Goal: Task Accomplishment & Management: Complete application form

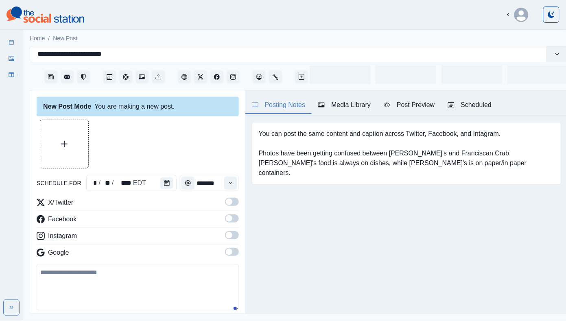
type input "********"
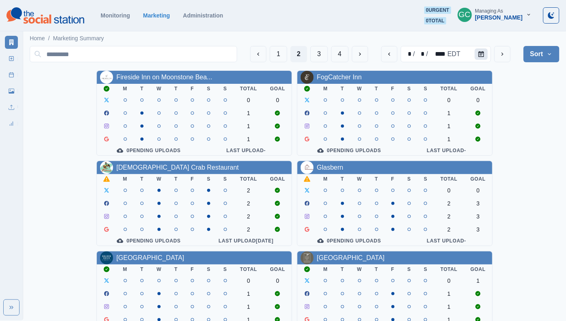
click at [476, 51] on button "Calendar" at bounding box center [481, 53] width 13 height 11
click at [484, 57] on button "Calendar" at bounding box center [481, 53] width 13 height 11
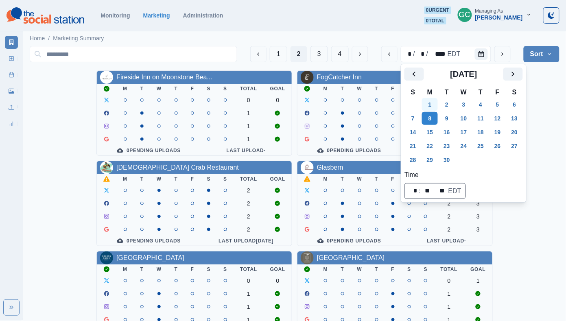
click at [431, 106] on button "1" at bounding box center [430, 104] width 16 height 13
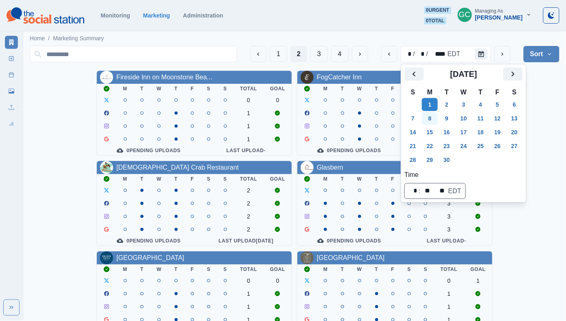
click at [432, 120] on button "8" at bounding box center [430, 118] width 16 height 13
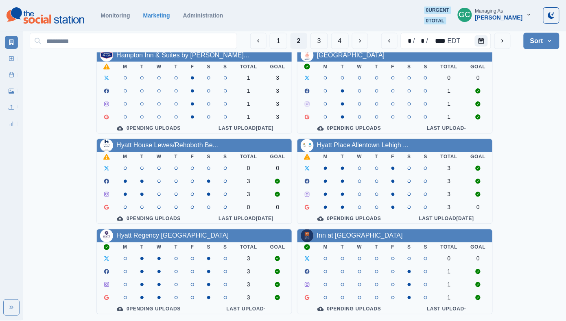
scroll to position [301, 0]
click at [314, 45] on button "3" at bounding box center [320, 41] width 18 height 16
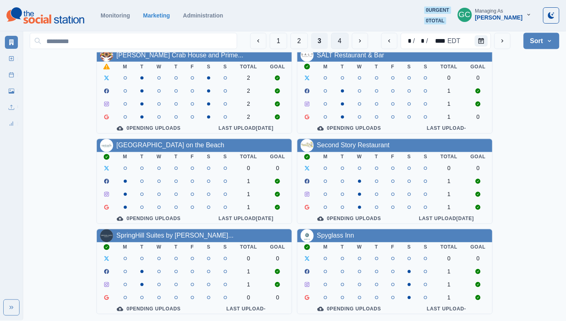
click at [338, 35] on button "4" at bounding box center [340, 41] width 18 height 16
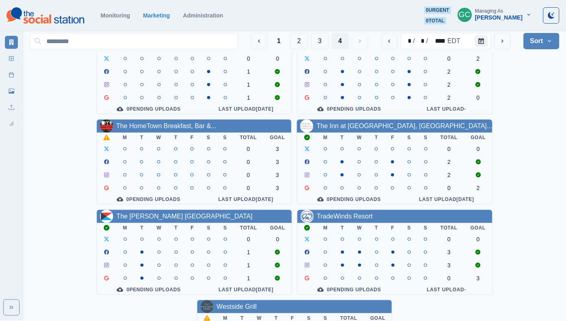
scroll to position [42, 0]
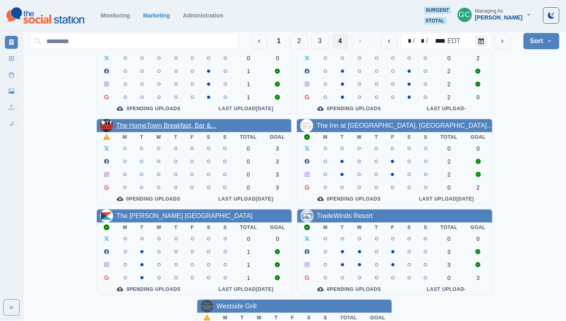
click at [177, 123] on link "The HomeTown Breakfast, Bar &..." at bounding box center [166, 125] width 100 height 7
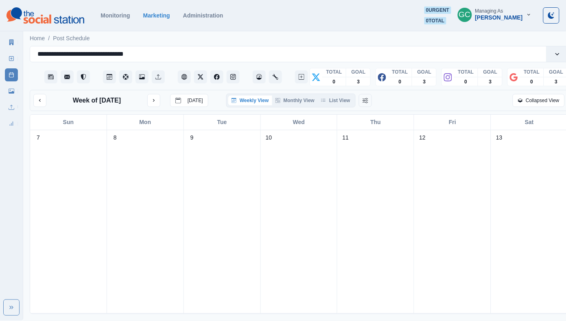
click at [12, 64] on link "New Post" at bounding box center [11, 58] width 13 height 13
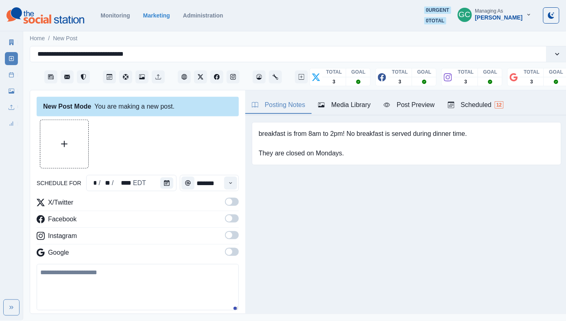
click at [500, 104] on div "Scheduled 12" at bounding box center [476, 105] width 56 height 10
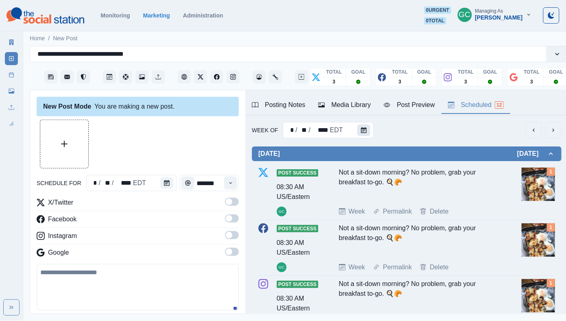
click at [366, 126] on button "Calendar" at bounding box center [363, 130] width 13 height 11
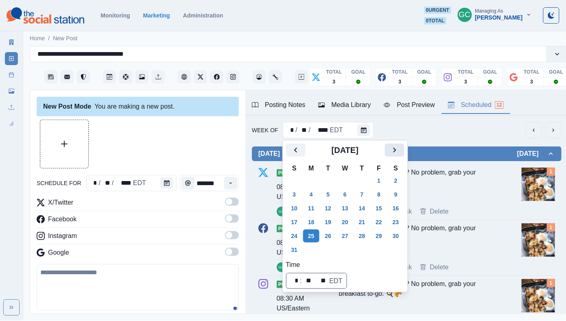
click at [396, 151] on icon "Next" at bounding box center [394, 150] width 3 height 5
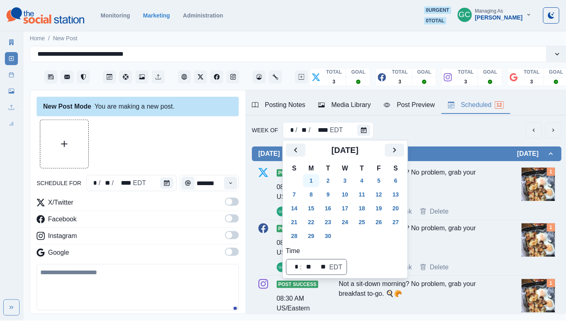
click at [311, 177] on button "1" at bounding box center [311, 180] width 16 height 13
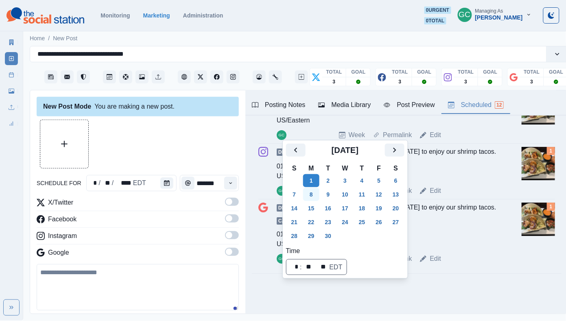
click at [314, 195] on button "8" at bounding box center [311, 194] width 16 height 13
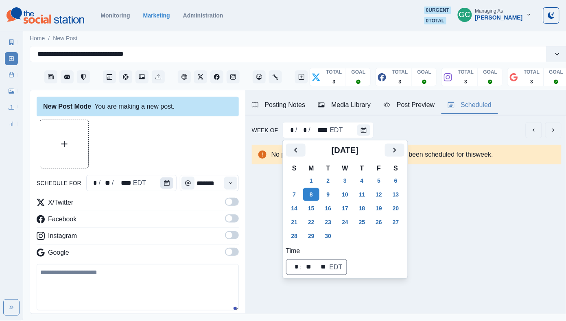
click at [164, 189] on button "Calendar" at bounding box center [166, 183] width 13 height 11
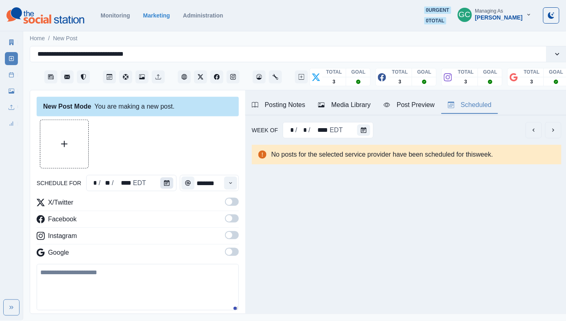
click at [164, 189] on button "Calendar" at bounding box center [166, 183] width 13 height 11
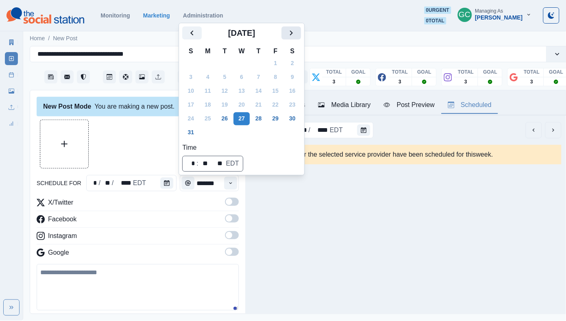
click at [295, 36] on icon "Next" at bounding box center [292, 33] width 10 height 10
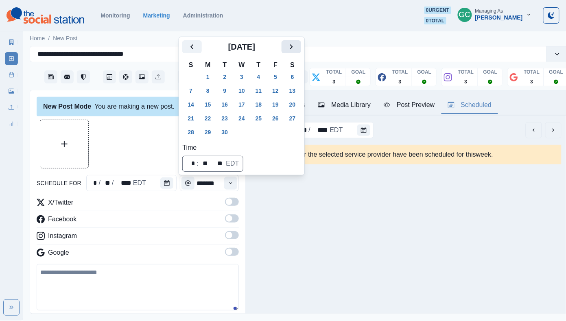
click at [293, 47] on icon "Next" at bounding box center [291, 46] width 3 height 5
click at [210, 91] on button "6" at bounding box center [208, 91] width 16 height 13
click at [349, 132] on div "* / * / **** EDT" at bounding box center [328, 130] width 90 height 16
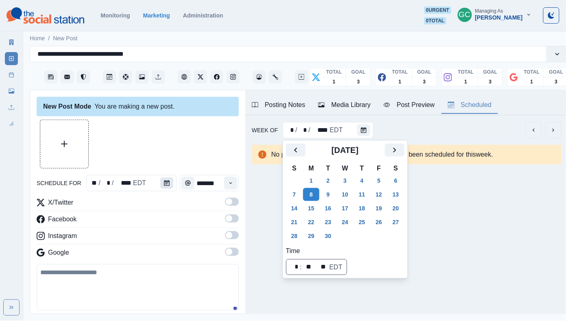
click at [170, 183] on button "Calendar" at bounding box center [166, 183] width 13 height 11
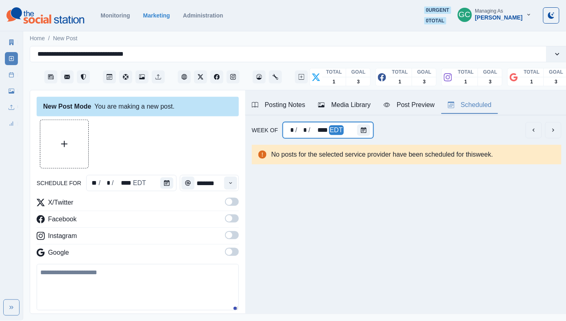
click at [351, 134] on div "* / * / **** EDT" at bounding box center [328, 130] width 90 height 16
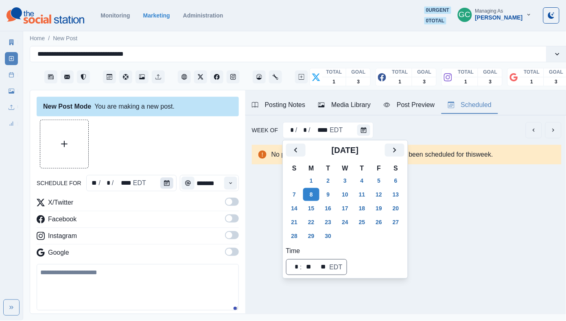
click at [166, 186] on button "Calendar" at bounding box center [166, 183] width 13 height 11
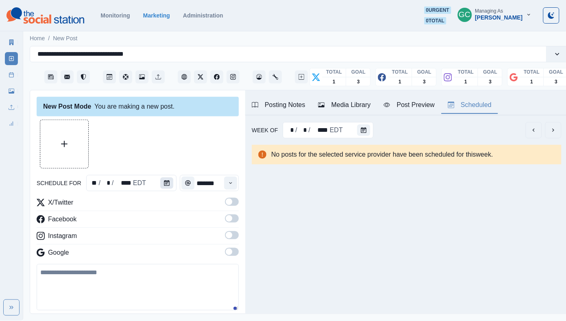
click at [166, 186] on button "Calendar" at bounding box center [166, 183] width 13 height 11
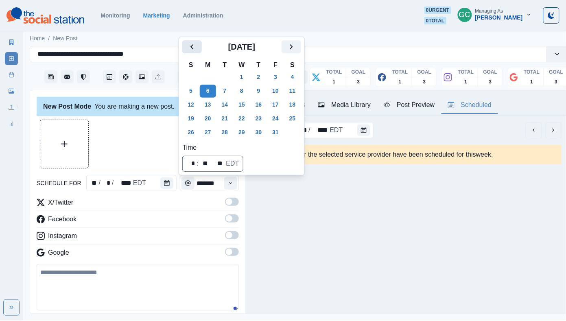
click at [202, 45] on button "Previous" at bounding box center [192, 46] width 20 height 13
click at [205, 79] on button "1" at bounding box center [208, 77] width 16 height 13
click at [207, 89] on button "8" at bounding box center [208, 91] width 16 height 13
click at [234, 185] on button "Time" at bounding box center [230, 183] width 13 height 13
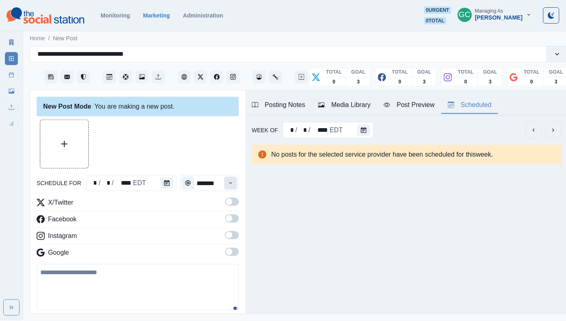
click at [234, 185] on button "Time" at bounding box center [230, 183] width 13 height 13
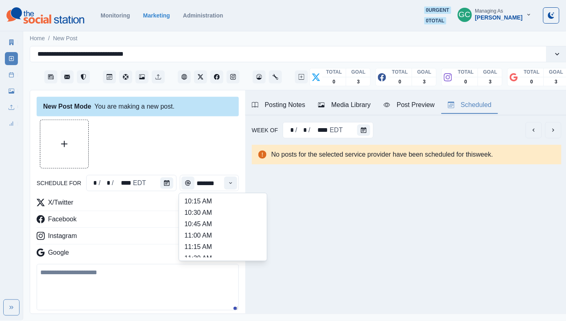
scroll to position [120, 0]
click at [205, 248] on li "11:30 AM" at bounding box center [222, 242] width 81 height 11
type input "********"
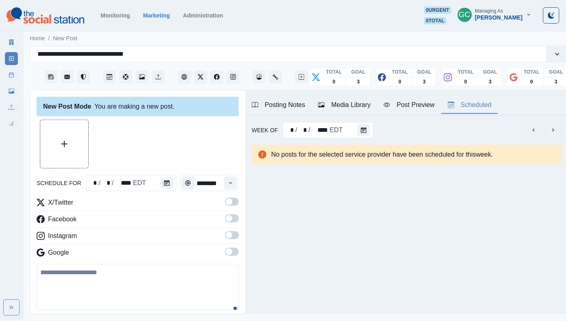
click at [235, 246] on div "X/Twitter Facebook Instagram Google" at bounding box center [138, 229] width 202 height 63
click at [234, 254] on span at bounding box center [232, 252] width 14 height 8
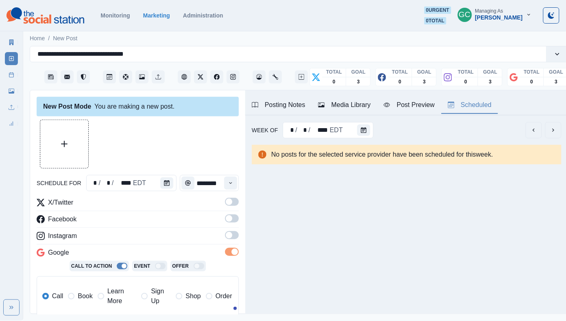
click at [233, 238] on span at bounding box center [232, 235] width 14 height 8
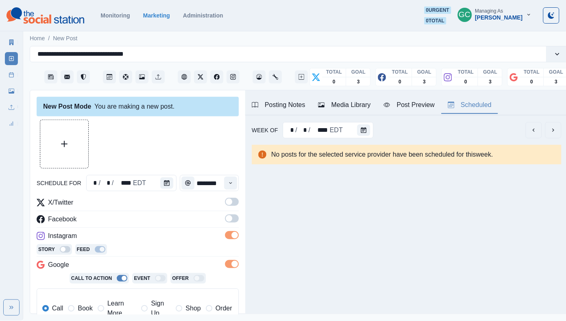
click at [234, 220] on span at bounding box center [232, 219] width 14 height 8
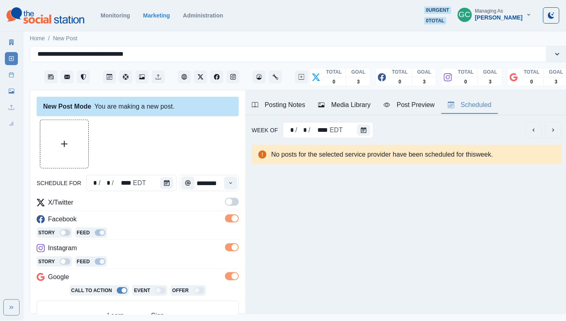
click at [234, 207] on label at bounding box center [232, 204] width 14 height 13
click at [231, 203] on span at bounding box center [232, 202] width 14 height 8
click at [234, 200] on span at bounding box center [232, 202] width 14 height 8
click at [69, 308] on div "Call Book Learn More Sign Up Shop Order" at bounding box center [139, 322] width 195 height 34
click at [343, 113] on button "Media Library" at bounding box center [345, 105] width 66 height 17
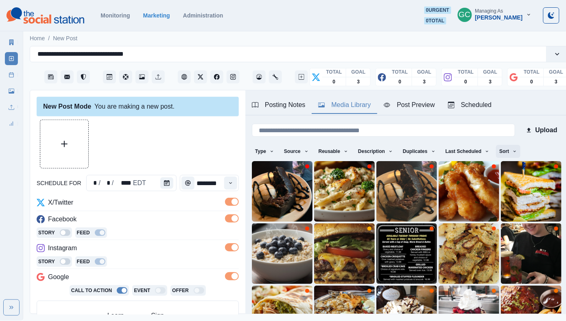
click at [514, 153] on button "Sort" at bounding box center [508, 151] width 24 height 13
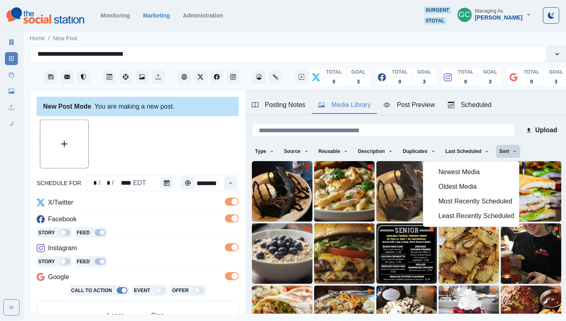
click at [487, 218] on span "Least Recently Scheduled" at bounding box center [477, 216] width 76 height 10
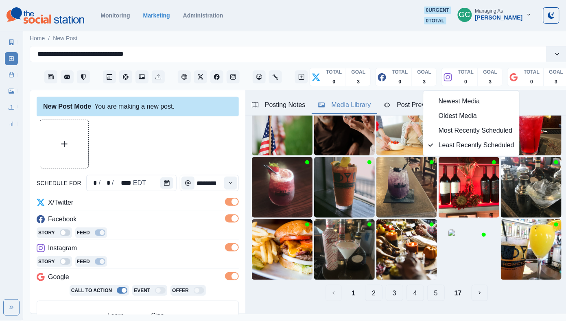
scroll to position [71, 0]
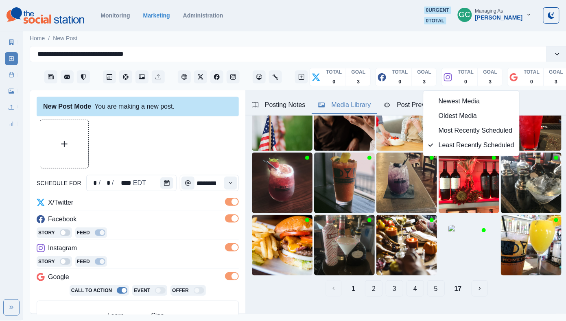
click at [375, 291] on button "2" at bounding box center [374, 289] width 18 height 16
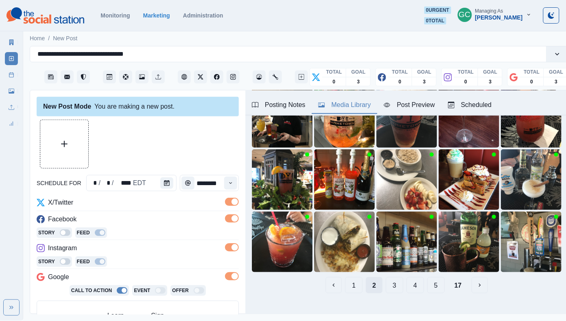
scroll to position [78, 0]
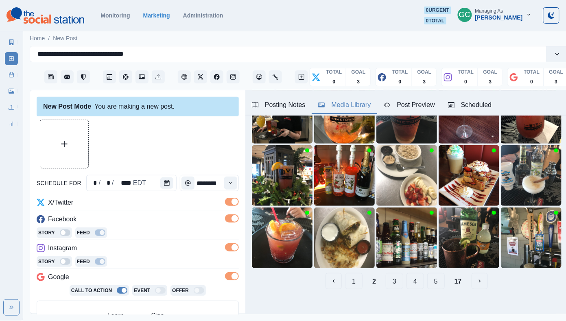
click at [427, 281] on div "1 2 3 4 5 17" at bounding box center [407, 281] width 310 height 16
click at [430, 283] on button "5" at bounding box center [436, 281] width 18 height 16
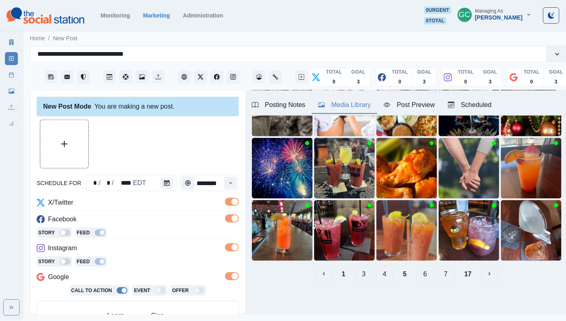
scroll to position [85, 0]
click at [447, 274] on button "7" at bounding box center [446, 274] width 18 height 16
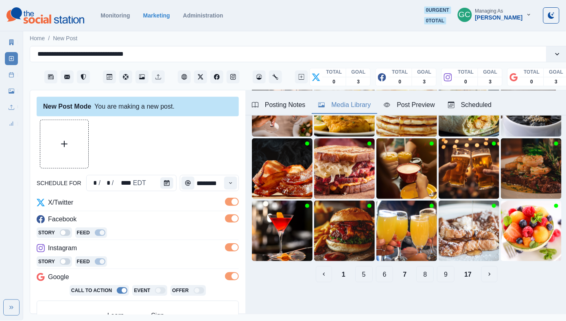
click at [450, 276] on button "9" at bounding box center [446, 274] width 18 height 16
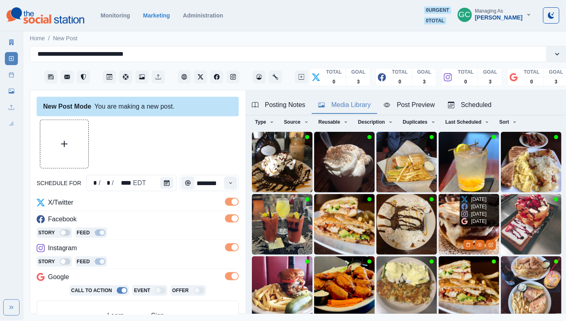
scroll to position [24, 0]
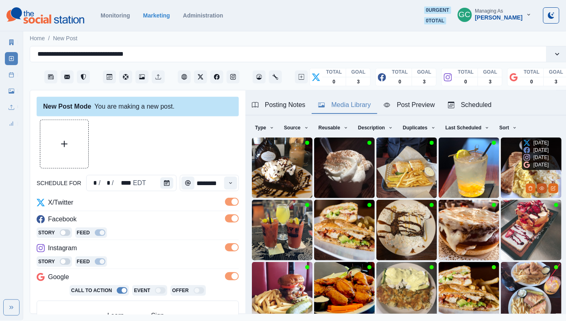
click at [540, 189] on icon "View Media" at bounding box center [542, 188] width 5 height 5
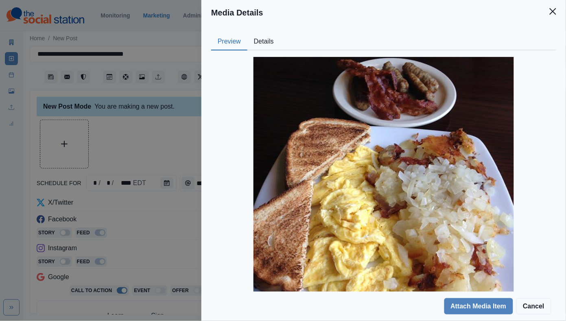
click at [260, 57] on img at bounding box center [384, 187] width 261 height 261
click at [263, 46] on button "Details" at bounding box center [264, 41] width 33 height 17
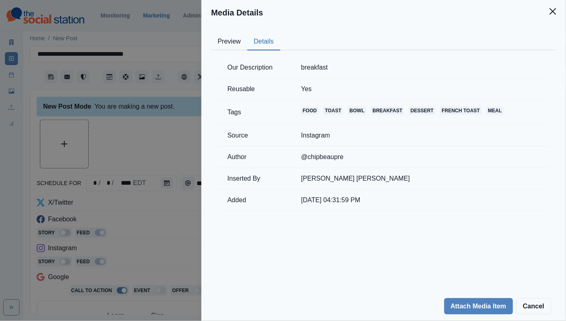
click at [234, 44] on button "Preview" at bounding box center [229, 41] width 36 height 17
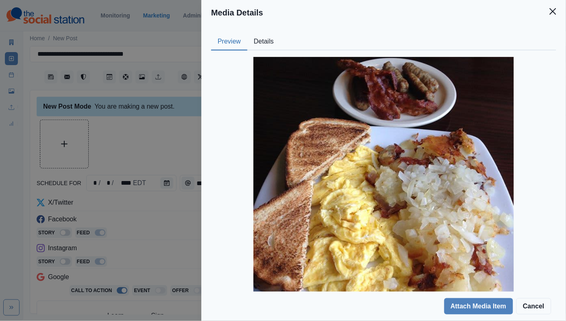
click at [183, 110] on div "Media Details Preview Details Our Description breakfast Reusable Yes Tags food …" at bounding box center [283, 160] width 566 height 321
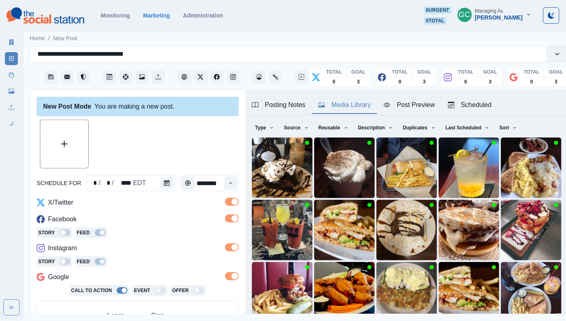
scroll to position [25, 0]
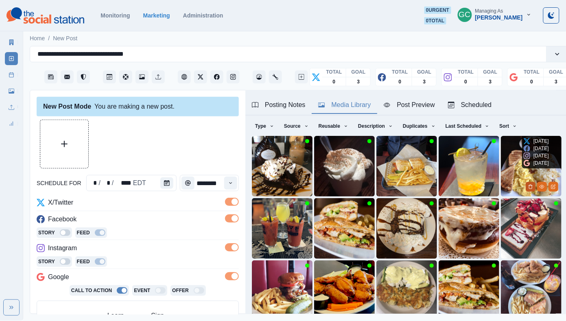
click at [527, 186] on button "Delete Media" at bounding box center [531, 187] width 10 height 10
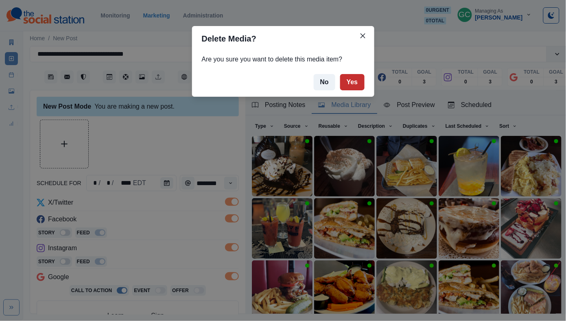
click at [354, 82] on button "Yes" at bounding box center [352, 82] width 24 height 16
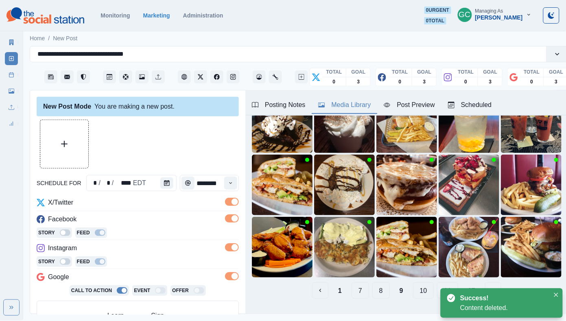
scroll to position [79, 0]
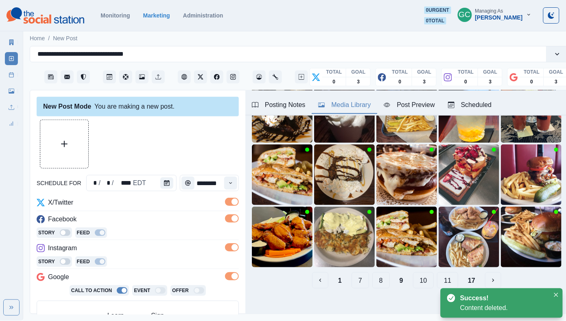
click at [443, 277] on button "11" at bounding box center [447, 280] width 21 height 16
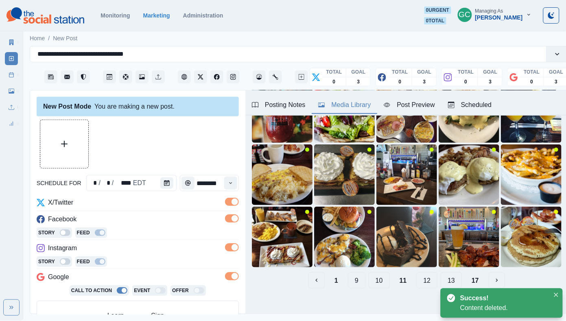
scroll to position [26, 0]
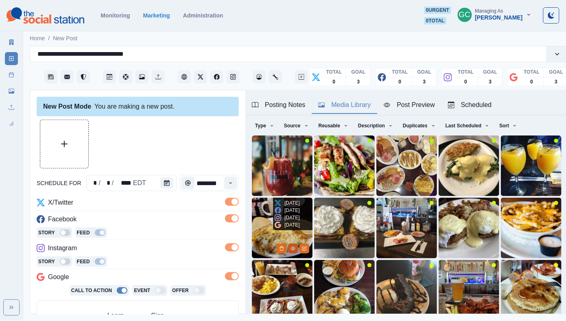
click at [291, 248] on icon "View Media" at bounding box center [293, 248] width 5 height 5
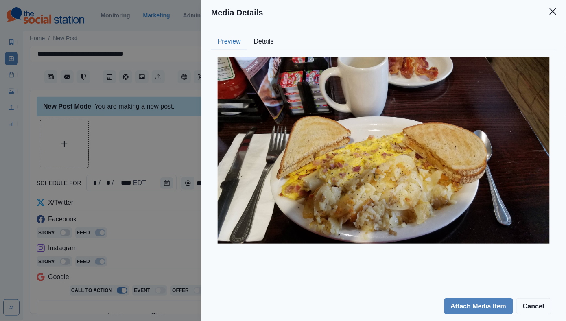
click at [269, 48] on button "Details" at bounding box center [264, 41] width 33 height 17
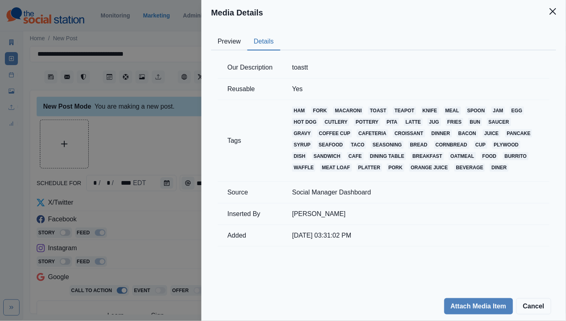
click at [180, 97] on div "Media Details Preview Details Our Description toastt Reusable Yes Tags ham fork…" at bounding box center [283, 160] width 566 height 321
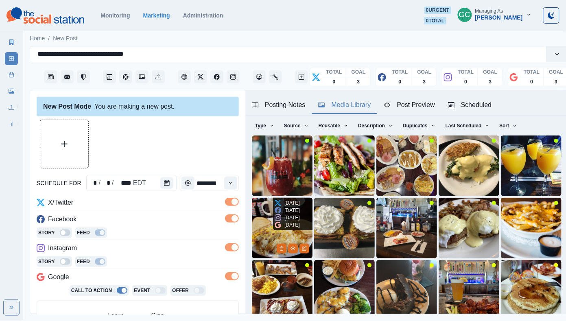
click at [261, 226] on img at bounding box center [282, 228] width 61 height 61
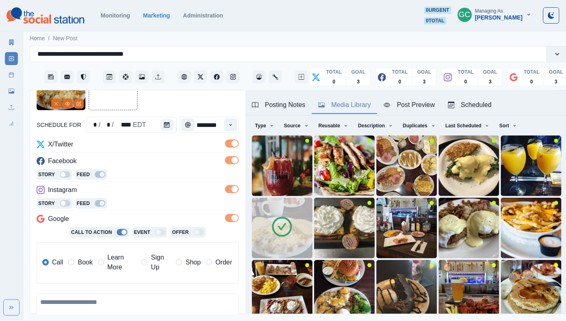
scroll to position [143, 0]
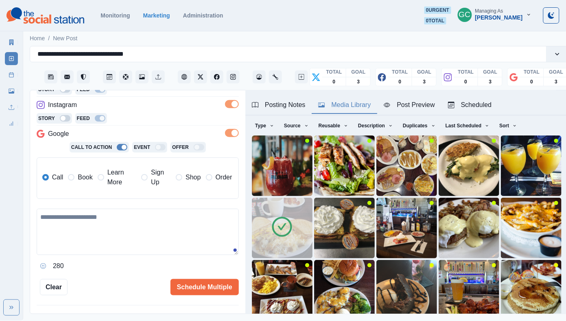
click at [118, 219] on textarea at bounding box center [138, 232] width 202 height 46
paste textarea "**********"
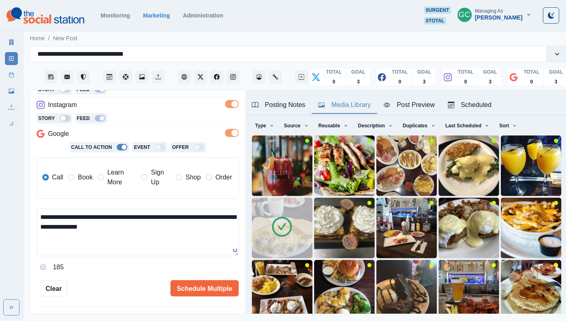
click at [115, 192] on div "Call Book Learn More Sign Up Shop Order" at bounding box center [137, 178] width 190 height 28
click at [118, 183] on span "Learn More" at bounding box center [121, 178] width 29 height 20
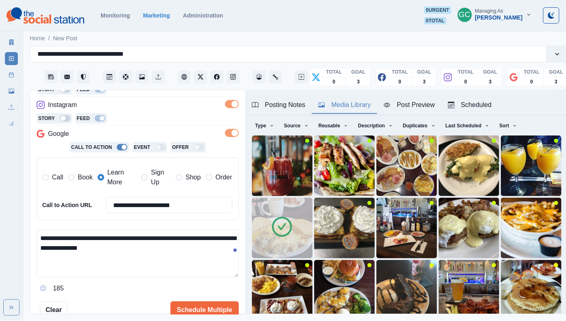
click at [169, 248] on textarea "**********" at bounding box center [138, 254] width 202 height 48
click at [103, 250] on textarea "**********" at bounding box center [138, 254] width 202 height 48
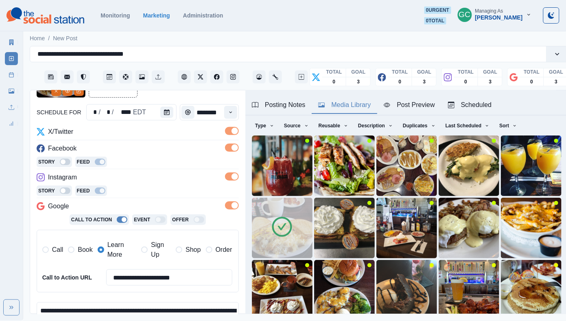
scroll to position [152, 0]
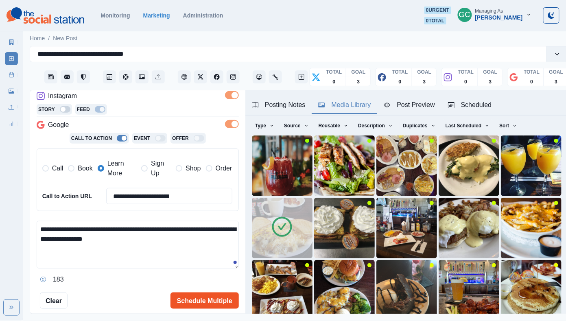
type textarea "**********"
click at [208, 300] on button "Schedule Multiple" at bounding box center [205, 301] width 68 height 16
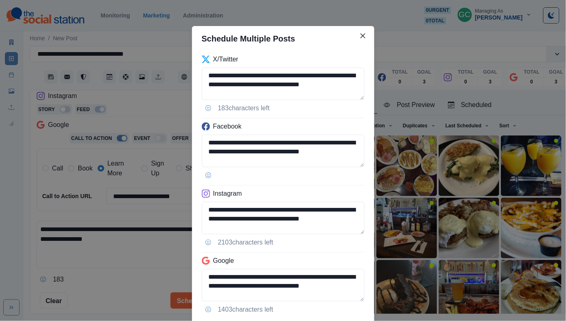
scroll to position [53, 0]
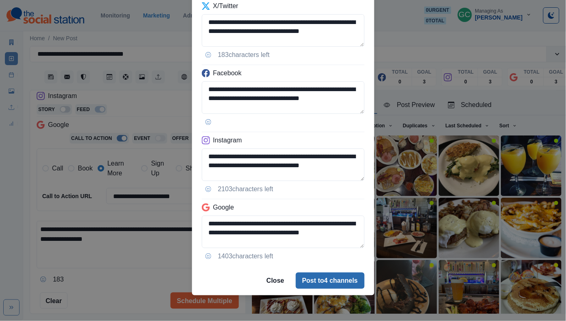
click at [331, 281] on button "Post to 4 channels" at bounding box center [330, 281] width 69 height 16
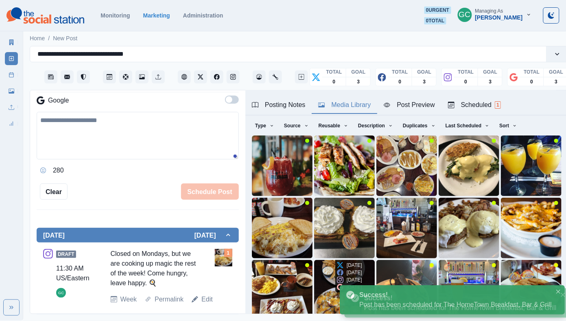
scroll to position [66, 0]
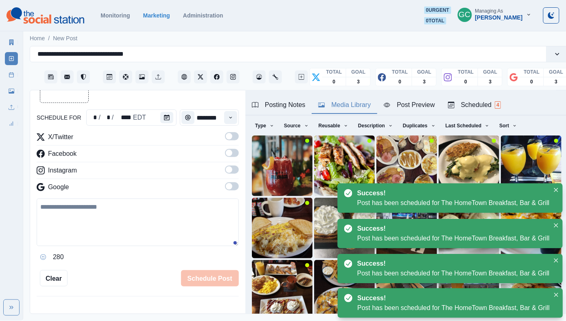
click at [496, 104] on div "Scheduled 4" at bounding box center [474, 105] width 53 height 10
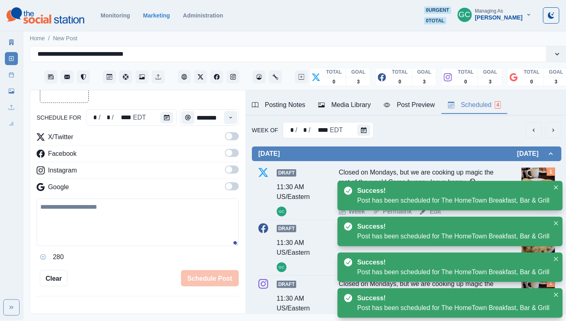
scroll to position [0, 0]
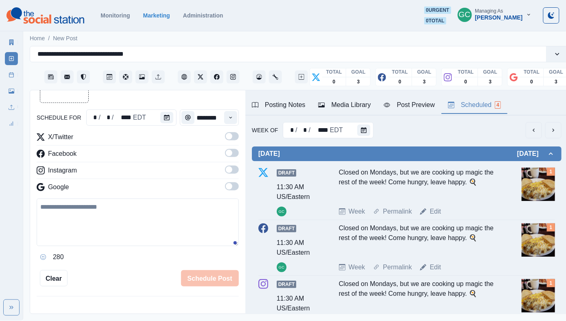
click at [234, 185] on span at bounding box center [232, 186] width 14 height 8
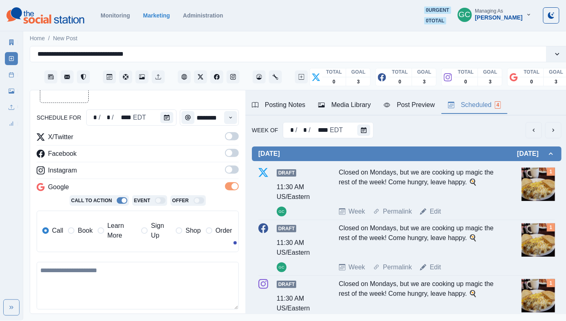
click at [234, 170] on span at bounding box center [232, 170] width 14 height 8
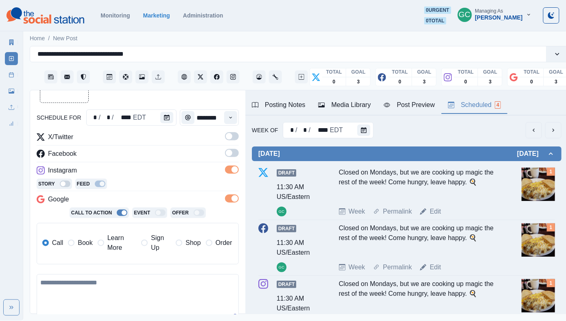
click at [234, 148] on div "X/Twitter Facebook Instagram Story Feed Google Call To Action Event Offer Call …" at bounding box center [138, 201] width 202 height 139
click at [232, 149] on div "X/Twitter Facebook Instagram Story Feed Google Call To Action Event Offer Call …" at bounding box center [138, 201] width 202 height 139
click at [232, 151] on span at bounding box center [232, 153] width 14 height 8
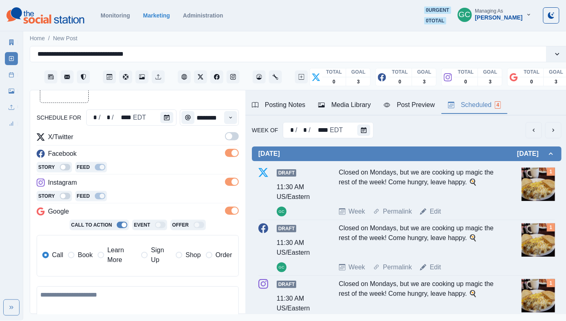
click at [232, 129] on div "schedule for * / * / **** EDT ******** X/Twitter Facebook Story Feed Instagram …" at bounding box center [138, 214] width 202 height 320
click at [232, 131] on div "schedule for * / * / **** EDT ******** X/Twitter Facebook Story Feed Instagram …" at bounding box center [138, 214] width 202 height 320
click at [232, 140] on span at bounding box center [232, 136] width 14 height 8
click at [232, 107] on div "schedule for * / * / **** EDT ******** X/Twitter Facebook Story Feed Instagram …" at bounding box center [138, 214] width 202 height 320
click at [232, 115] on icon "Time" at bounding box center [231, 118] width 6 height 6
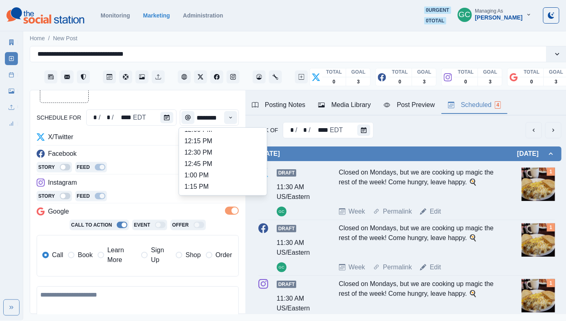
scroll to position [188, 0]
click at [213, 177] on li "1:00 PM" at bounding box center [222, 176] width 81 height 11
type input "*******"
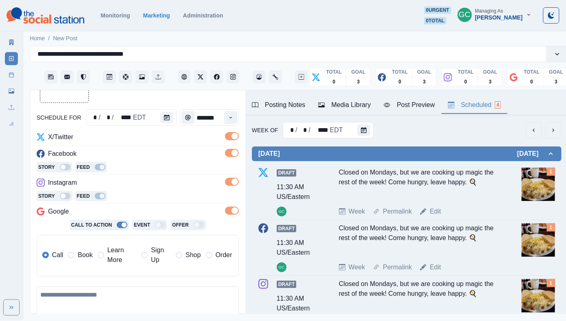
click at [123, 256] on span "Learn More" at bounding box center [121, 256] width 29 height 20
click at [168, 121] on button "Calendar" at bounding box center [166, 117] width 13 height 11
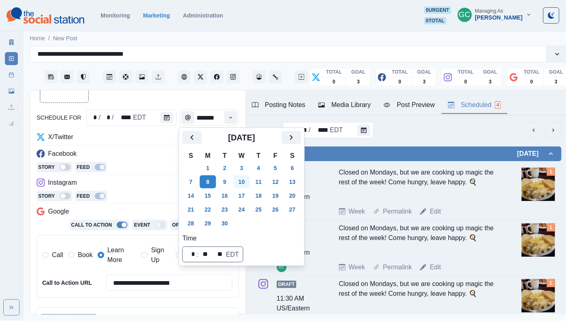
click at [246, 180] on button "10" at bounding box center [242, 181] width 16 height 13
click at [356, 104] on div "Media Library" at bounding box center [344, 105] width 53 height 10
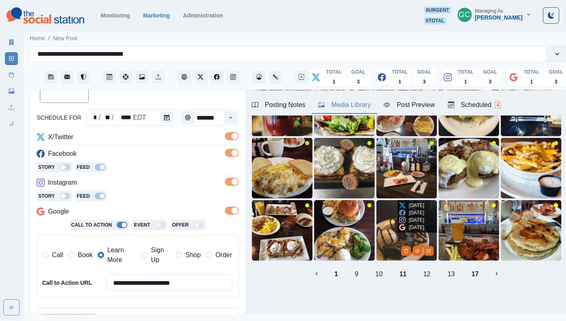
scroll to position [85, 0]
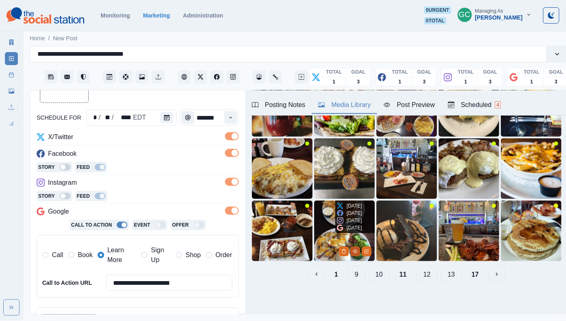
click at [352, 251] on button "View Media" at bounding box center [356, 252] width 10 height 10
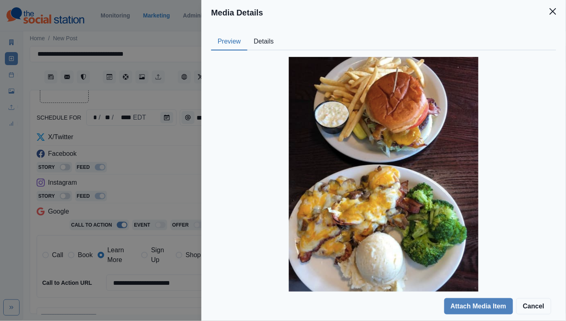
click at [265, 42] on button "Details" at bounding box center [264, 41] width 33 height 17
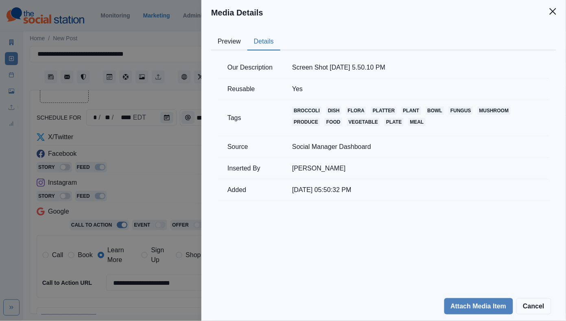
click at [232, 39] on button "Preview" at bounding box center [229, 41] width 36 height 17
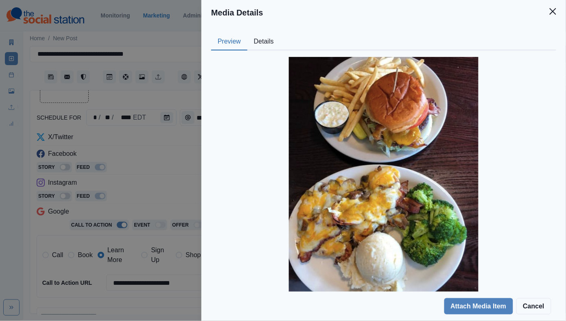
click at [145, 173] on div "Media Details Preview Details Our Description Screen Shot 2018-07-24 at 5.50.10…" at bounding box center [283, 160] width 566 height 321
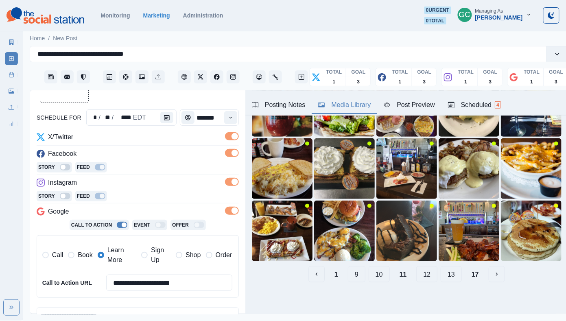
scroll to position [25, 0]
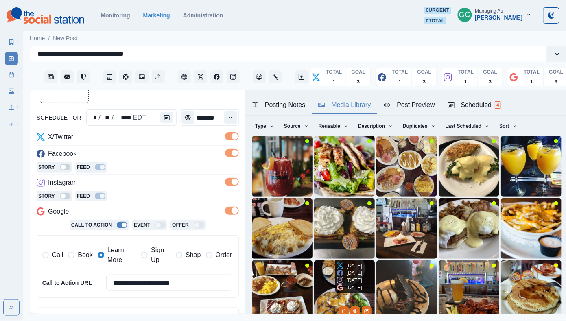
click at [329, 287] on img at bounding box center [344, 291] width 61 height 61
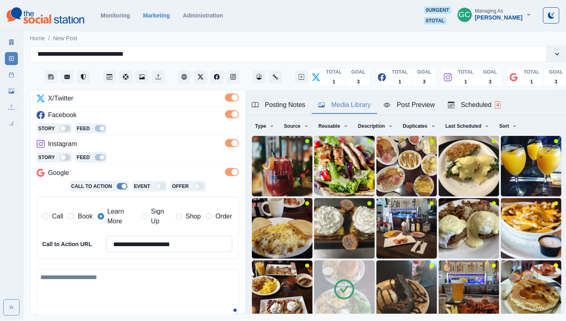
scroll to position [118, 0]
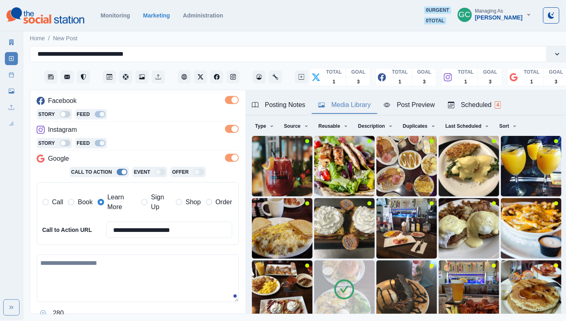
click at [168, 275] on textarea at bounding box center [138, 279] width 202 height 48
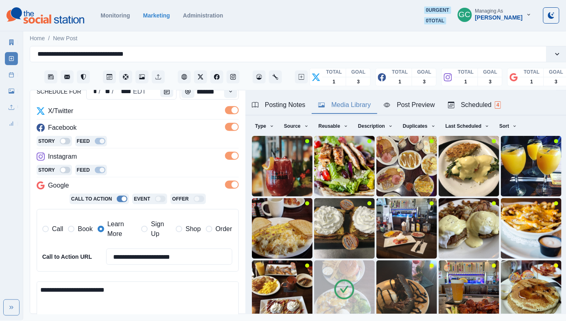
scroll to position [202, 0]
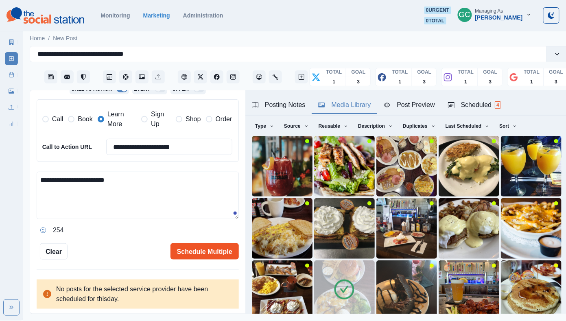
type textarea "**********"
click at [196, 249] on button "Schedule Multiple" at bounding box center [205, 251] width 68 height 16
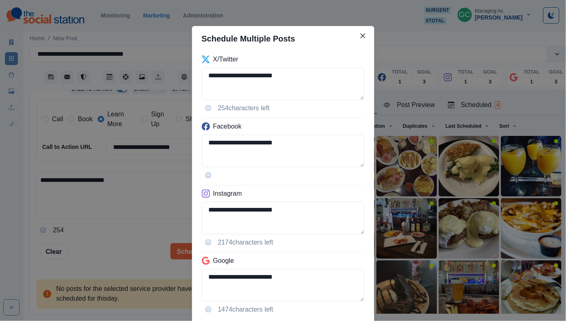
scroll to position [53, 0]
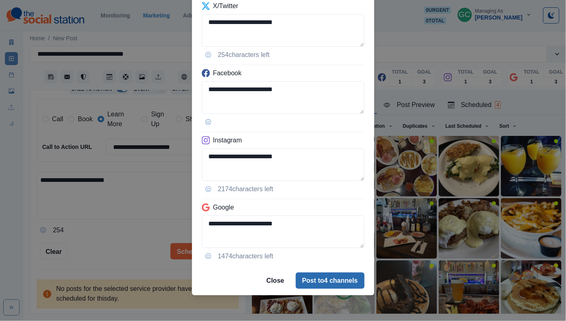
click at [306, 281] on button "Post to 4 channels" at bounding box center [330, 281] width 69 height 16
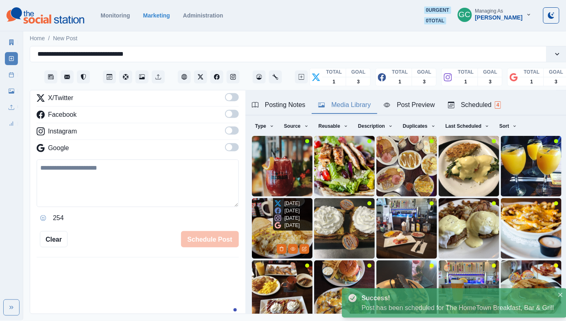
scroll to position [66, 0]
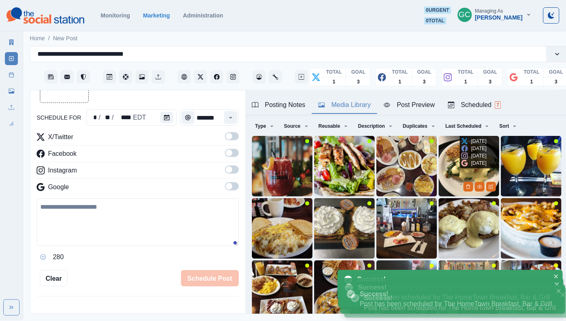
click at [490, 97] on button "Scheduled 7" at bounding box center [475, 105] width 66 height 17
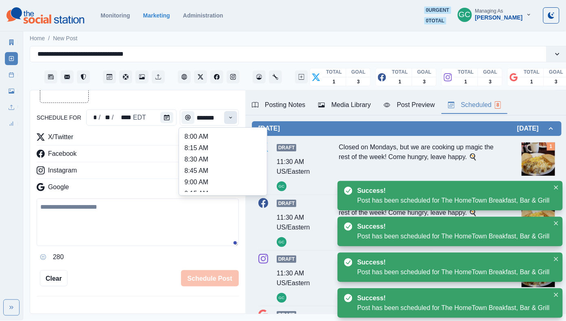
click at [225, 118] on button "Time" at bounding box center [230, 117] width 13 height 13
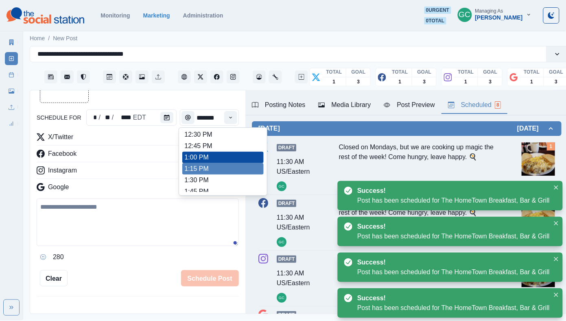
click at [213, 175] on li "1:15 PM" at bounding box center [222, 168] width 81 height 11
type input "*******"
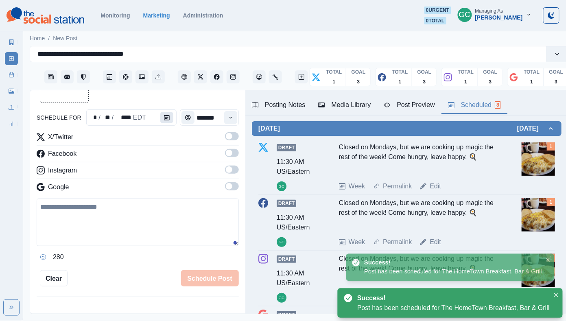
click at [164, 119] on icon "Calendar" at bounding box center [167, 118] width 6 height 6
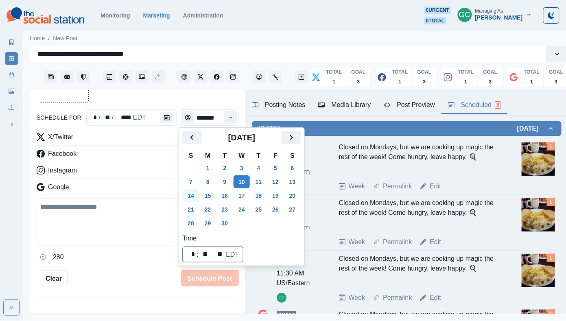
click at [192, 196] on button "14" at bounding box center [191, 195] width 16 height 13
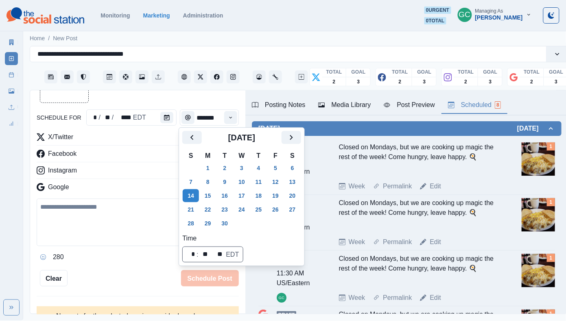
click at [149, 191] on div "Google" at bounding box center [138, 188] width 202 height 13
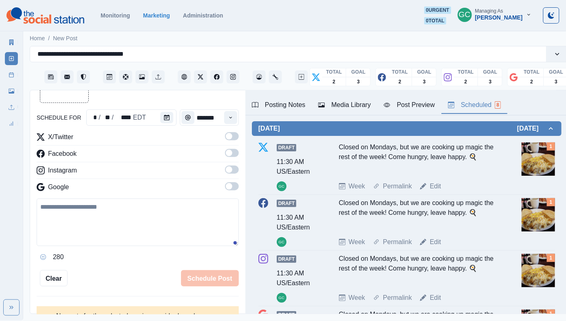
click at [232, 195] on label at bounding box center [232, 188] width 14 height 13
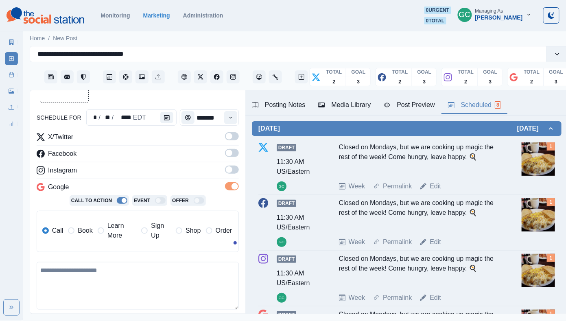
click at [234, 173] on span at bounding box center [232, 170] width 14 height 8
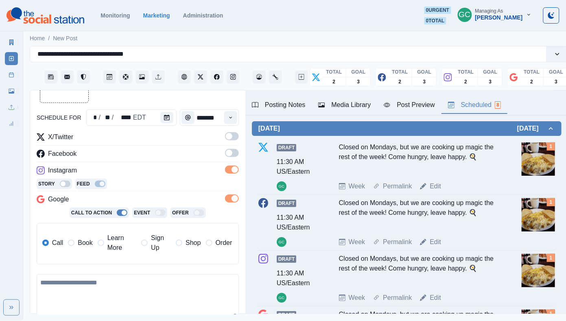
click at [234, 157] on span at bounding box center [232, 153] width 14 height 8
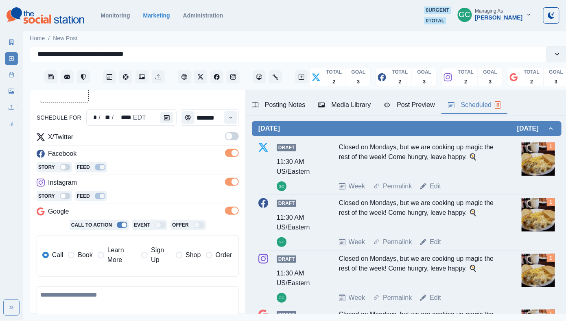
click at [234, 137] on span at bounding box center [232, 136] width 14 height 8
click at [105, 256] on label "Learn More" at bounding box center [117, 256] width 39 height 20
click at [327, 104] on div "Media Library" at bounding box center [344, 105] width 53 height 10
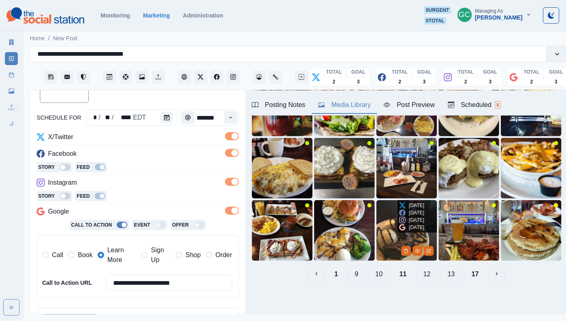
scroll to position [85, 0]
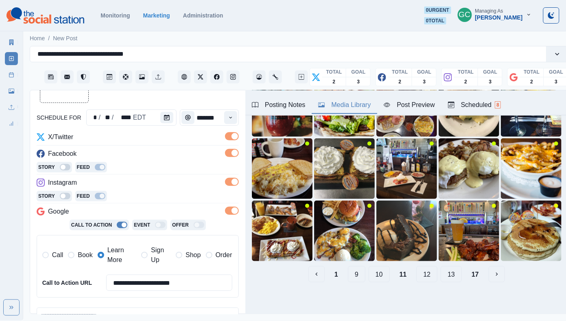
click at [359, 275] on button "9" at bounding box center [357, 274] width 18 height 16
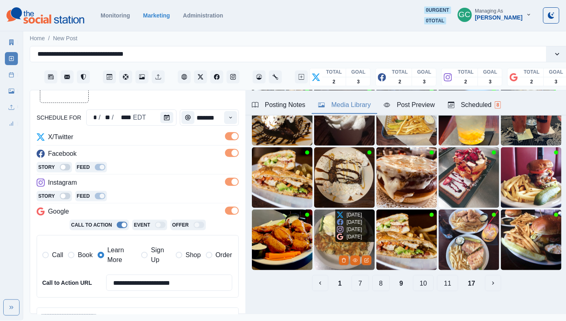
scroll to position [83, 0]
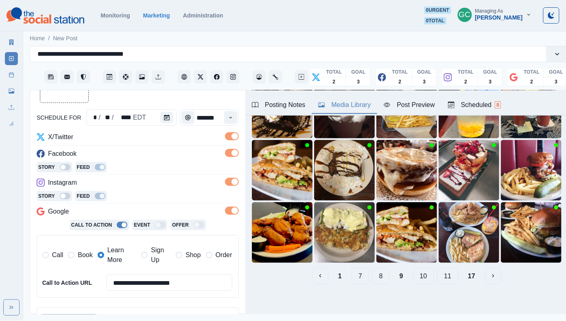
click at [361, 281] on button "7" at bounding box center [361, 276] width 18 height 16
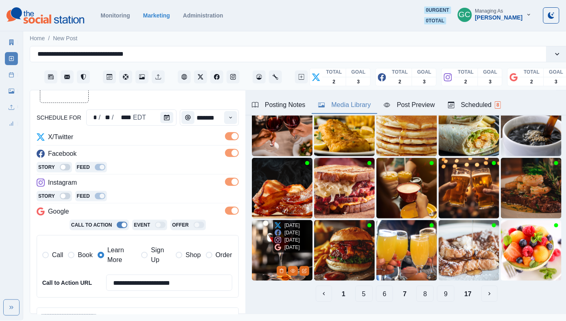
scroll to position [66, 0]
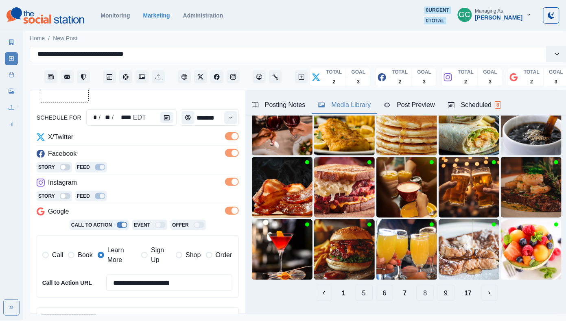
click at [364, 295] on button "5" at bounding box center [364, 293] width 18 height 16
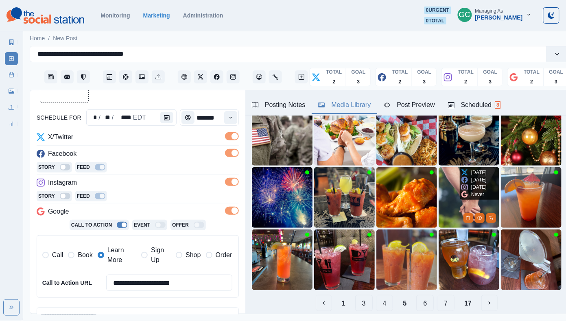
scroll to position [80, 0]
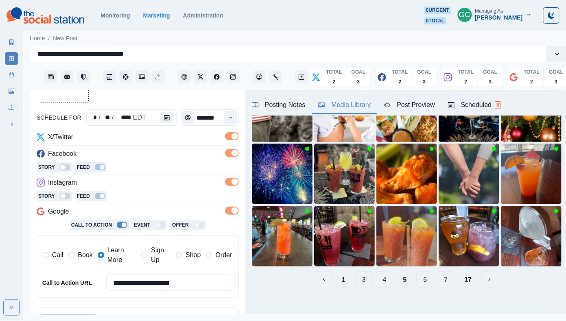
click at [427, 280] on button "6" at bounding box center [426, 280] width 18 height 16
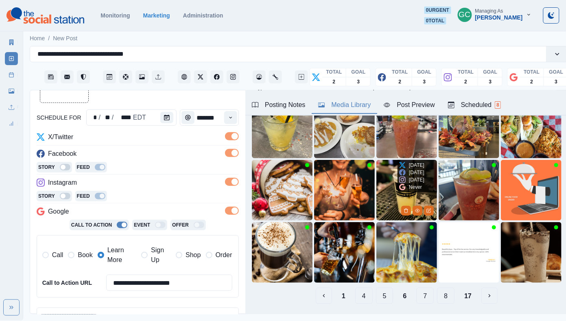
scroll to position [72, 0]
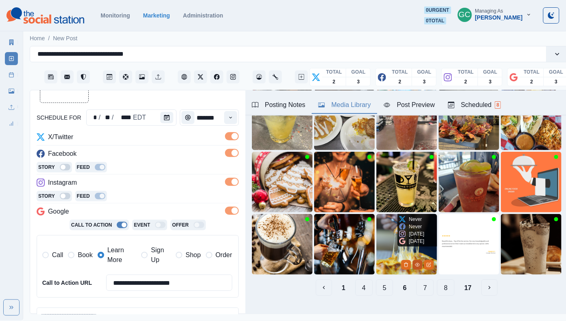
click at [416, 265] on icon "View Media" at bounding box center [417, 265] width 5 height 5
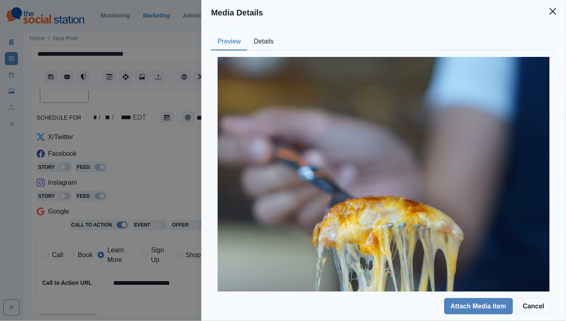
click at [264, 48] on button "Details" at bounding box center [264, 41] width 33 height 17
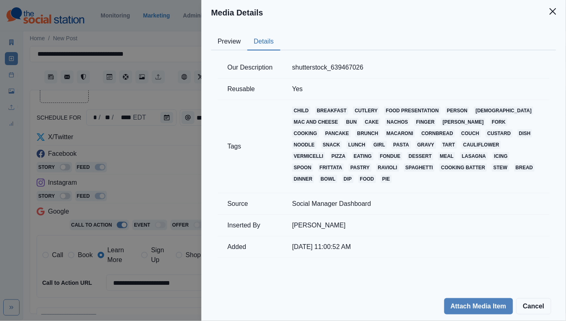
click at [237, 50] on button "Preview" at bounding box center [229, 41] width 36 height 17
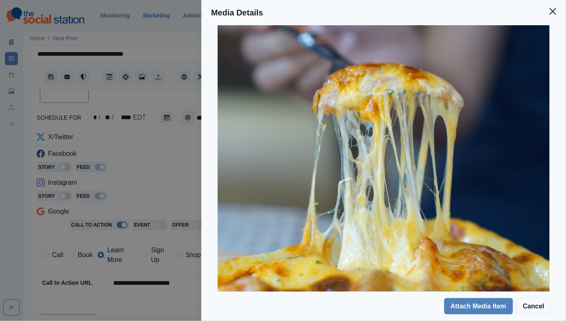
scroll to position [167, 0]
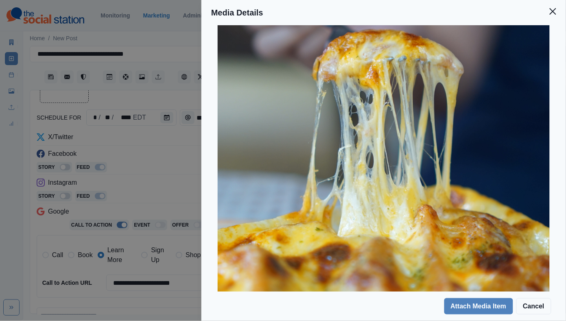
click at [177, 201] on div "Media Details Preview Details Our Description shutterstock_639467026 Reusable Y…" at bounding box center [283, 160] width 566 height 321
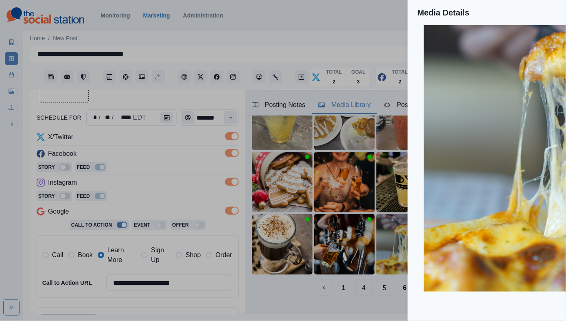
scroll to position [25, 0]
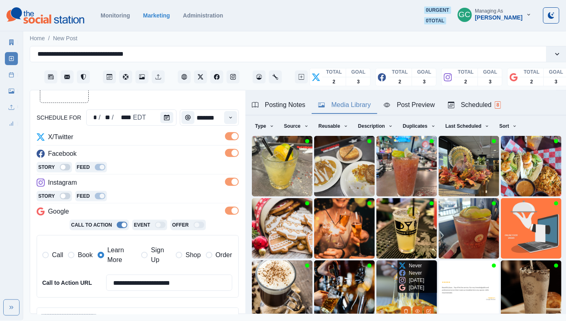
click at [381, 294] on img at bounding box center [407, 291] width 61 height 61
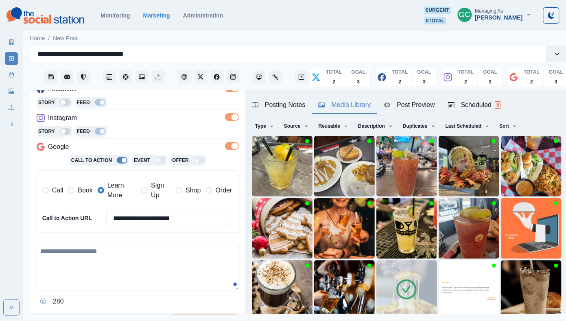
scroll to position [142, 0]
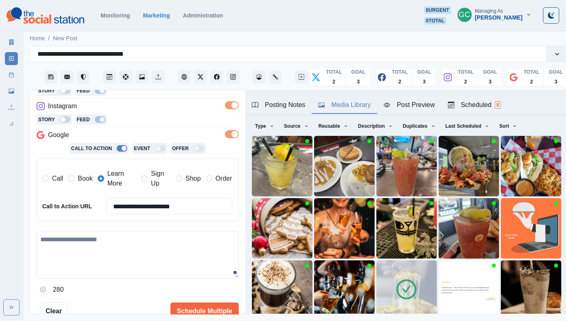
click at [121, 253] on textarea at bounding box center [138, 255] width 202 height 48
paste textarea "**********"
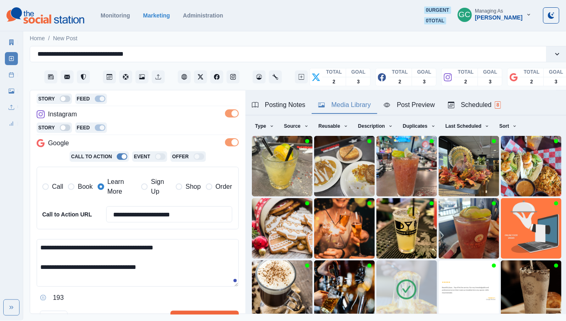
scroll to position [153, 0]
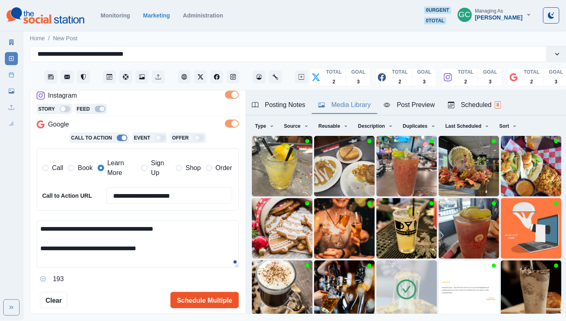
type textarea "**********"
click at [203, 300] on button "Schedule Multiple" at bounding box center [205, 300] width 68 height 16
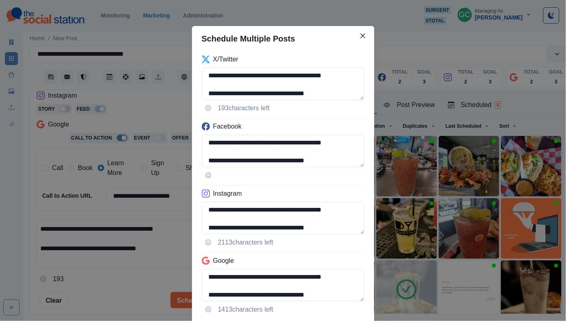
scroll to position [53, 0]
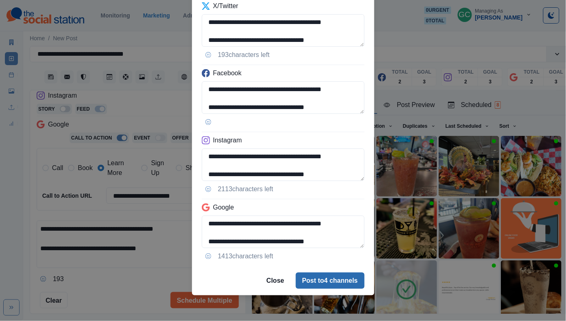
click at [317, 278] on button "Post to 4 channels" at bounding box center [330, 281] width 69 height 16
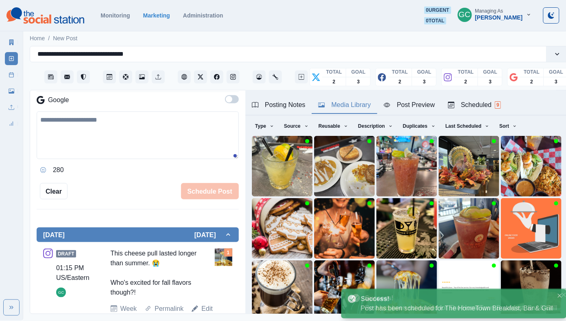
scroll to position [66, 0]
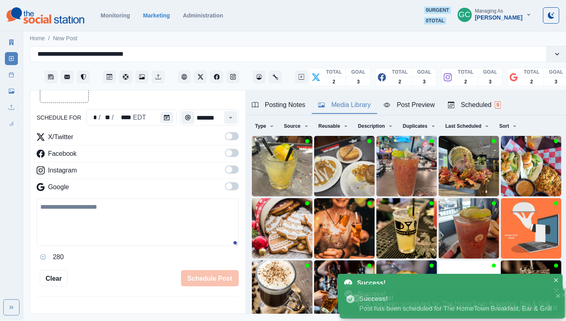
click at [471, 103] on div "Scheduled 9" at bounding box center [474, 105] width 53 height 10
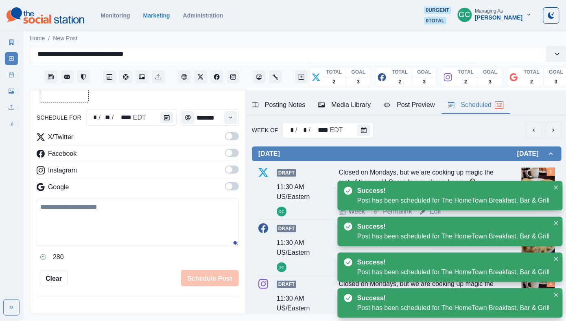
scroll to position [0, 0]
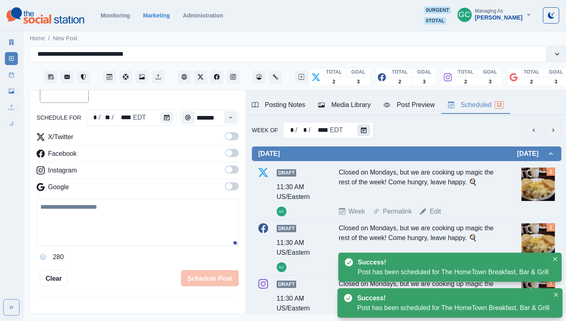
click at [357, 131] on button "Calendar" at bounding box center [363, 130] width 13 height 11
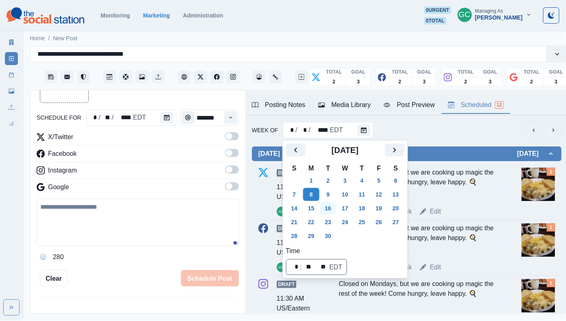
click at [330, 210] on button "16" at bounding box center [328, 208] width 16 height 13
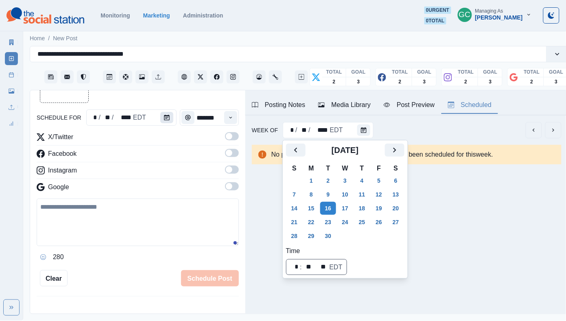
click at [170, 117] on button "Calendar" at bounding box center [166, 117] width 13 height 11
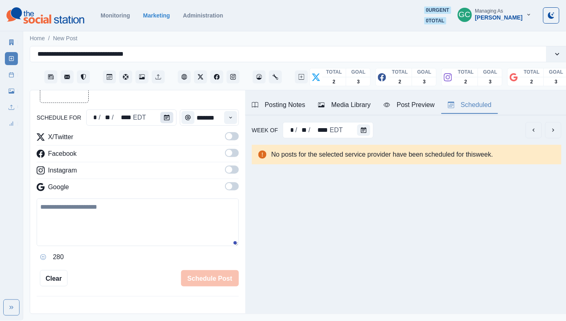
click at [170, 117] on button "Calendar" at bounding box center [166, 117] width 13 height 11
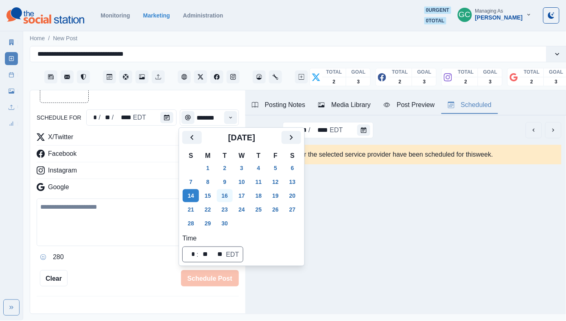
click at [229, 194] on button "16" at bounding box center [225, 195] width 16 height 13
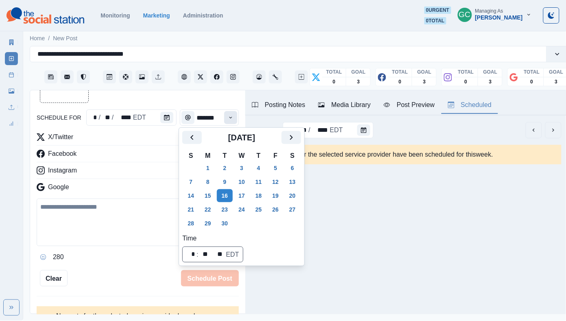
click at [235, 118] on button "Time" at bounding box center [230, 117] width 13 height 13
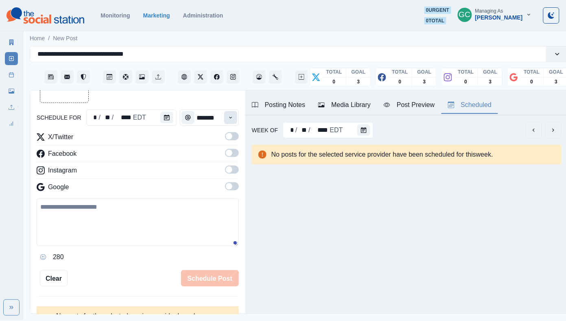
click at [235, 118] on button "Time" at bounding box center [230, 117] width 13 height 13
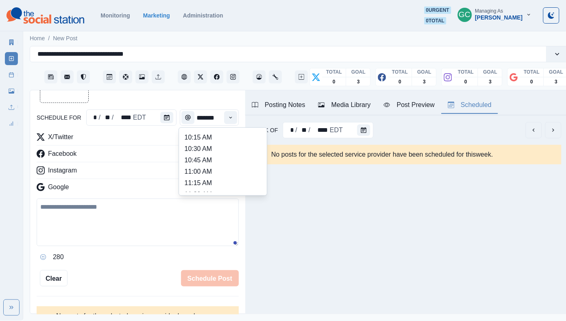
scroll to position [239, 0]
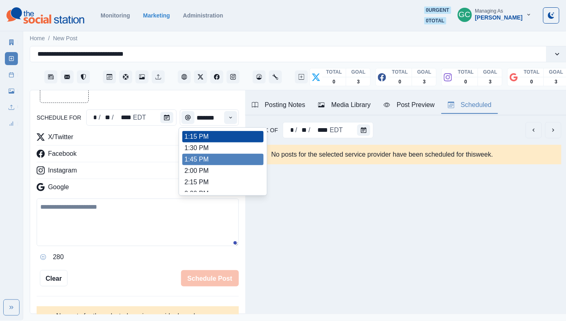
click at [216, 162] on li "1:45 PM" at bounding box center [222, 159] width 81 height 11
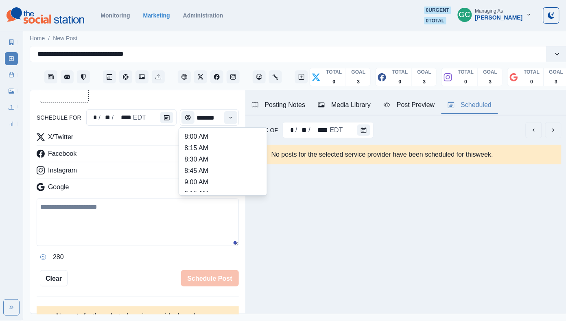
type input "*******"
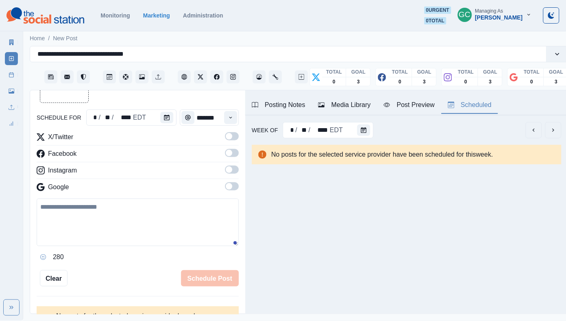
click at [232, 185] on span at bounding box center [232, 186] width 14 height 8
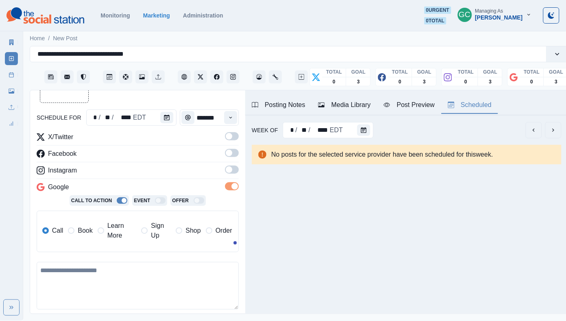
click at [233, 164] on div "X/Twitter Facebook Instagram Google Call To Action Event Offer Call Book Learn …" at bounding box center [138, 195] width 202 height 127
click at [232, 151] on span at bounding box center [232, 153] width 14 height 8
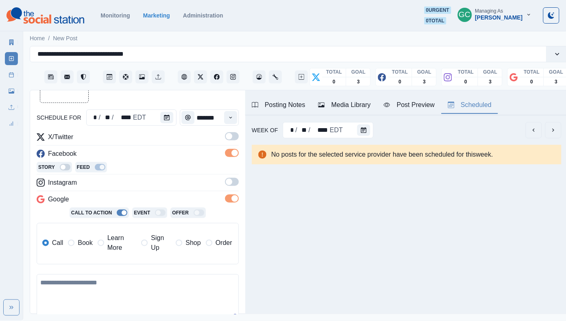
click at [232, 136] on span at bounding box center [232, 136] width 14 height 8
click at [232, 189] on label at bounding box center [232, 184] width 14 height 13
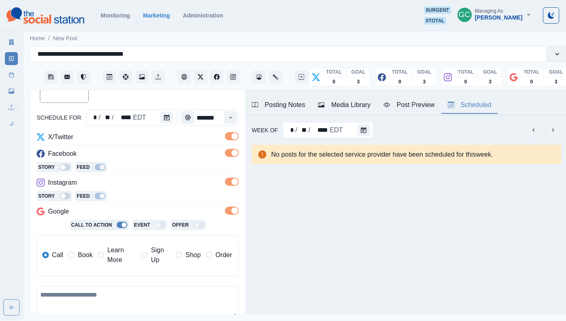
click at [124, 261] on span "Learn More" at bounding box center [121, 256] width 29 height 20
click at [158, 194] on div "Story Feed" at bounding box center [138, 197] width 202 height 12
click at [352, 107] on div "Media Library" at bounding box center [344, 105] width 53 height 10
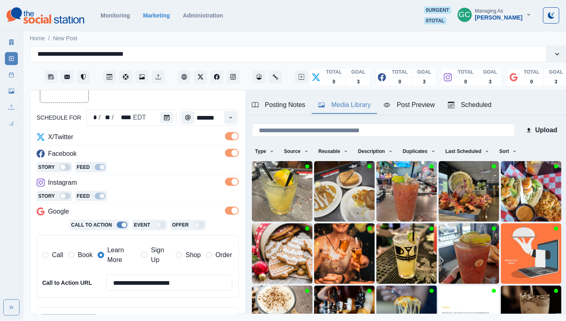
click at [170, 171] on div "Story Feed" at bounding box center [138, 168] width 202 height 12
click at [485, 108] on div "Scheduled" at bounding box center [470, 105] width 44 height 10
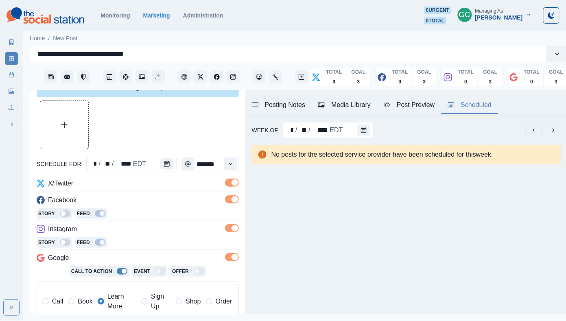
scroll to position [1, 0]
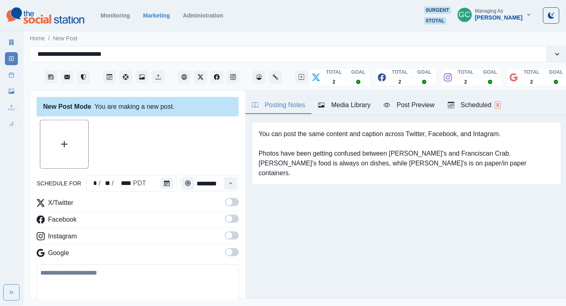
drag, startPoint x: 322, startPoint y: 48, endPoint x: 331, endPoint y: 34, distance: 16.5
click at [331, 34] on div "Home / New Post" at bounding box center [299, 35] width 552 height 13
click at [228, 255] on span at bounding box center [229, 252] width 7 height 7
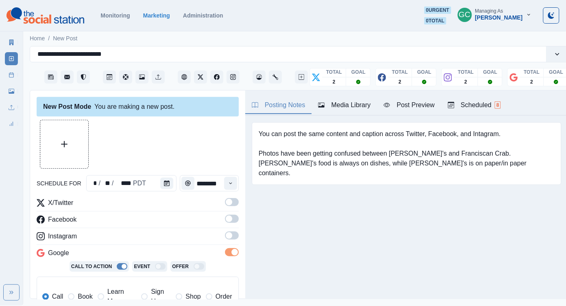
click at [232, 234] on span at bounding box center [229, 235] width 7 height 7
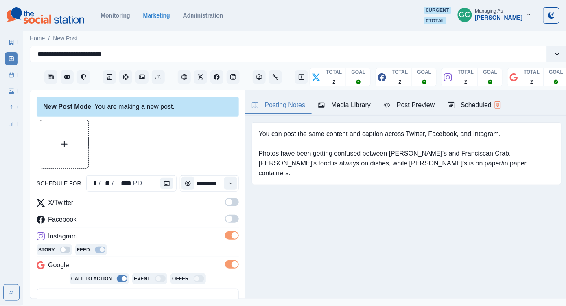
click at [232, 218] on span at bounding box center [232, 219] width 14 height 8
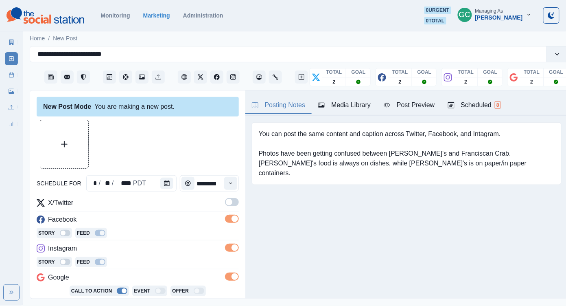
click at [234, 199] on span at bounding box center [232, 202] width 14 height 8
click at [232, 178] on button "Time" at bounding box center [230, 183] width 13 height 13
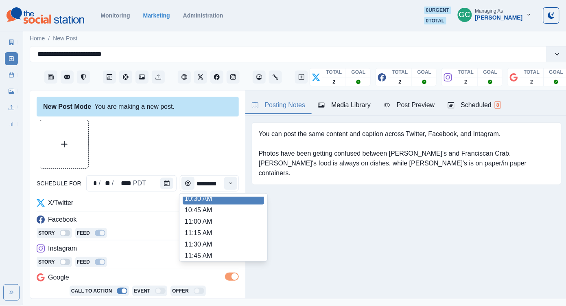
scroll to position [128, 0]
click at [222, 246] on li "11:45 AM" at bounding box center [223, 244] width 81 height 11
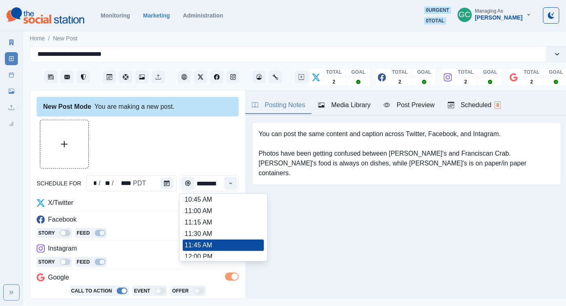
scroll to position [0, 0]
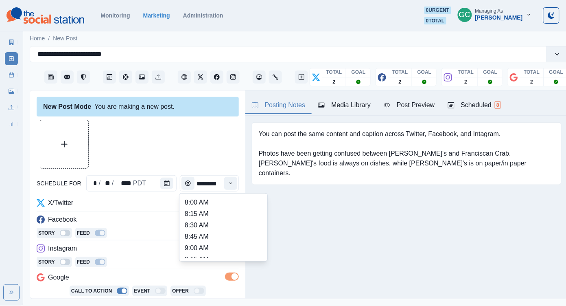
type input "********"
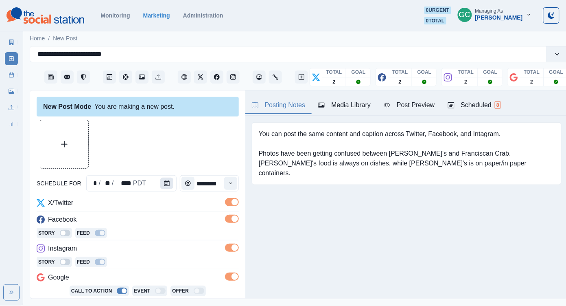
click at [169, 185] on button "Calendar" at bounding box center [166, 183] width 13 height 11
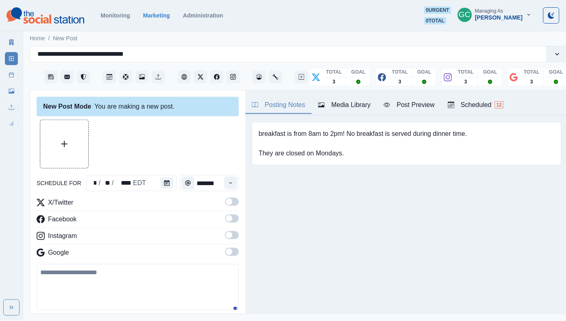
click at [498, 105] on div "Scheduled 12" at bounding box center [476, 105] width 56 height 10
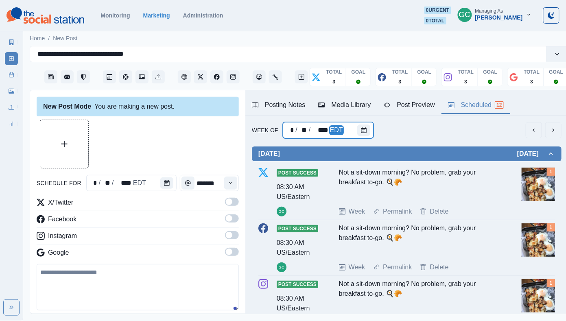
click at [349, 129] on div "* / ** / **** EDT" at bounding box center [328, 130] width 90 height 16
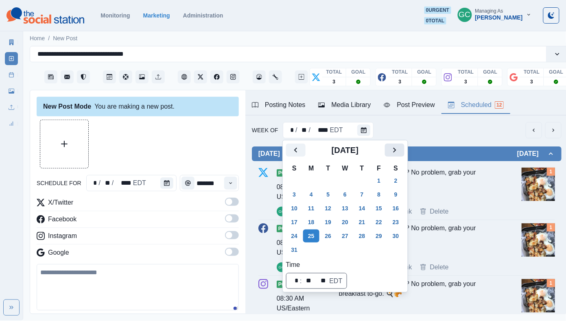
click at [400, 151] on icon "Next" at bounding box center [395, 150] width 10 height 10
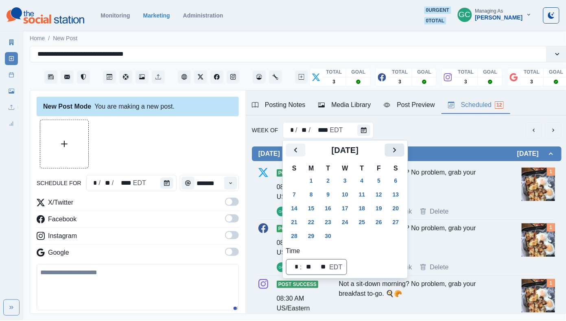
click at [400, 151] on icon "Next" at bounding box center [395, 150] width 10 height 10
click at [313, 198] on button "6" at bounding box center [311, 194] width 16 height 13
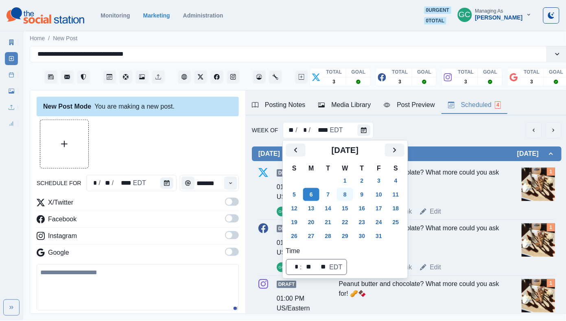
click at [350, 193] on button "8" at bounding box center [345, 194] width 16 height 13
click at [168, 186] on icon "Calendar" at bounding box center [167, 183] width 6 height 6
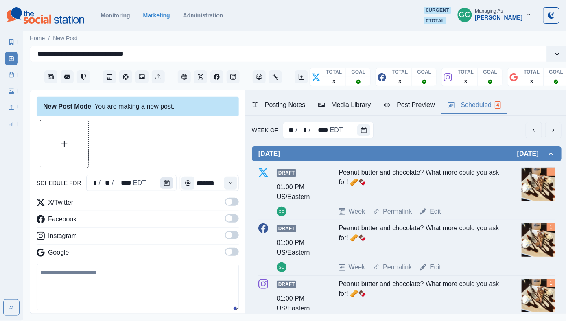
click at [168, 186] on icon "Calendar" at bounding box center [167, 183] width 6 height 6
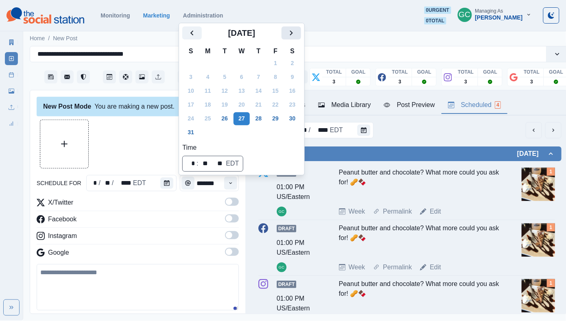
click at [296, 32] on icon "Next" at bounding box center [292, 33] width 10 height 10
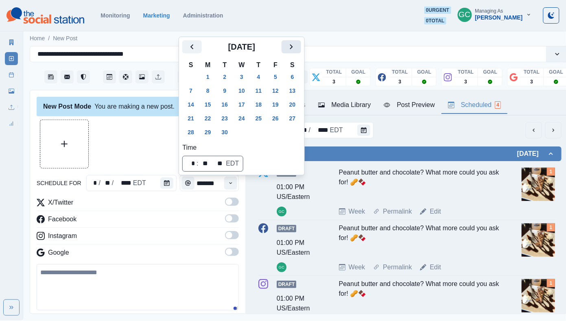
click at [296, 47] on icon "Next" at bounding box center [292, 47] width 10 height 10
click at [245, 91] on button "8" at bounding box center [242, 91] width 16 height 13
click at [229, 183] on icon "Time" at bounding box center [231, 183] width 6 height 6
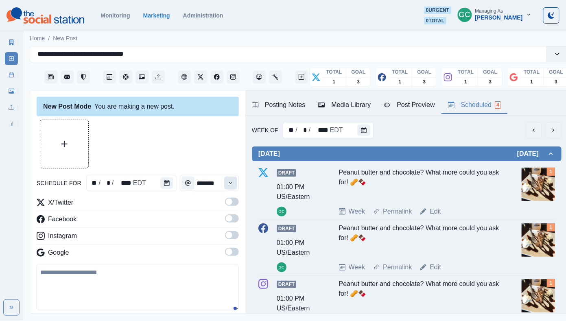
click at [229, 183] on icon "Time" at bounding box center [231, 183] width 6 height 6
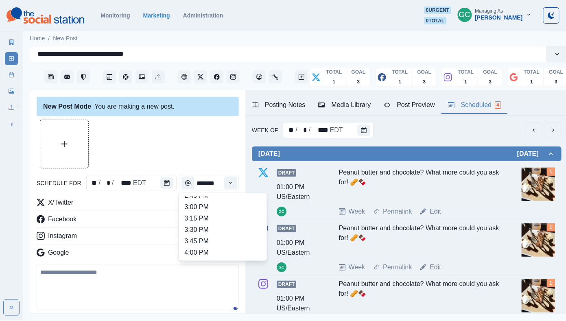
scroll to position [314, 0]
click at [216, 236] on li "3:30 PM" at bounding box center [222, 230] width 81 height 11
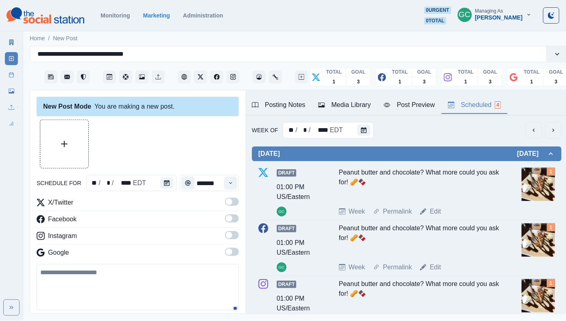
click at [237, 186] on div "Time" at bounding box center [231, 183] width 16 height 16
click at [226, 184] on button "Time" at bounding box center [230, 183] width 13 height 13
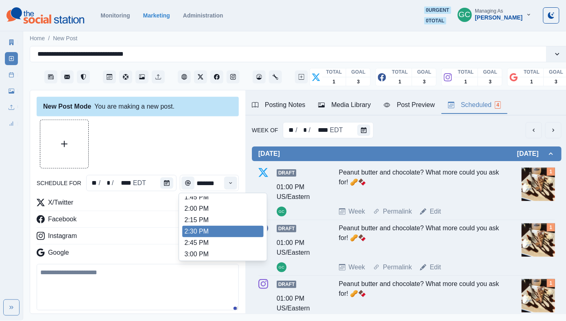
scroll to position [267, 0]
click at [226, 236] on li "2:30 PM" at bounding box center [222, 231] width 81 height 11
type input "*******"
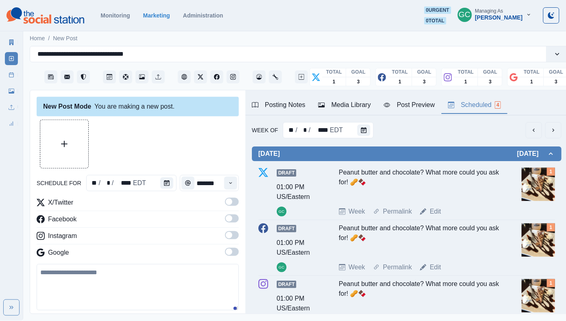
click at [234, 253] on span at bounding box center [232, 252] width 14 height 8
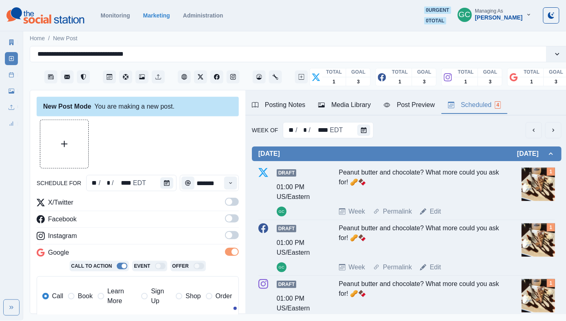
click at [234, 238] on span at bounding box center [232, 235] width 14 height 8
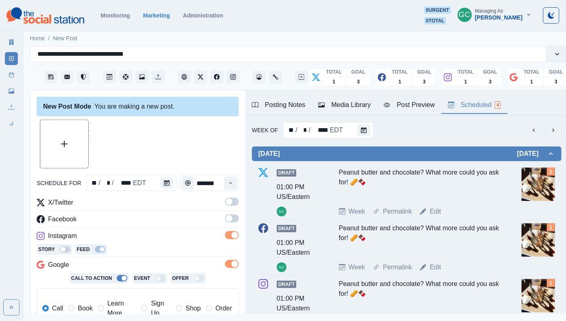
click at [232, 213] on div "X/Twitter Facebook Instagram Story Feed Google Call To Action Event Offer Call …" at bounding box center [138, 267] width 202 height 139
click at [229, 202] on span at bounding box center [229, 202] width 7 height 7
click at [232, 217] on span at bounding box center [232, 219] width 14 height 8
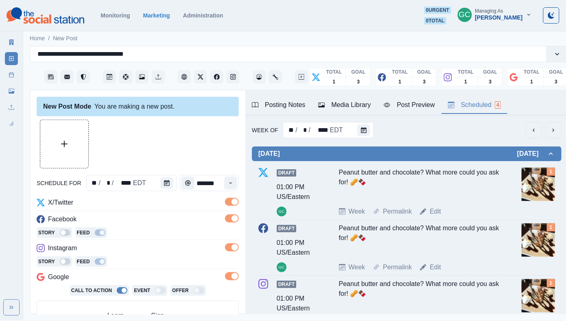
scroll to position [59, 0]
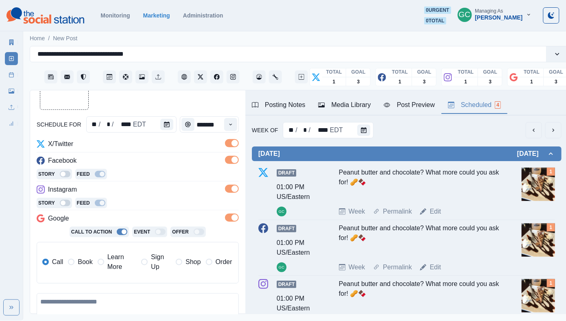
click at [113, 269] on span "Learn More" at bounding box center [121, 262] width 29 height 20
click at [335, 112] on button "Media Library" at bounding box center [345, 105] width 66 height 17
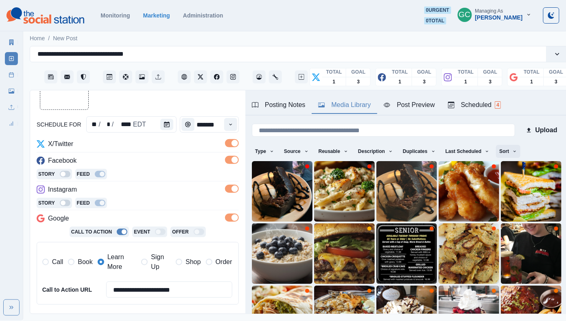
click at [516, 155] on button "Sort" at bounding box center [508, 151] width 24 height 13
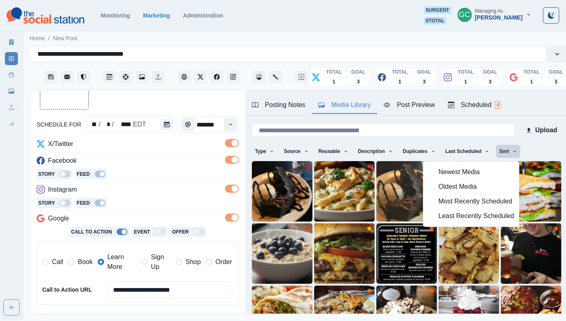
click at [492, 216] on span "Least Recently Scheduled" at bounding box center [477, 216] width 76 height 10
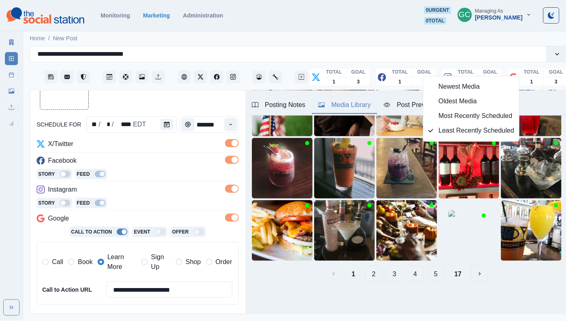
scroll to position [85, 0]
click at [421, 274] on button "4" at bounding box center [416, 274] width 18 height 16
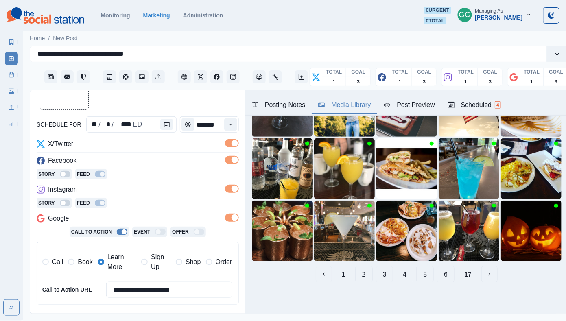
click at [449, 277] on button "6" at bounding box center [446, 274] width 18 height 16
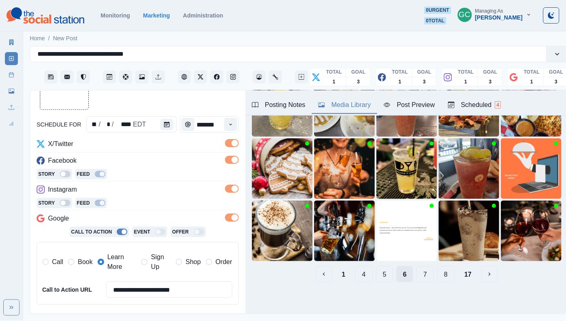
click at [449, 277] on button "8" at bounding box center [446, 274] width 18 height 16
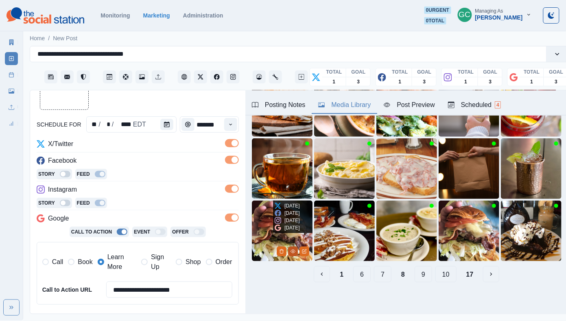
click at [291, 250] on icon "View Media" at bounding box center [293, 251] width 5 height 5
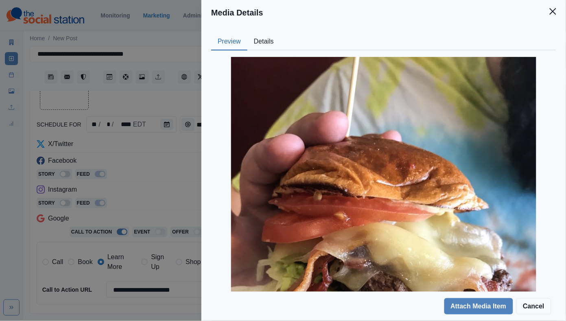
scroll to position [0, 0]
click at [265, 47] on button "Details" at bounding box center [264, 41] width 33 height 17
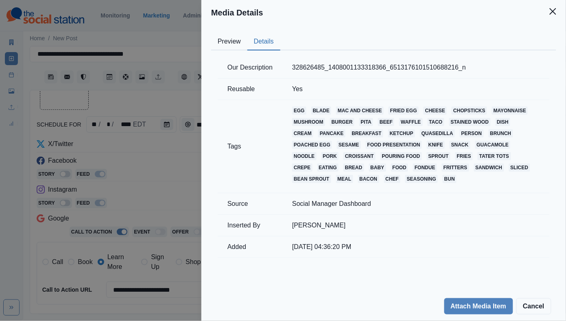
scroll to position [0, 0]
click at [228, 57] on td "Our Description" at bounding box center [250, 68] width 65 height 22
click at [238, 35] on button "Preview" at bounding box center [229, 41] width 36 height 17
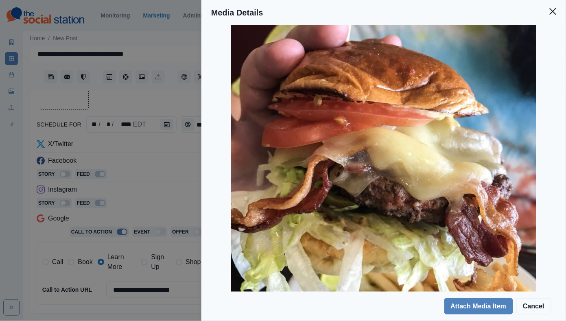
scroll to position [181, 0]
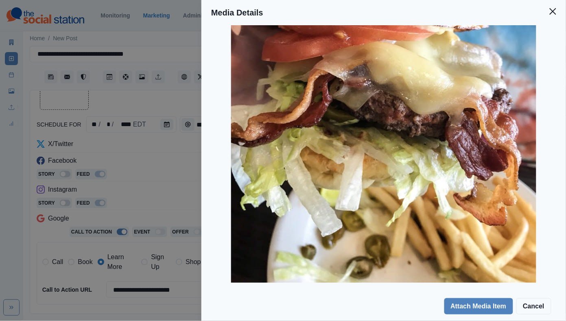
click at [165, 193] on div "Media Details Preview Details Our Description 328626485_1408001133318366_651317…" at bounding box center [283, 160] width 566 height 321
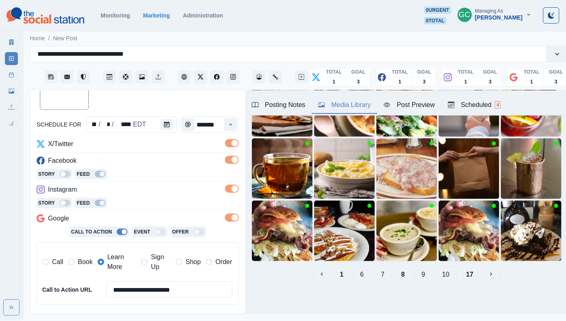
scroll to position [25, 0]
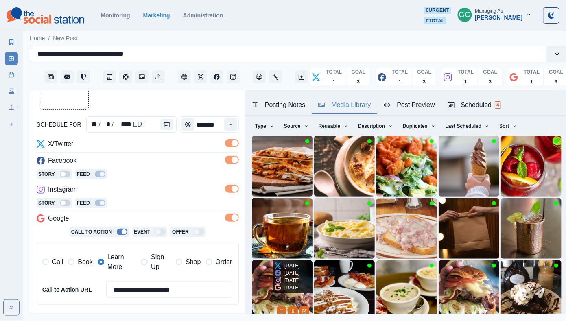
click at [259, 281] on img at bounding box center [282, 291] width 61 height 61
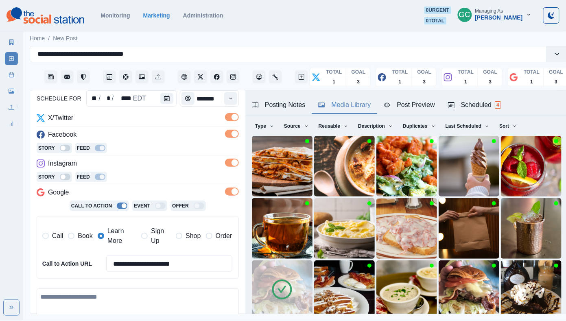
scroll to position [98, 0]
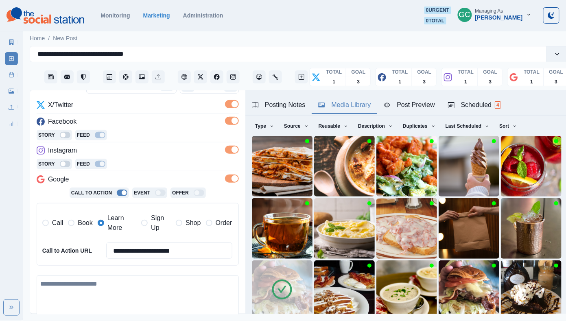
click at [119, 289] on textarea at bounding box center [138, 299] width 202 height 46
paste textarea "**********"
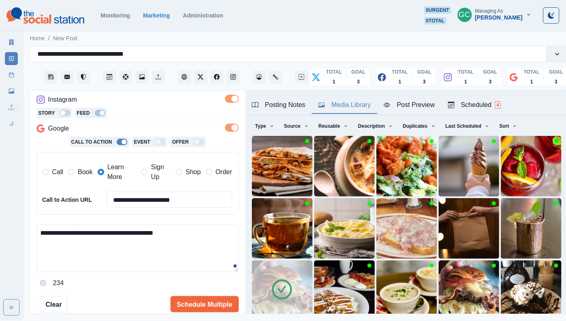
scroll to position [150, 0]
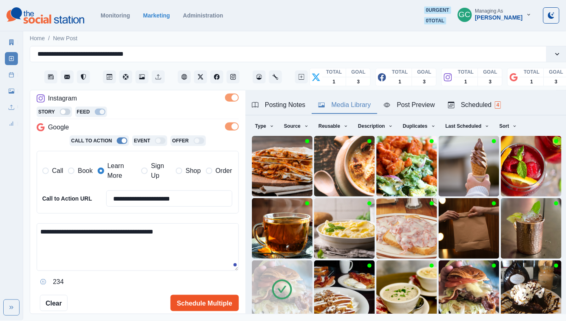
type textarea "**********"
click at [203, 298] on button "Schedule Multiple" at bounding box center [205, 303] width 68 height 16
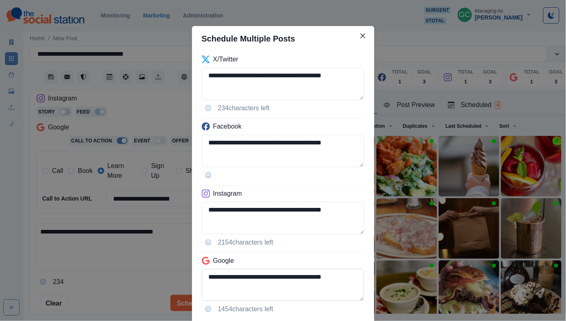
scroll to position [53, 0]
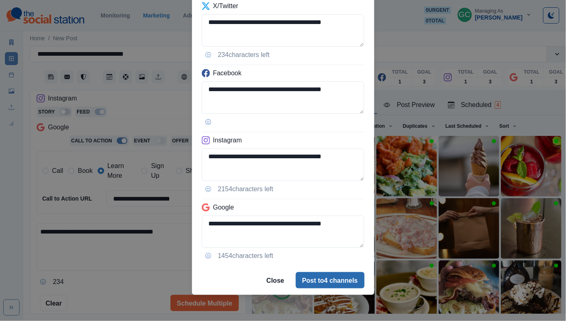
click at [320, 289] on button "Post to 4 channels" at bounding box center [330, 280] width 69 height 16
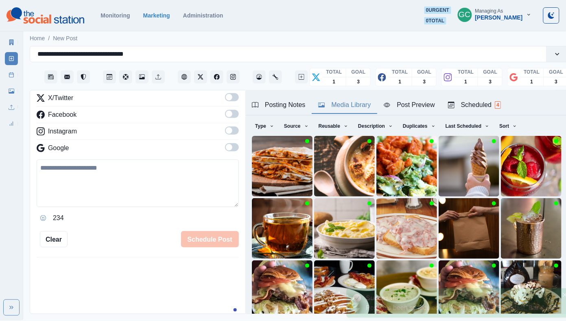
scroll to position [98, 0]
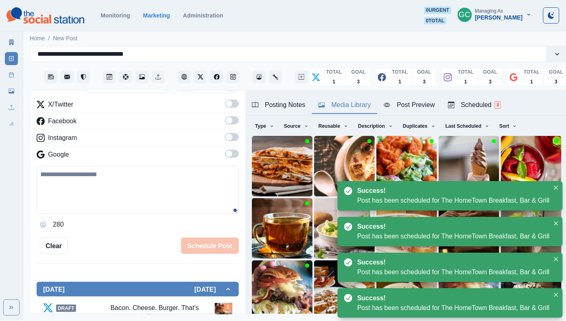
click at [482, 103] on div "Scheduled 8" at bounding box center [474, 105] width 53 height 10
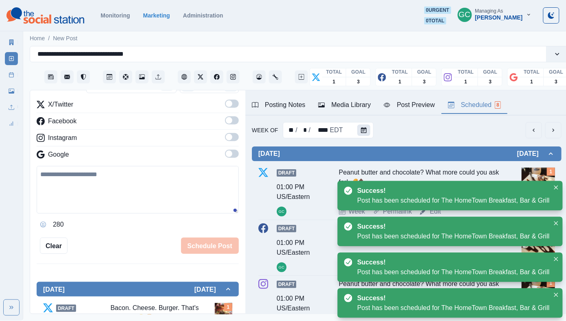
scroll to position [0, 0]
click at [366, 127] on button "Calendar" at bounding box center [363, 130] width 13 height 11
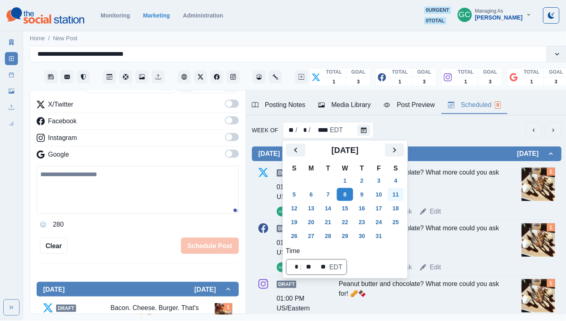
click at [400, 197] on button "11" at bounding box center [396, 194] width 16 height 13
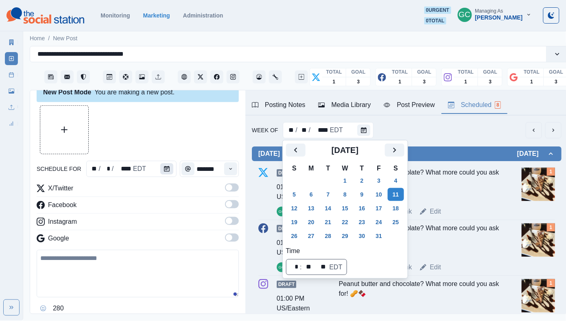
click at [165, 171] on icon "Calendar" at bounding box center [167, 169] width 6 height 6
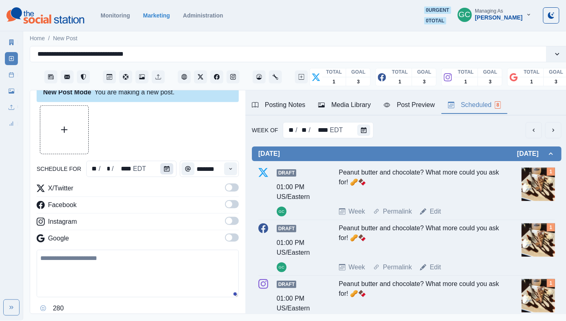
click at [165, 171] on icon "Calendar" at bounding box center [167, 169] width 6 height 6
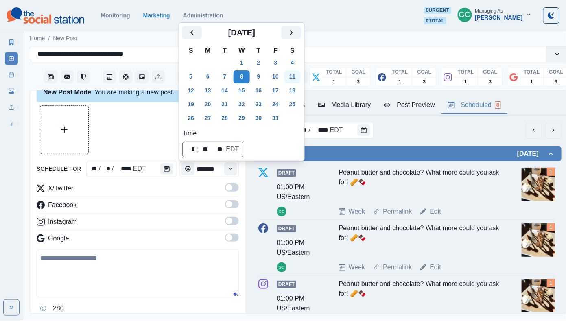
click at [301, 80] on button "11" at bounding box center [293, 76] width 16 height 13
click at [229, 170] on icon "Time" at bounding box center [231, 169] width 6 height 6
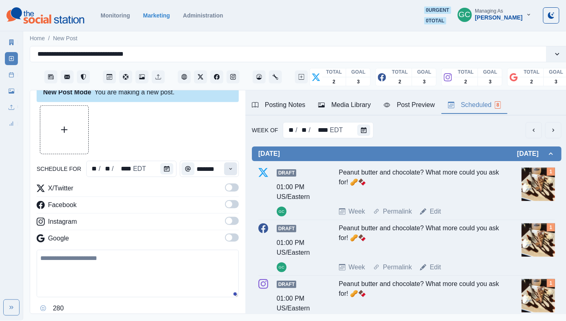
click at [229, 170] on icon "Time" at bounding box center [231, 169] width 6 height 6
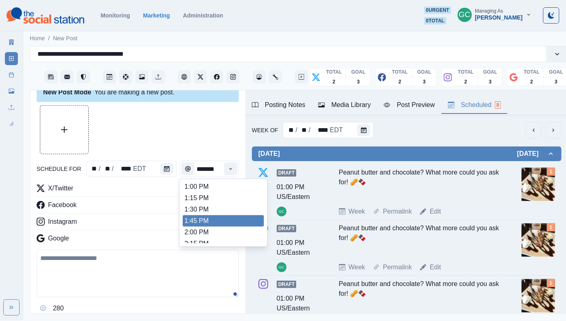
scroll to position [229, 0]
click at [210, 227] on li "1:45 PM" at bounding box center [223, 221] width 81 height 11
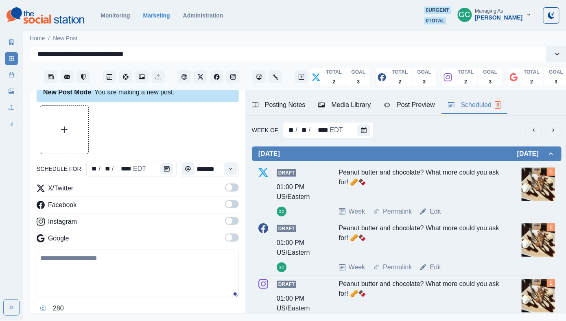
click at [231, 242] on span at bounding box center [232, 238] width 14 height 8
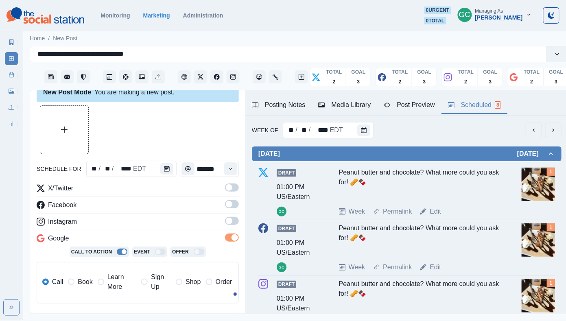
click at [232, 224] on span at bounding box center [229, 221] width 7 height 7
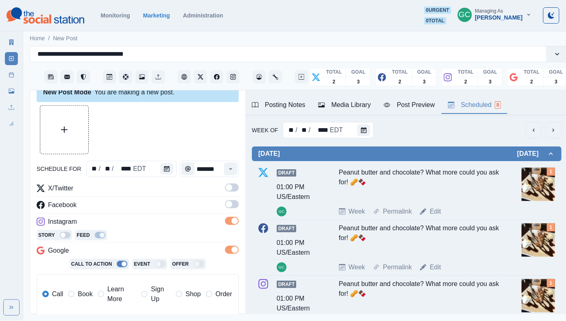
click at [232, 203] on span at bounding box center [229, 204] width 7 height 7
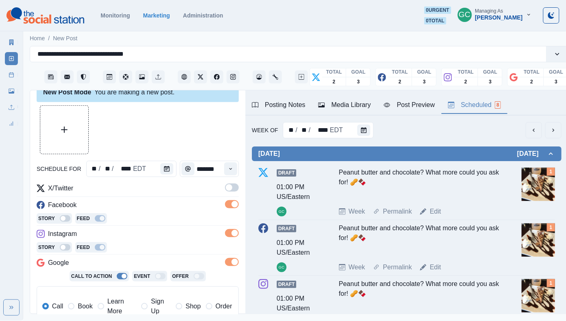
click at [232, 183] on div "schedule for ** / ** / **** EDT ******* X/Twitter Facebook Story Feed Instagram…" at bounding box center [138, 265] width 202 height 320
click at [221, 196] on div "X/Twitter" at bounding box center [138, 190] width 202 height 13
click at [224, 195] on div "X/Twitter" at bounding box center [138, 190] width 202 height 13
click at [227, 191] on span at bounding box center [232, 188] width 14 height 8
click at [114, 310] on span "Learn More" at bounding box center [121, 307] width 29 height 20
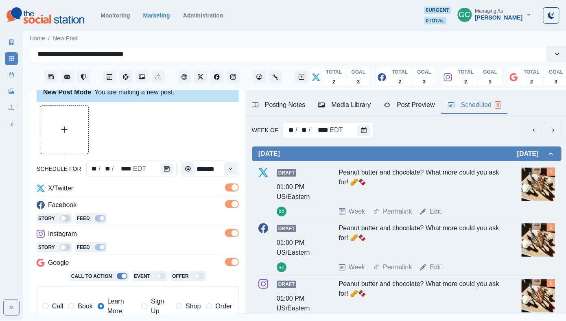
click at [353, 102] on div "Media Library" at bounding box center [344, 105] width 53 height 10
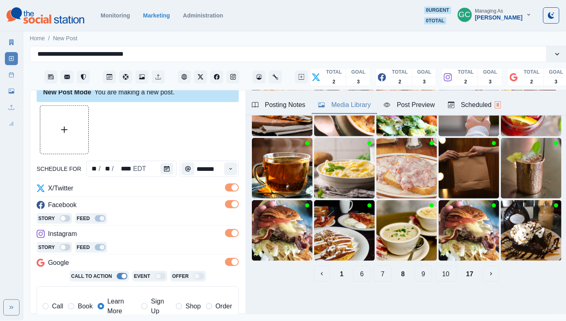
scroll to position [85, 0]
click at [446, 276] on button "10" at bounding box center [446, 274] width 21 height 16
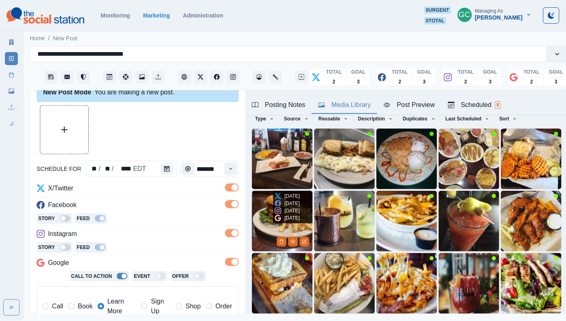
scroll to position [42, 0]
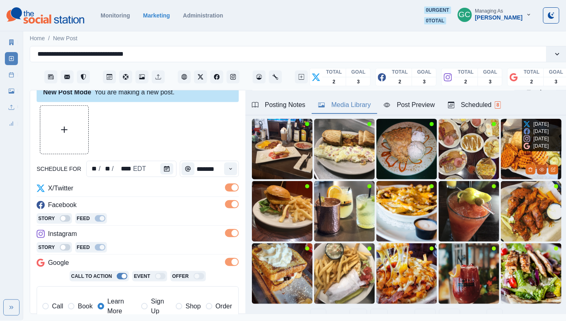
click at [540, 170] on icon "View Media" at bounding box center [542, 169] width 4 height 3
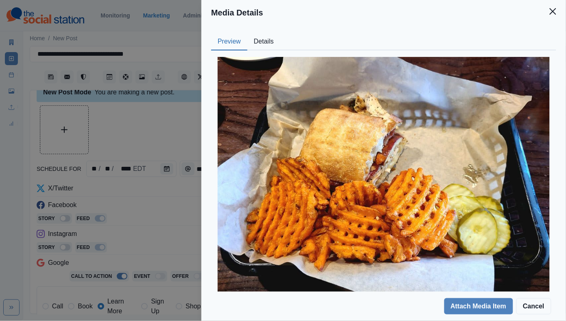
click at [153, 125] on div "Media Details Preview Details Our Description - Author Description Chicken, App…" at bounding box center [283, 160] width 566 height 321
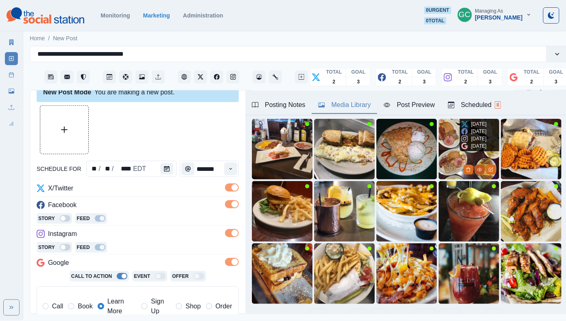
click at [475, 170] on button "View Media" at bounding box center [480, 170] width 10 height 10
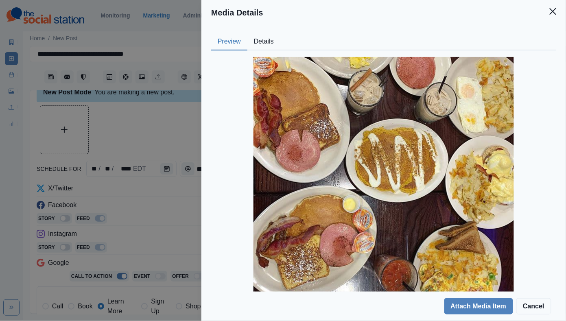
click at [265, 40] on button "Details" at bounding box center [264, 41] width 33 height 17
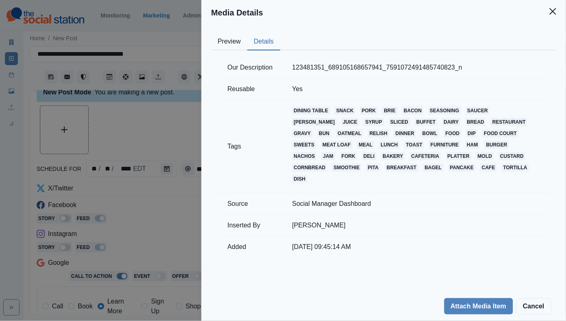
click at [160, 162] on div "Media Details Preview Details Our Description 123481351_689105168657941_7591072…" at bounding box center [283, 160] width 566 height 321
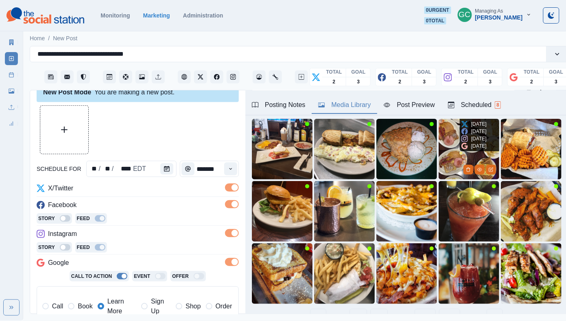
click at [448, 162] on img at bounding box center [469, 149] width 61 height 61
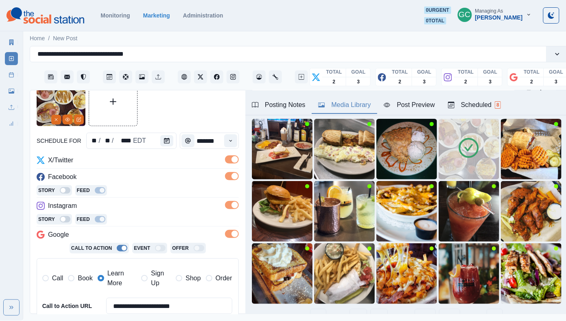
click at [468, 106] on div "Scheduled 8" at bounding box center [474, 105] width 53 height 10
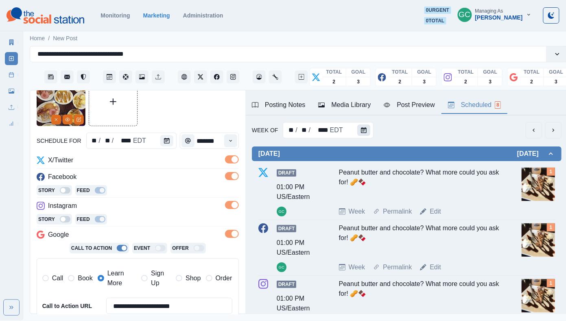
scroll to position [0, 0]
click at [363, 131] on icon "Calendar" at bounding box center [364, 130] width 6 height 6
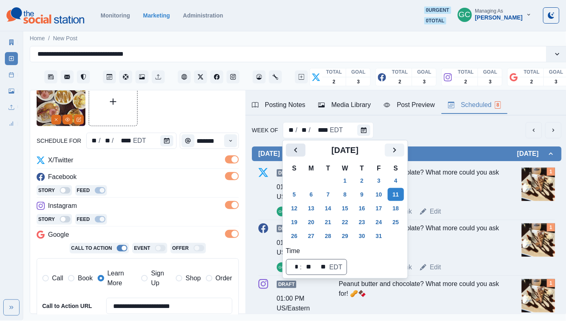
click at [299, 151] on icon "Previous" at bounding box center [296, 150] width 10 height 10
click at [310, 175] on button "1" at bounding box center [311, 180] width 16 height 13
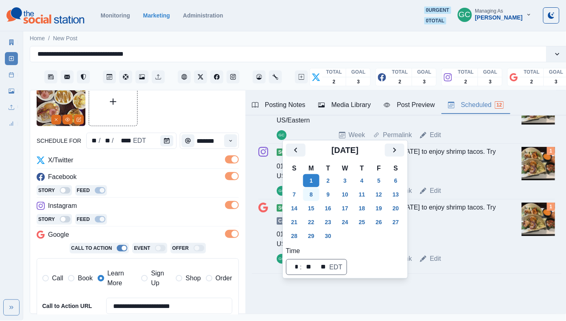
click at [316, 193] on button "8" at bounding box center [311, 194] width 16 height 13
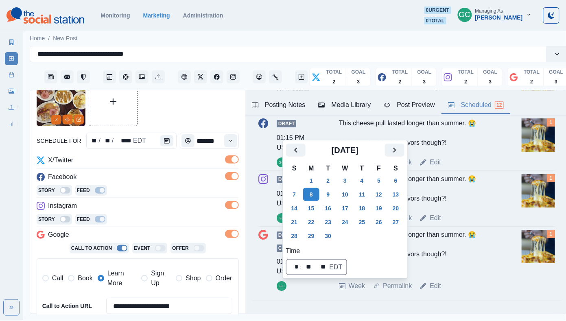
scroll to position [662, 0]
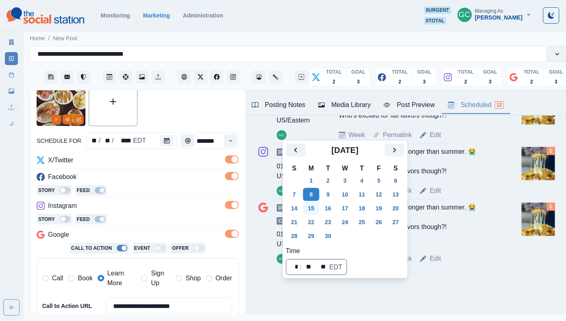
click at [312, 209] on button "15" at bounding box center [311, 208] width 16 height 13
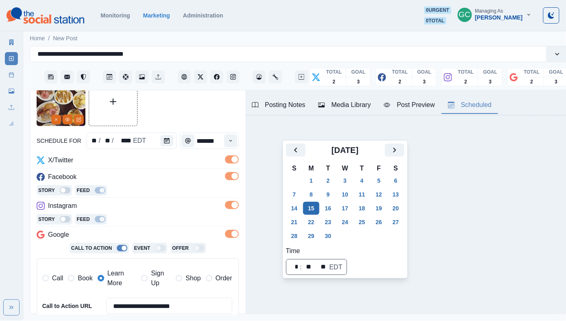
scroll to position [0, 0]
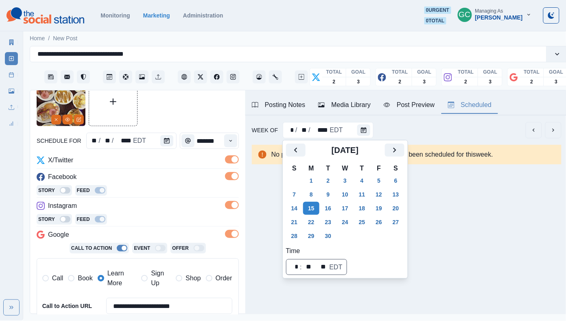
click at [177, 142] on div "schedule for ** / ** / **** EDT *******" at bounding box center [138, 141] width 202 height 16
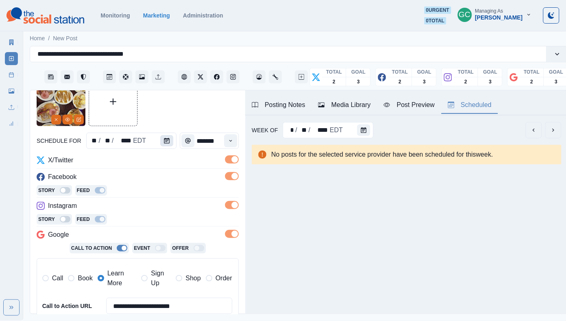
click at [169, 139] on icon "Calendar" at bounding box center [167, 141] width 6 height 6
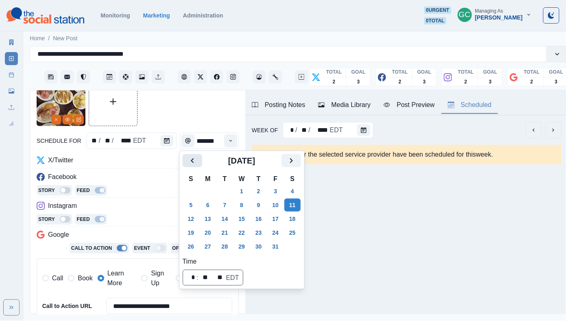
click at [197, 167] on button "Previous" at bounding box center [193, 160] width 20 height 13
click at [207, 217] on button "15" at bounding box center [208, 219] width 16 height 13
click at [146, 199] on div "**********" at bounding box center [138, 242] width 202 height 172
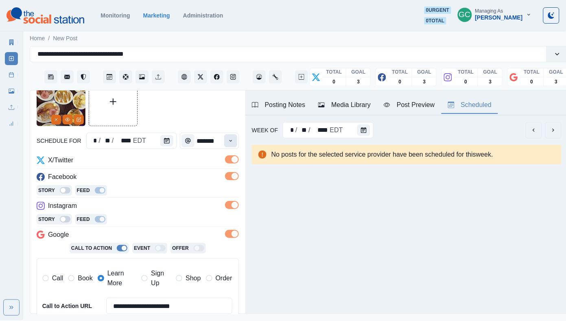
click at [232, 139] on icon "Time" at bounding box center [231, 141] width 6 height 6
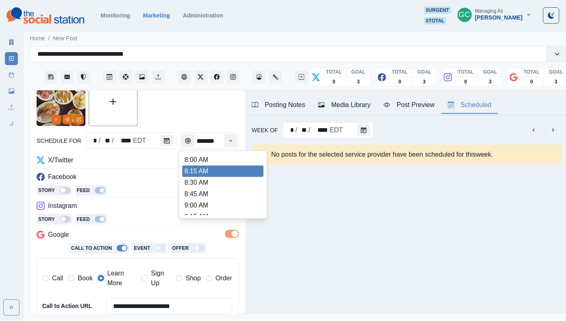
click at [209, 178] on li "8:30 AM" at bounding box center [222, 182] width 81 height 11
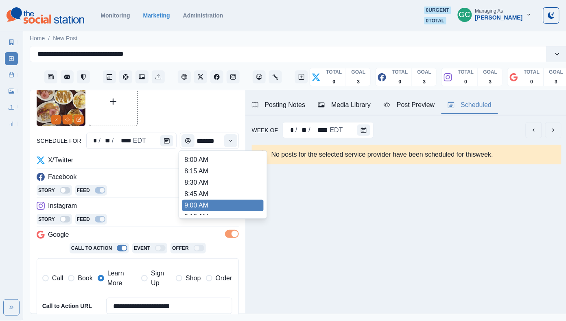
scroll to position [8, 0]
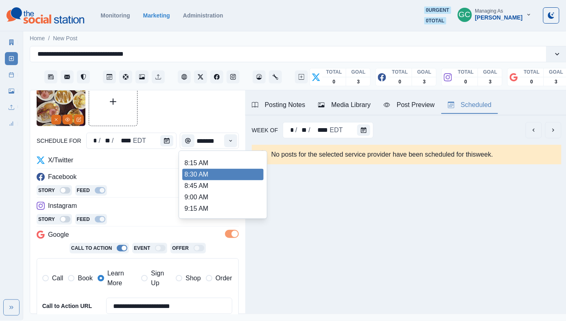
click at [210, 173] on li "8:30 AM" at bounding box center [222, 174] width 81 height 11
type input "*******"
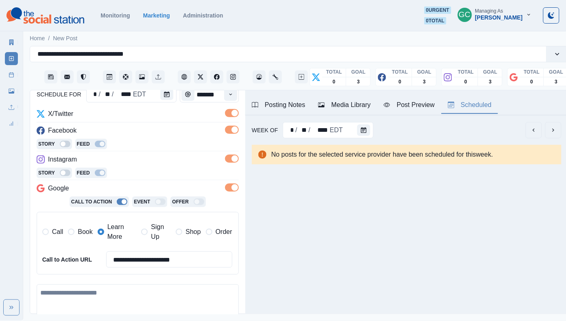
scroll to position [134, 0]
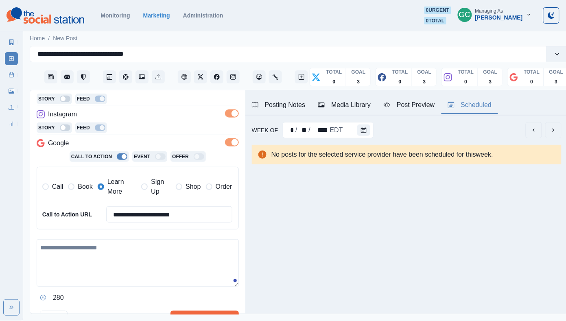
click at [124, 256] on textarea at bounding box center [138, 263] width 202 height 48
paste textarea "**********"
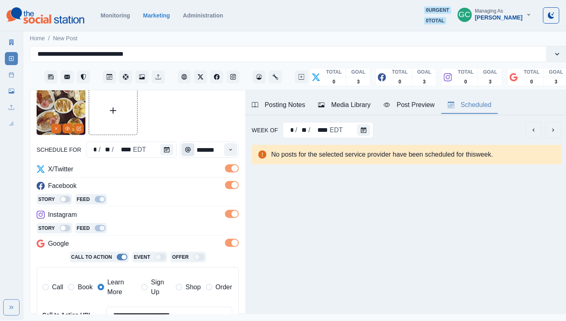
scroll to position [11, 0]
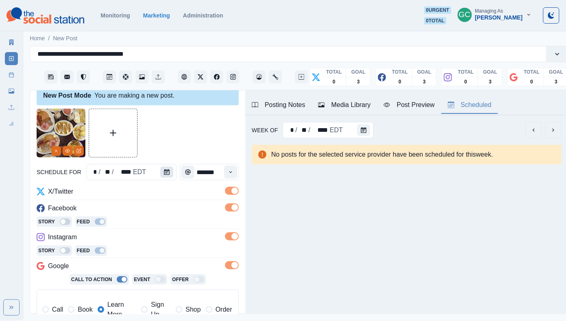
type textarea "**********"
click at [167, 169] on icon "Calendar" at bounding box center [167, 172] width 6 height 6
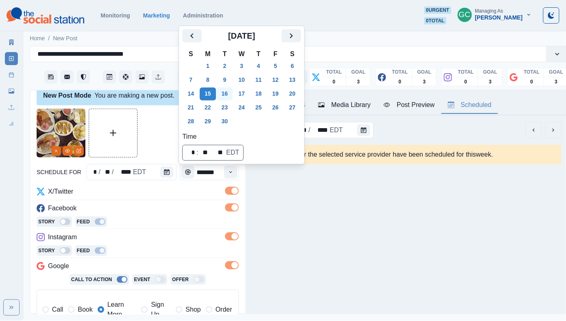
click at [230, 96] on button "16" at bounding box center [225, 94] width 16 height 13
click at [164, 234] on div "Instagram" at bounding box center [138, 238] width 202 height 13
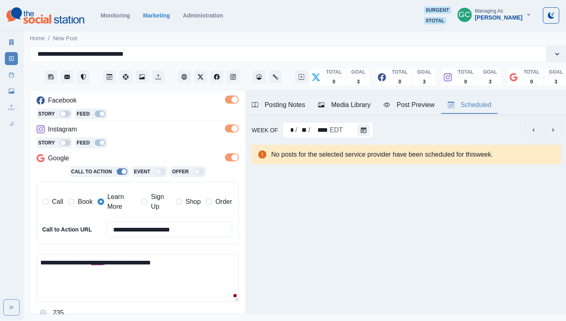
scroll to position [158, 0]
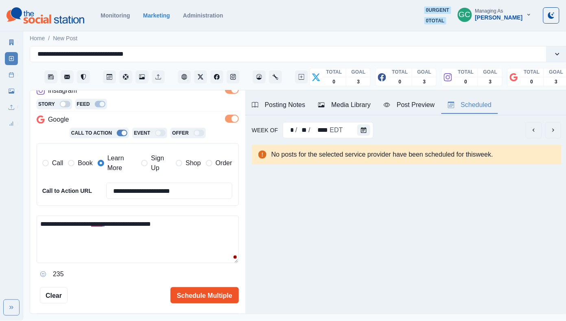
click at [193, 292] on button "Schedule Multiple" at bounding box center [205, 295] width 68 height 16
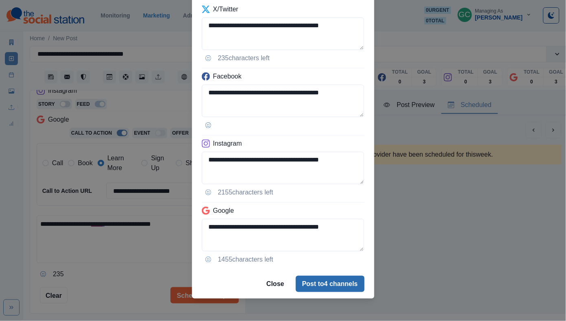
scroll to position [53, 0]
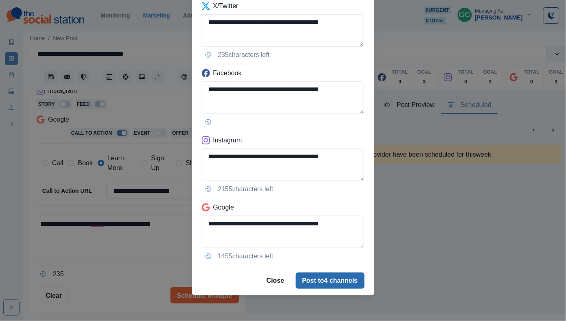
click at [327, 281] on button "Post to 4 channels" at bounding box center [330, 281] width 69 height 16
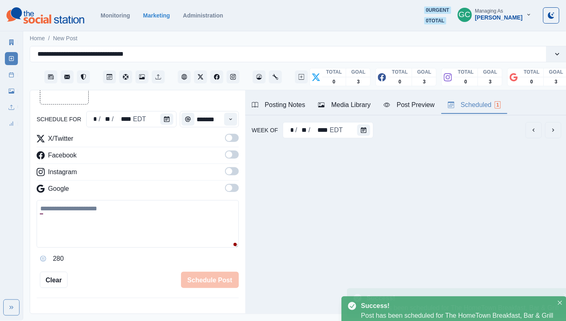
scroll to position [66, 0]
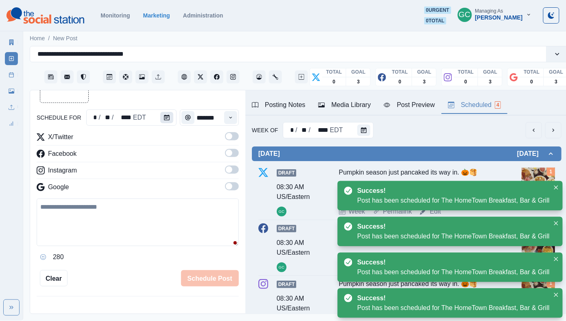
click at [169, 118] on button "Calendar" at bounding box center [166, 117] width 13 height 11
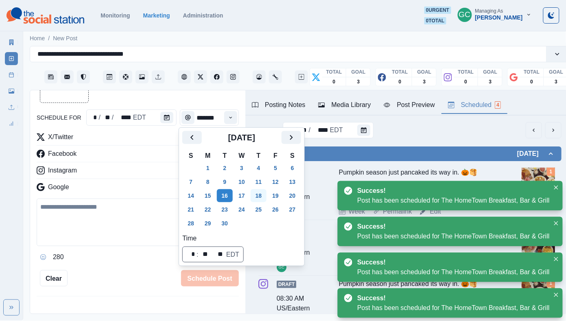
click at [259, 196] on button "18" at bounding box center [259, 195] width 16 height 13
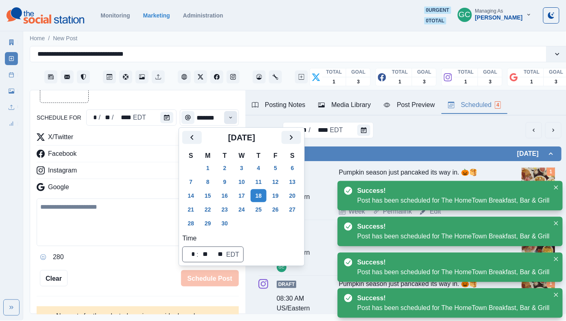
click at [232, 115] on icon "Time" at bounding box center [231, 118] width 6 height 6
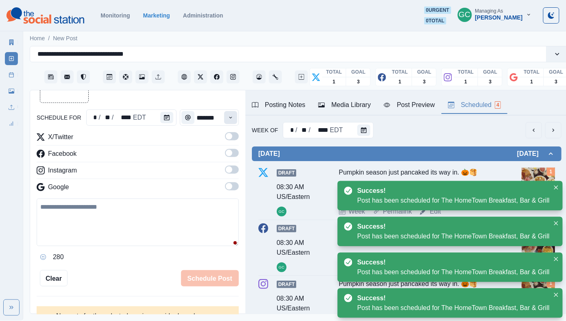
click at [232, 115] on icon "Time" at bounding box center [231, 118] width 6 height 6
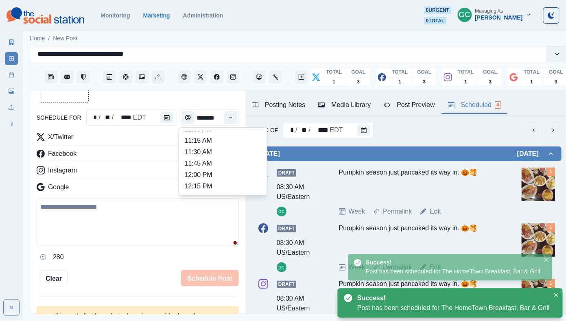
scroll to position [142, 0]
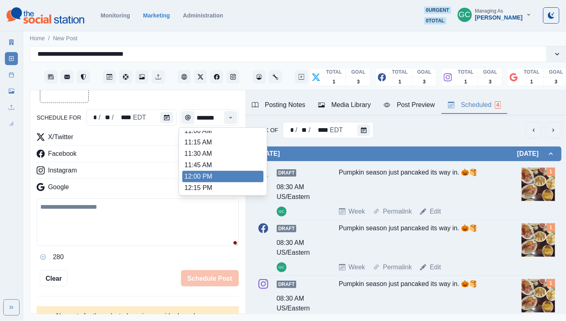
click at [221, 182] on li "12:00 PM" at bounding box center [222, 176] width 81 height 11
type input "********"
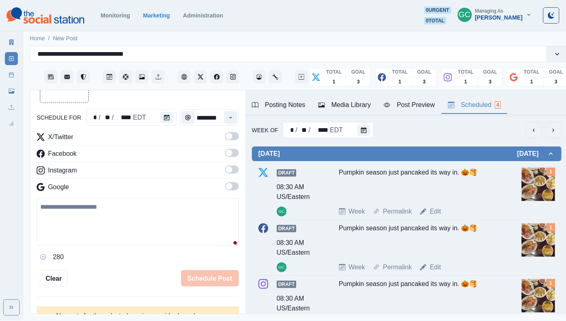
click at [239, 182] on div "New Post Mode You are making a new post. schedule for * / ** / **** EDT *******…" at bounding box center [137, 202] width 215 height 224
click at [236, 189] on span at bounding box center [232, 186] width 14 height 8
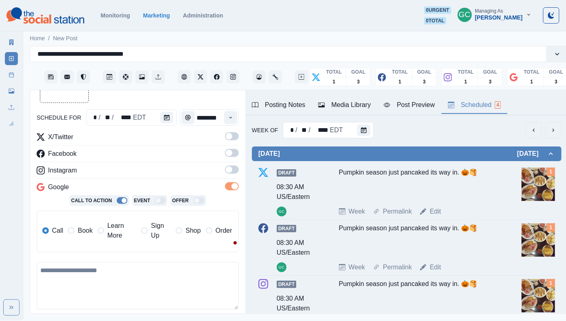
click at [236, 173] on span at bounding box center [232, 170] width 14 height 8
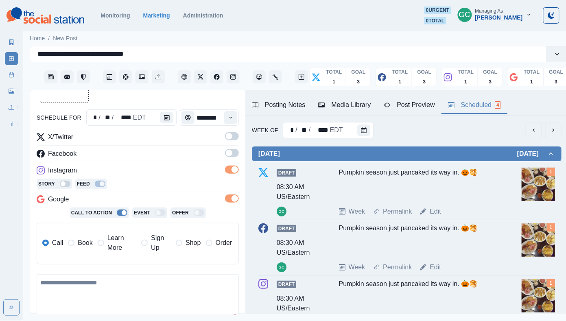
click at [236, 159] on label at bounding box center [232, 155] width 14 height 13
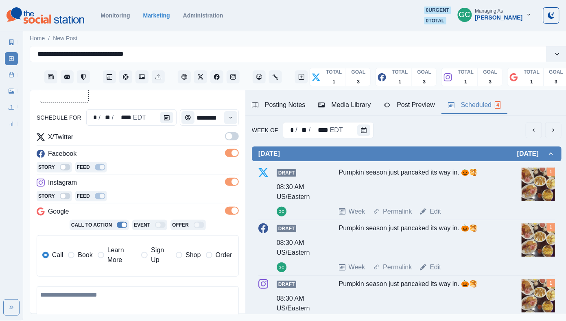
click at [236, 140] on span at bounding box center [232, 136] width 14 height 8
click at [119, 258] on span "Learn More" at bounding box center [121, 256] width 29 height 20
click at [354, 112] on button "Media Library" at bounding box center [345, 105] width 66 height 17
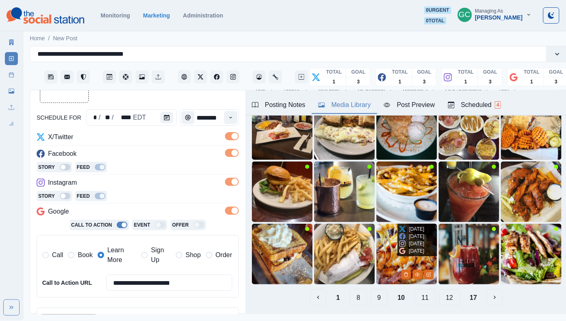
scroll to position [66, 0]
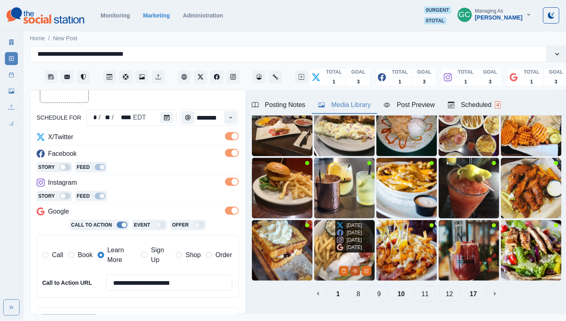
click at [356, 273] on icon "View Media" at bounding box center [355, 271] width 5 height 5
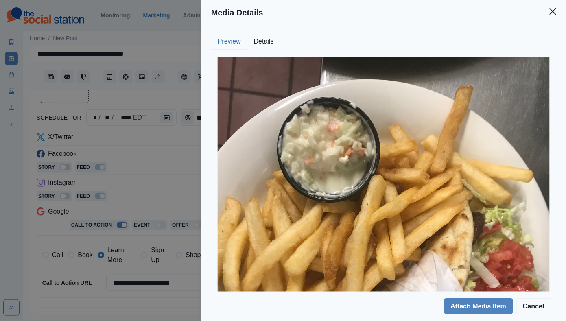
scroll to position [0, 0]
click at [267, 42] on button "Details" at bounding box center [264, 41] width 33 height 17
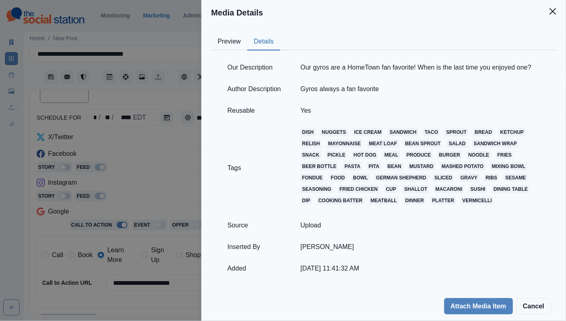
click at [230, 47] on button "Preview" at bounding box center [229, 41] width 36 height 17
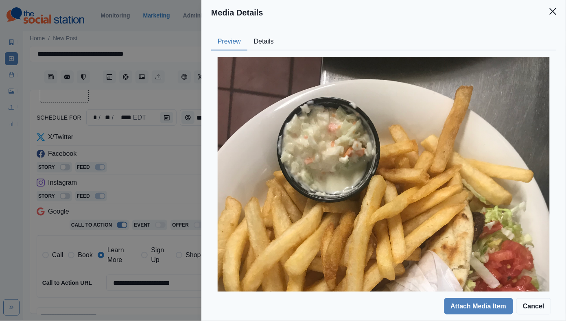
click at [271, 42] on button "Details" at bounding box center [264, 41] width 33 height 17
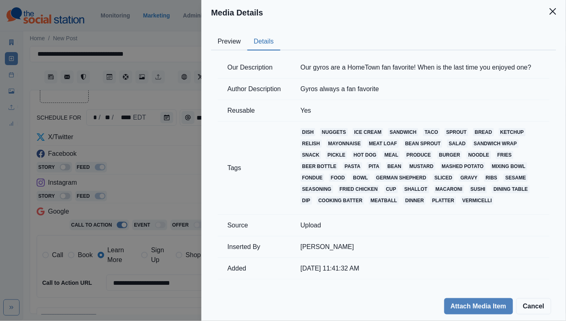
click at [233, 48] on button "Preview" at bounding box center [229, 41] width 36 height 17
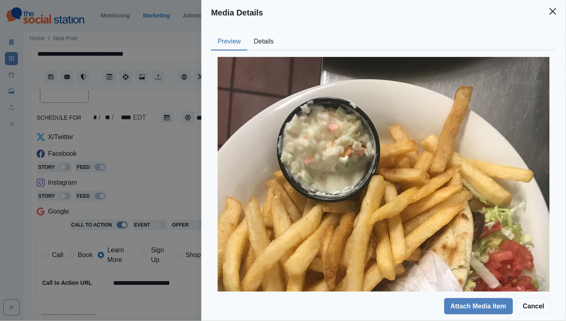
click at [270, 45] on button "Details" at bounding box center [264, 41] width 33 height 17
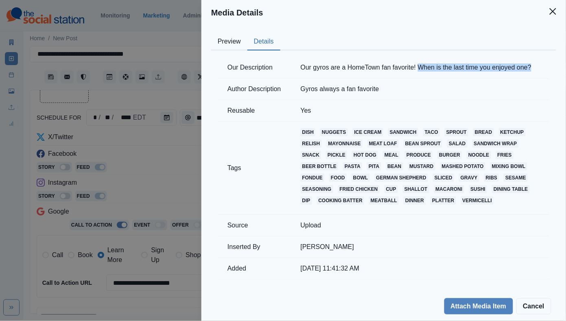
drag, startPoint x: 425, startPoint y: 68, endPoint x: 545, endPoint y: 68, distance: 120.5
click at [545, 68] on td "Our gyros are a HomeTown fan favorite! When is the last time you enjoyed one?" at bounding box center [420, 68] width 259 height 22
copy td "When is the last time you enjoyed one?"
click at [153, 161] on div "Media Details Preview Details Our Description Our gyros are a HomeTown fan favo…" at bounding box center [283, 160] width 566 height 321
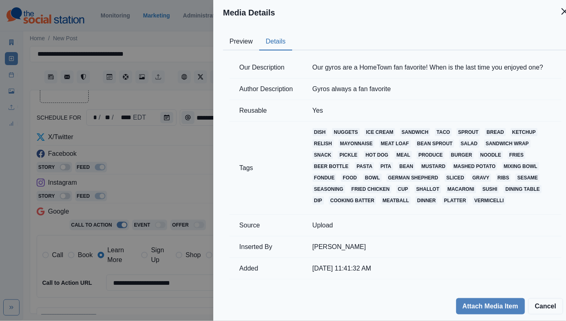
scroll to position [25, 0]
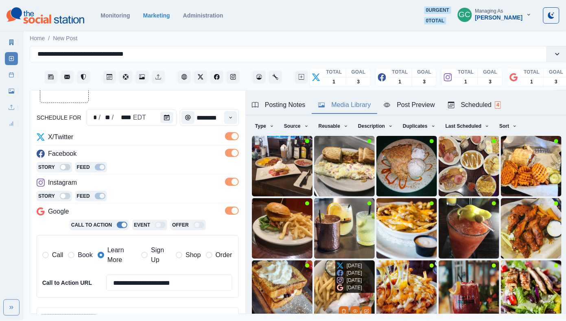
click at [326, 287] on img at bounding box center [344, 291] width 61 height 61
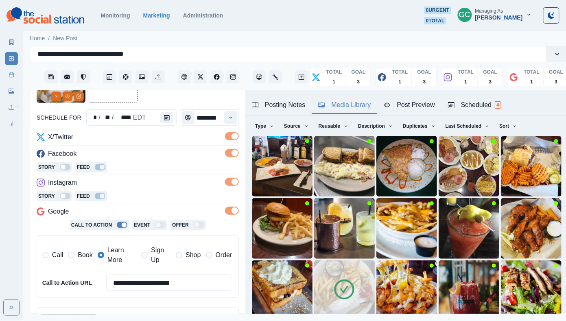
scroll to position [126, 0]
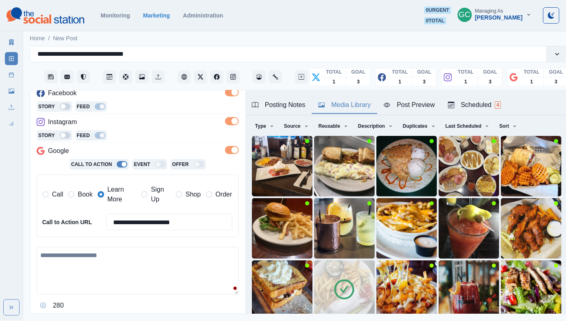
click at [81, 278] on textarea at bounding box center [138, 271] width 202 height 48
paste textarea "**********"
type textarea "**********"
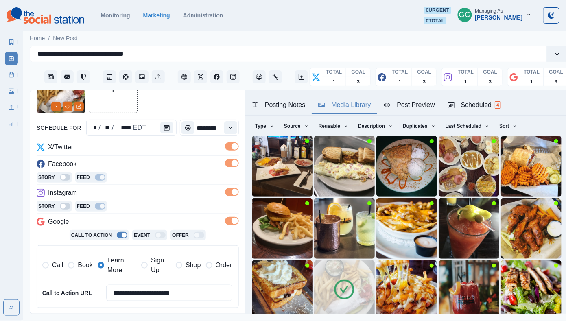
scroll to position [37, 0]
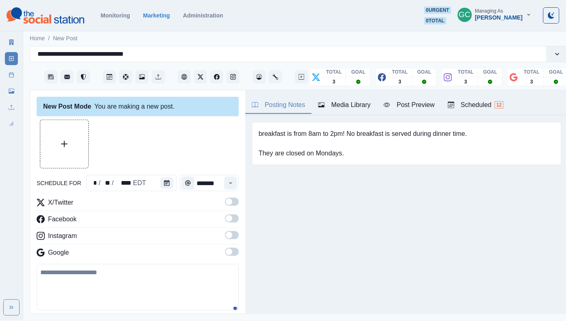
click at [476, 101] on div "Scheduled 12" at bounding box center [476, 105] width 56 height 10
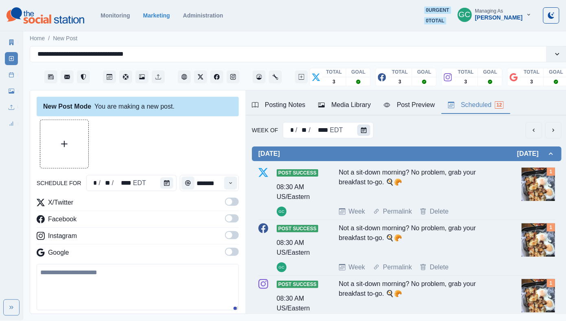
click at [365, 130] on icon "Calendar" at bounding box center [364, 130] width 6 height 6
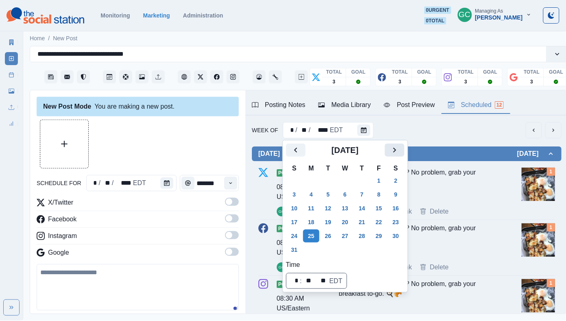
click at [399, 151] on icon "Next" at bounding box center [395, 150] width 10 height 10
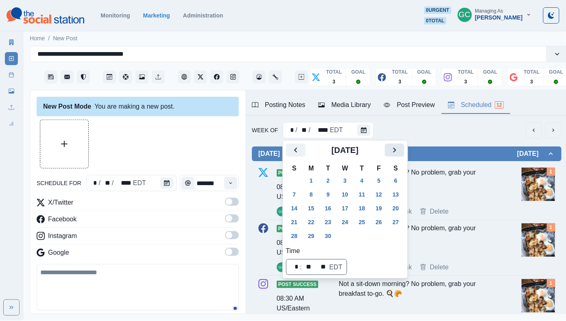
click at [399, 151] on icon "Next" at bounding box center [395, 150] width 10 height 10
click at [312, 195] on button "6" at bounding box center [311, 194] width 16 height 13
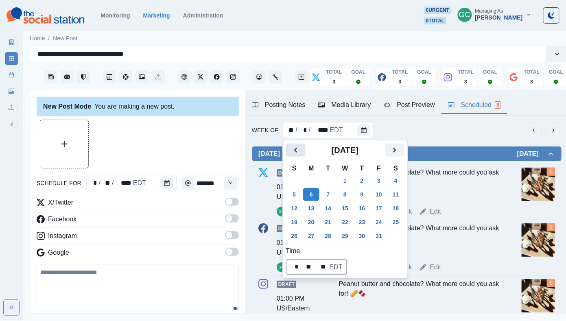
click at [289, 149] on button "Previous" at bounding box center [296, 150] width 20 height 13
click at [311, 198] on button "8" at bounding box center [311, 194] width 16 height 13
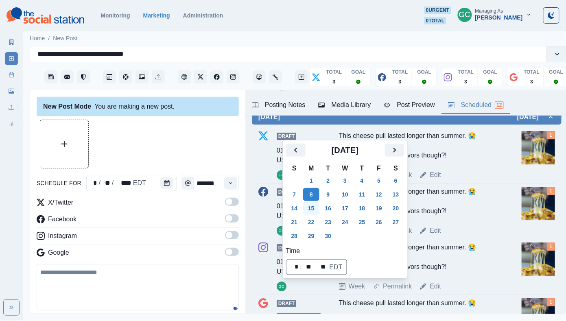
click at [315, 211] on button "15" at bounding box center [311, 208] width 16 height 13
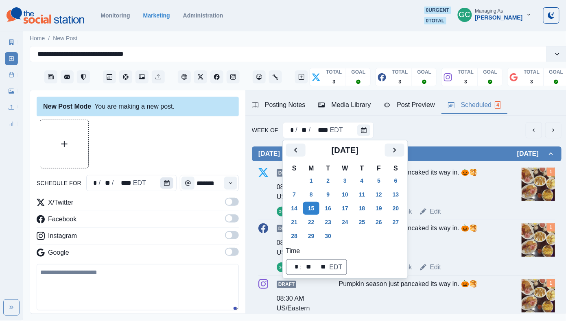
click at [169, 187] on button "Calendar" at bounding box center [166, 183] width 13 height 11
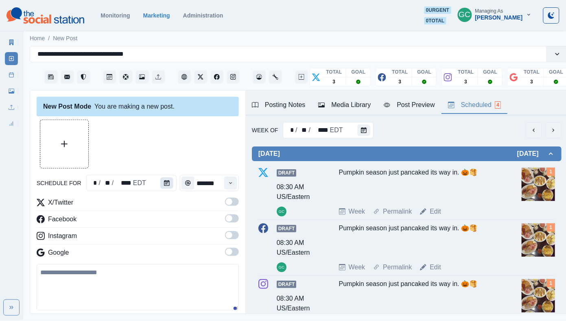
click at [169, 187] on button "Calendar" at bounding box center [166, 183] width 13 height 11
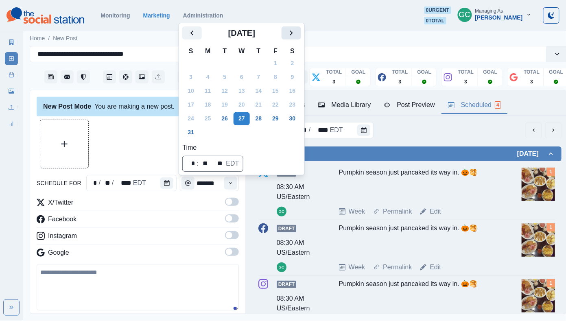
click at [296, 28] on icon "Next" at bounding box center [292, 33] width 10 height 10
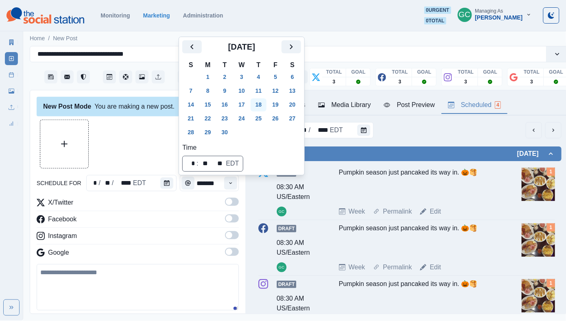
click at [263, 110] on button "18" at bounding box center [259, 105] width 16 height 13
click at [229, 186] on button "Time" at bounding box center [230, 183] width 13 height 13
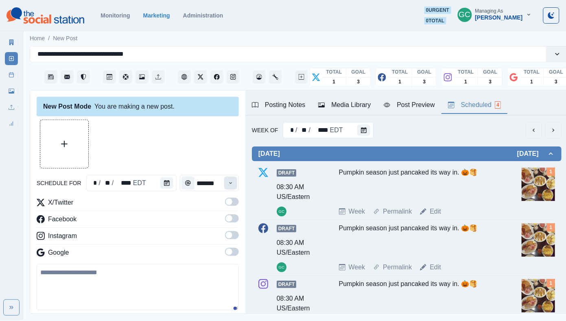
click at [229, 186] on button "Time" at bounding box center [230, 183] width 13 height 13
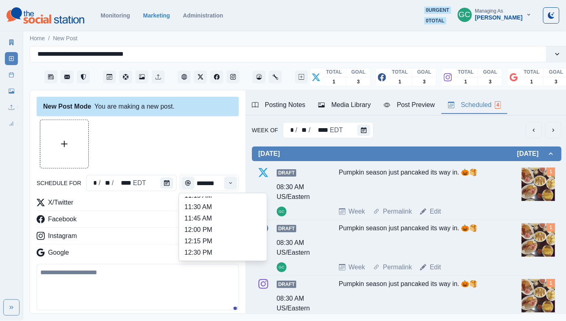
scroll to position [167, 0]
click at [206, 228] on li "12:15 PM" at bounding box center [222, 228] width 81 height 11
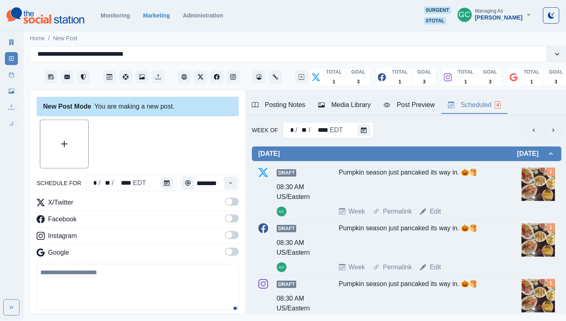
type input "********"
click at [230, 254] on span at bounding box center [229, 252] width 7 height 7
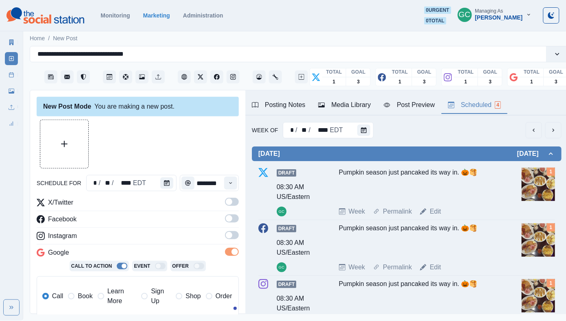
click at [232, 241] on label at bounding box center [232, 237] width 14 height 13
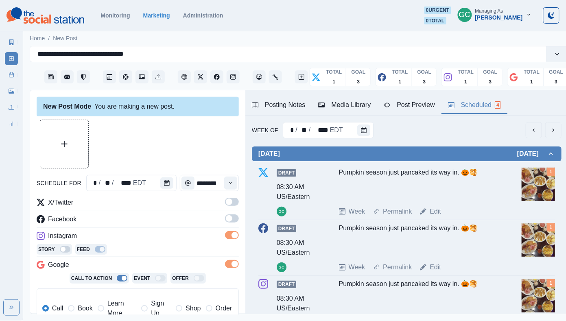
click at [232, 218] on span at bounding box center [232, 219] width 14 height 8
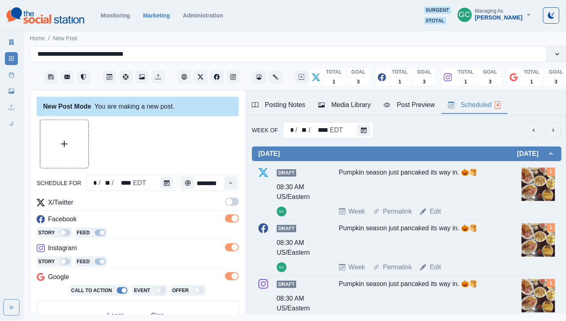
click at [232, 204] on span at bounding box center [232, 202] width 14 height 8
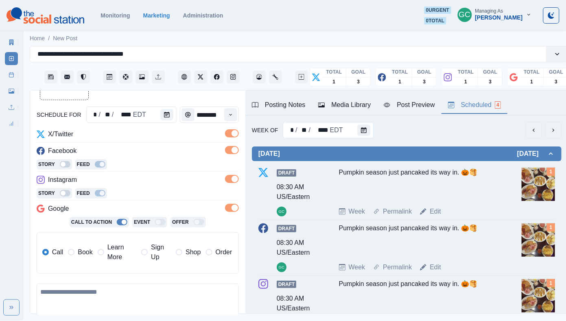
scroll to position [70, 0]
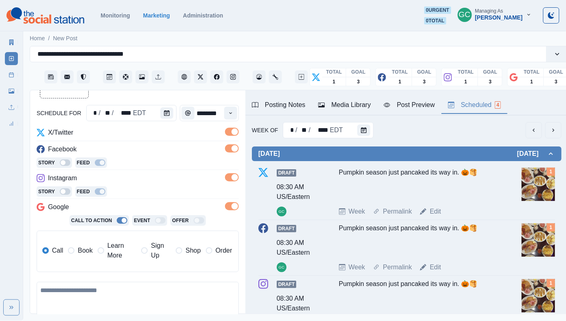
click at [119, 250] on span "Learn More" at bounding box center [121, 251] width 29 height 20
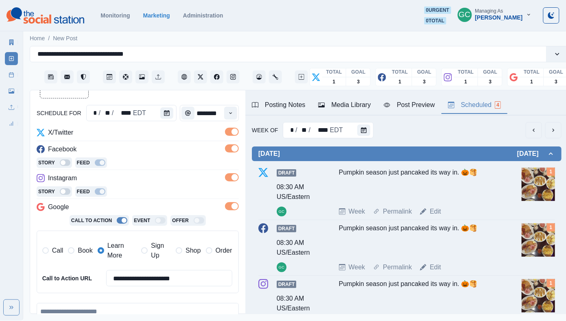
click at [344, 110] on div "Media Library" at bounding box center [344, 105] width 53 height 10
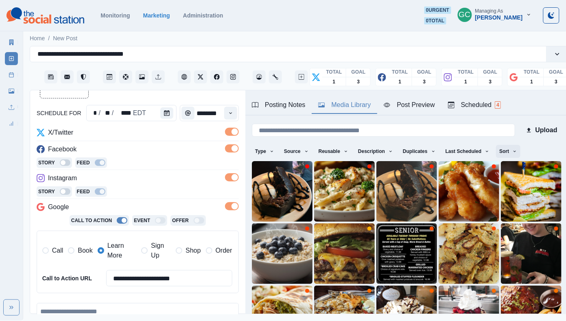
click at [520, 156] on button "Sort" at bounding box center [508, 151] width 24 height 13
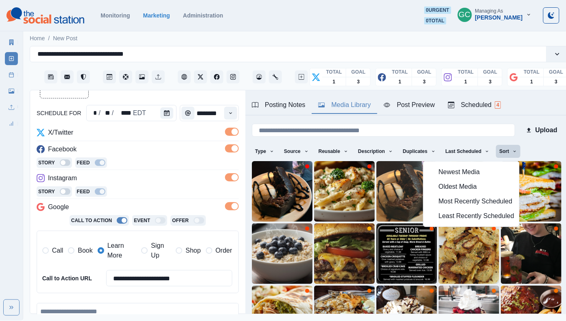
click at [475, 213] on span "Least Recently Scheduled" at bounding box center [477, 216] width 76 height 10
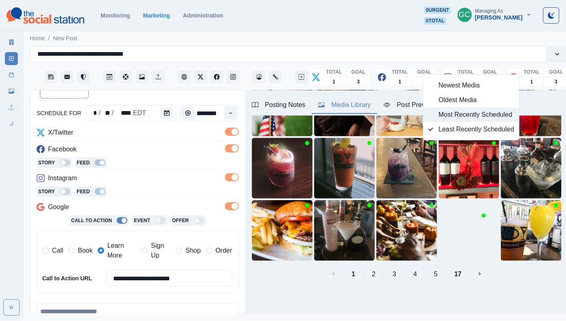
scroll to position [85, 0]
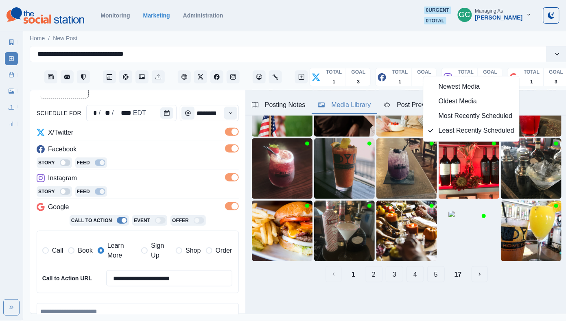
click at [441, 278] on button "5" at bounding box center [436, 274] width 18 height 16
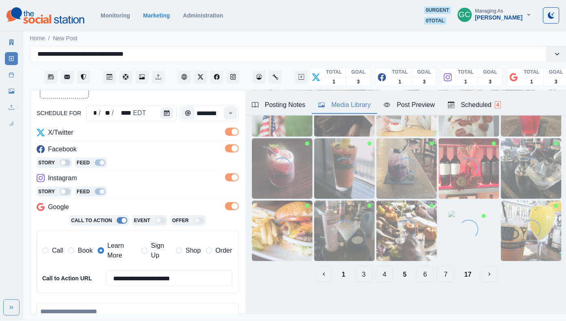
click at [446, 279] on button "7" at bounding box center [446, 274] width 18 height 16
click at [446, 279] on button "9" at bounding box center [446, 274] width 18 height 16
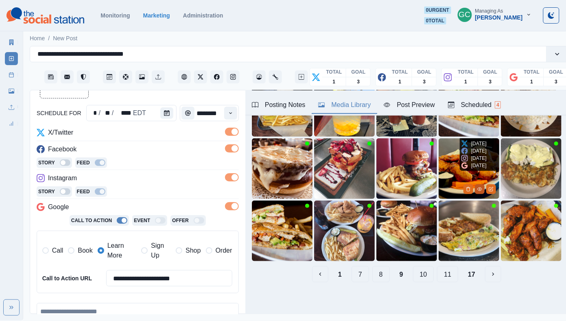
click at [480, 188] on icon "View Media" at bounding box center [480, 189] width 5 height 5
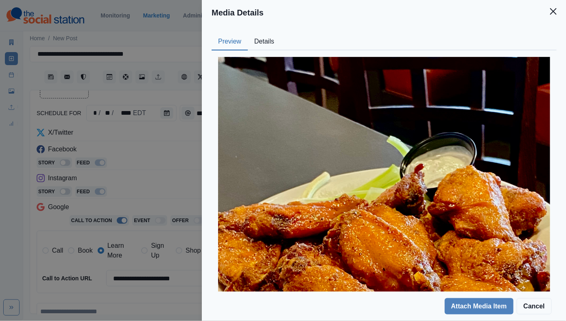
click at [268, 50] on div at bounding box center [384, 278] width 345 height 456
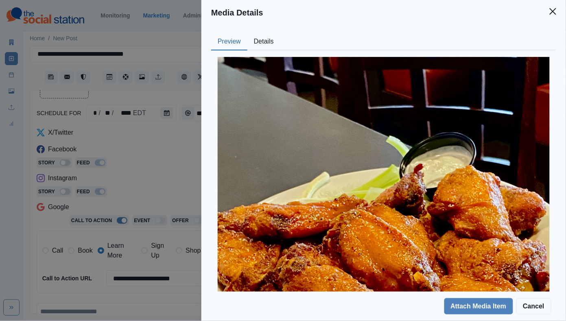
click at [264, 46] on button "Details" at bounding box center [264, 41] width 33 height 17
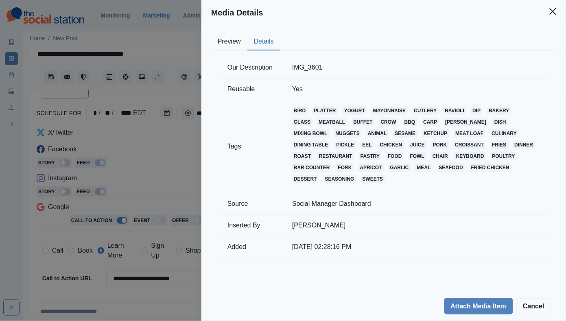
click at [174, 132] on div "Media Details Preview Details Our Description IMG_3601 Reusable Yes Tags bird p…" at bounding box center [283, 160] width 566 height 321
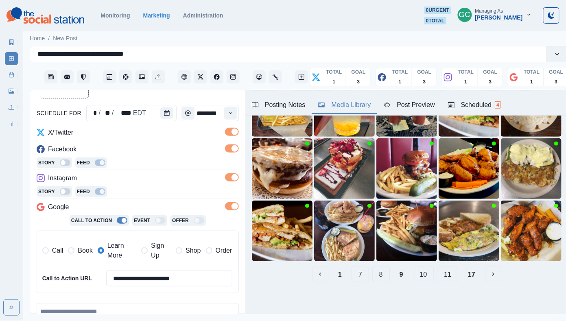
scroll to position [25, 0]
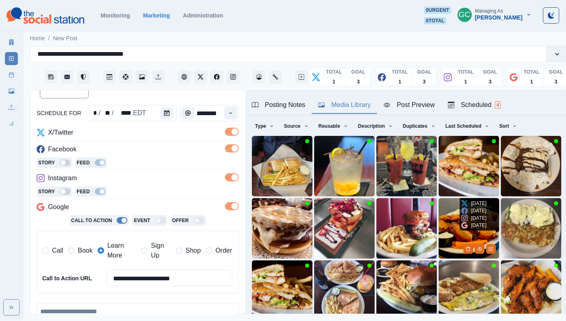
click at [452, 231] on img at bounding box center [469, 228] width 61 height 61
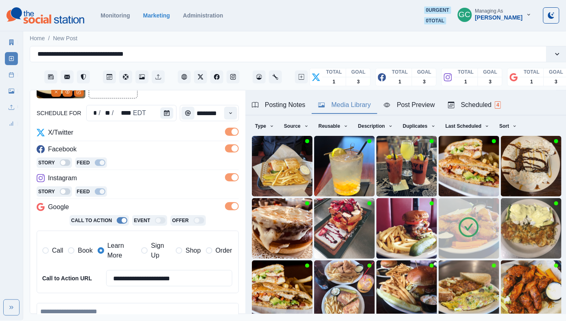
scroll to position [130, 0]
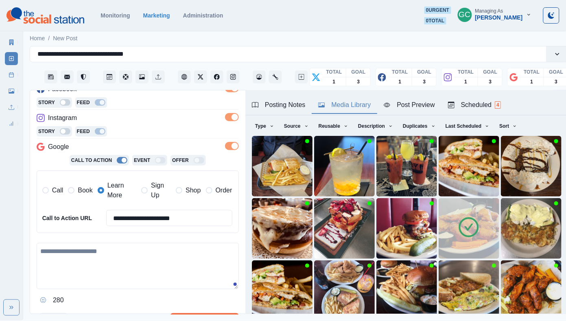
click at [124, 266] on textarea at bounding box center [138, 266] width 202 height 46
paste textarea "**********"
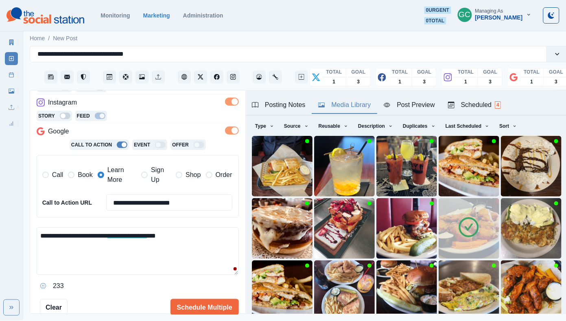
scroll to position [150, 0]
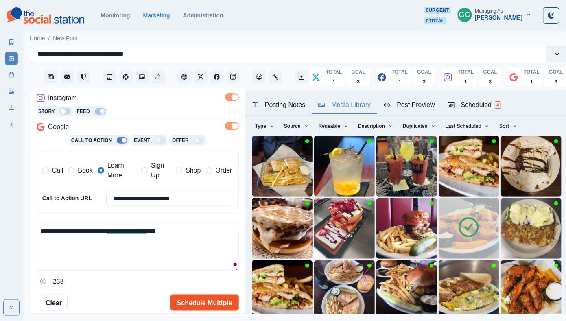
type textarea "**********"
click at [213, 303] on button "Schedule Multiple" at bounding box center [205, 303] width 68 height 16
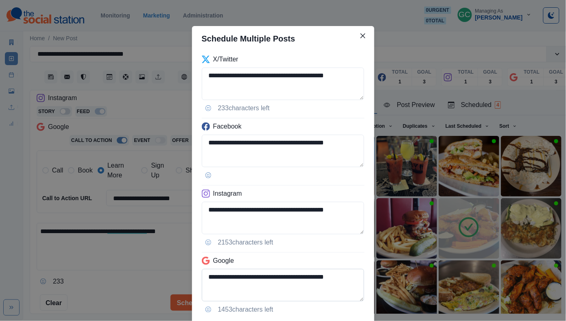
scroll to position [53, 0]
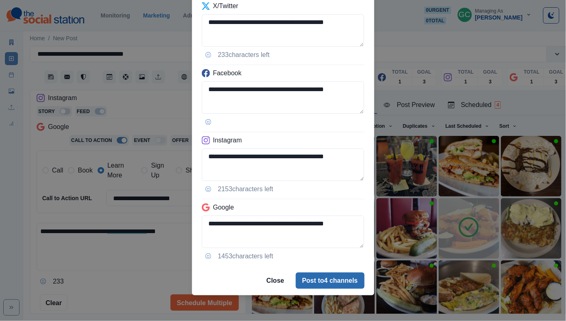
click at [328, 280] on button "Post to 4 channels" at bounding box center [330, 281] width 69 height 16
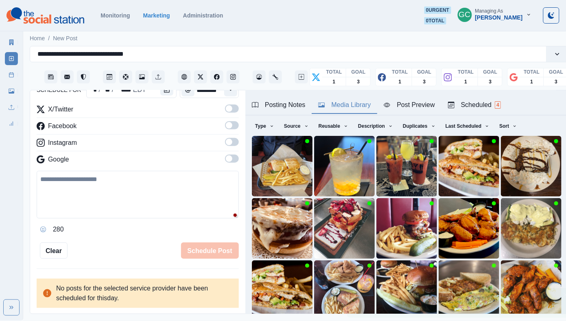
scroll to position [66, 0]
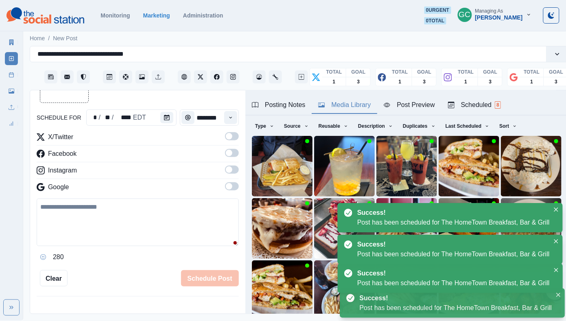
click at [473, 103] on div "Scheduled 8" at bounding box center [474, 105] width 53 height 10
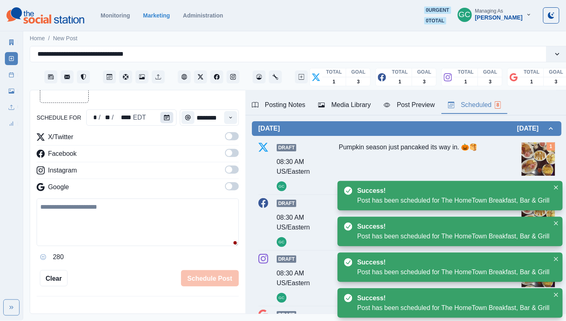
click at [162, 118] on button "Calendar" at bounding box center [166, 117] width 13 height 11
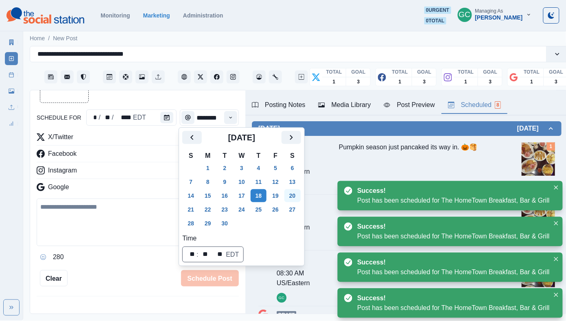
click at [295, 199] on button "20" at bounding box center [293, 195] width 16 height 13
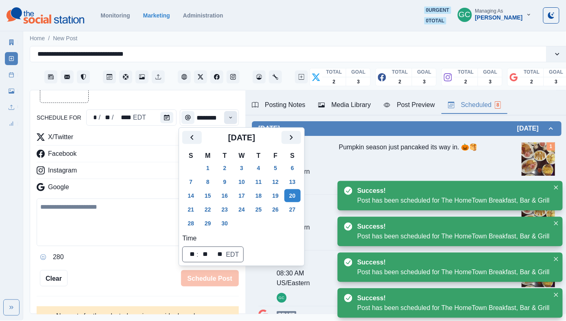
click at [235, 120] on button "Time" at bounding box center [230, 117] width 13 height 13
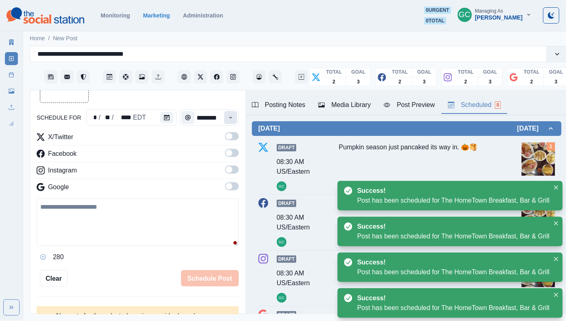
click at [235, 120] on button "Time" at bounding box center [230, 117] width 13 height 13
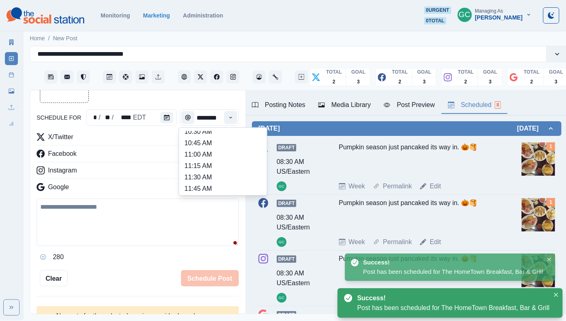
scroll to position [265, 0]
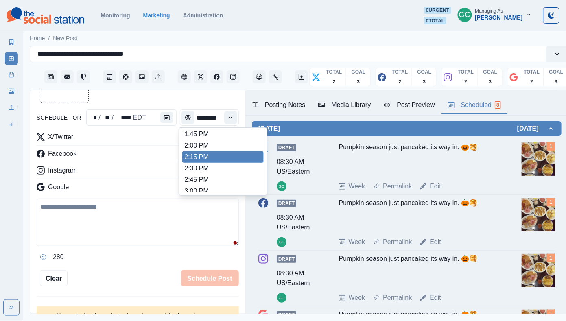
click at [218, 162] on li "2:15 PM" at bounding box center [222, 156] width 81 height 11
type input "*******"
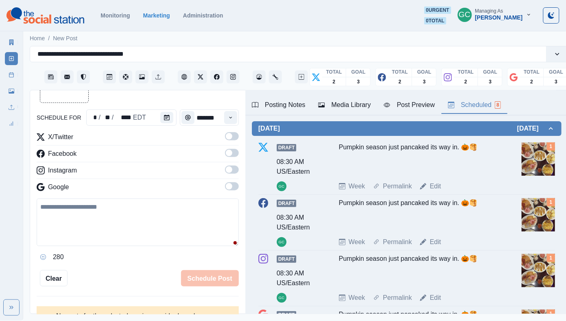
click at [230, 190] on span at bounding box center [229, 186] width 7 height 7
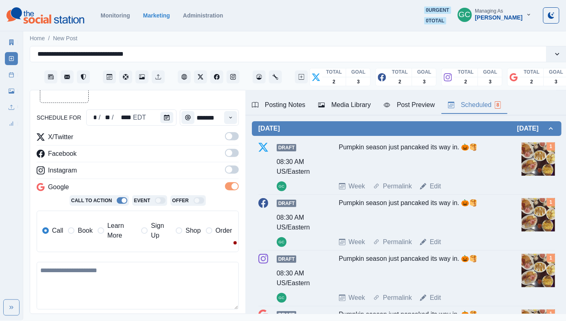
click at [231, 173] on span at bounding box center [232, 170] width 14 height 8
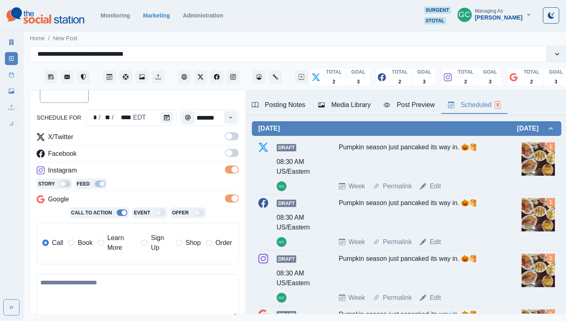
click at [231, 157] on span at bounding box center [232, 153] width 14 height 8
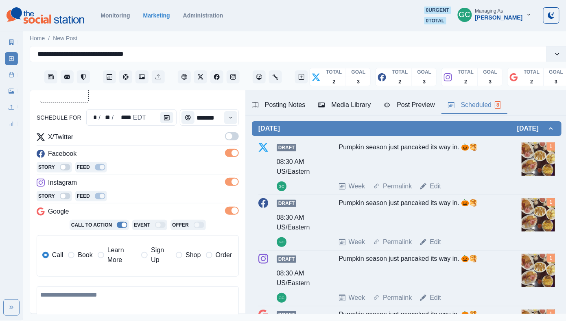
click at [231, 140] on span at bounding box center [232, 136] width 14 height 8
click at [123, 257] on span "Learn More" at bounding box center [121, 256] width 29 height 20
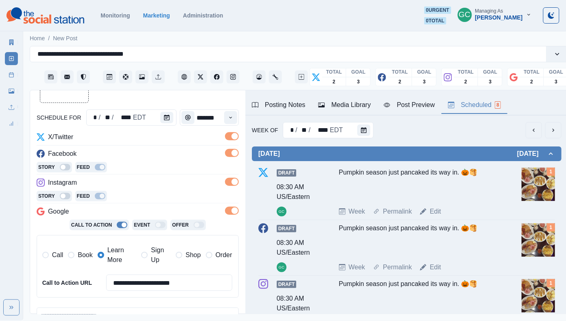
click at [365, 103] on div "Media Library" at bounding box center [344, 105] width 53 height 10
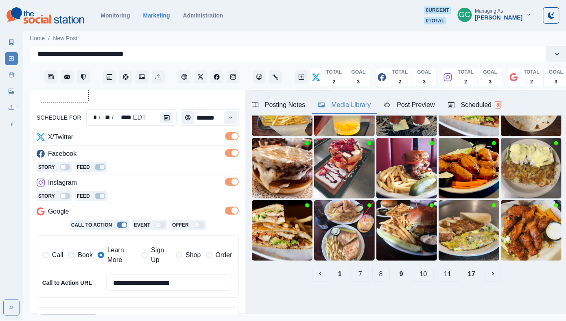
scroll to position [85, 0]
click at [448, 267] on button "11" at bounding box center [447, 274] width 21 height 16
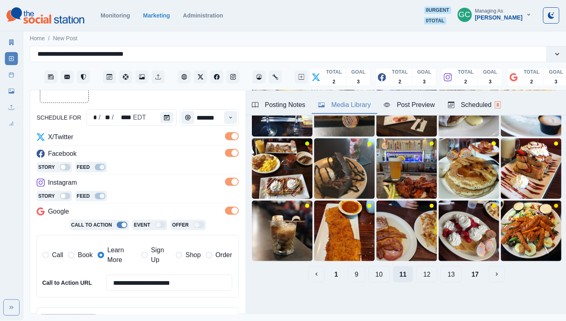
scroll to position [0, 0]
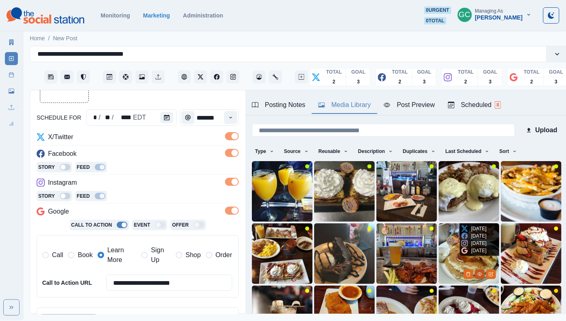
click at [480, 275] on icon "View Media" at bounding box center [480, 274] width 5 height 5
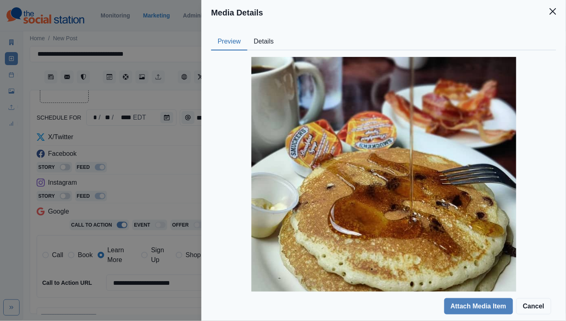
click at [270, 41] on button "Details" at bounding box center [264, 41] width 33 height 17
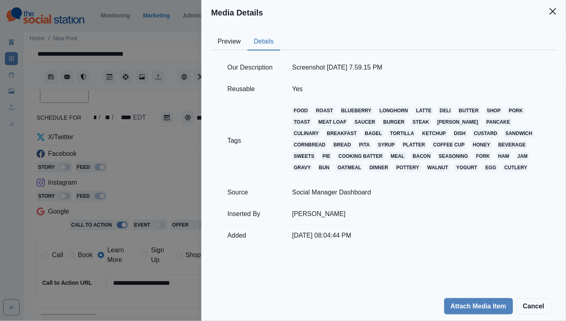
click at [164, 151] on div "Media Details Preview Details Our Description Screenshot [DATE] 7.59.15 PM Reus…" at bounding box center [283, 160] width 566 height 321
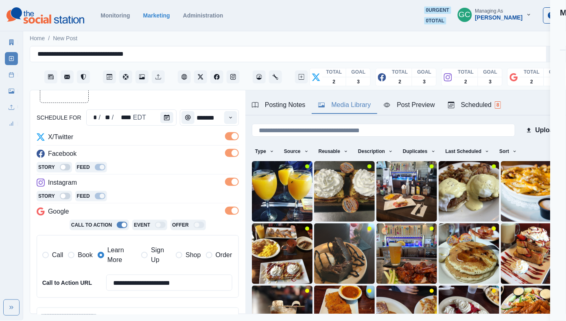
scroll to position [25, 0]
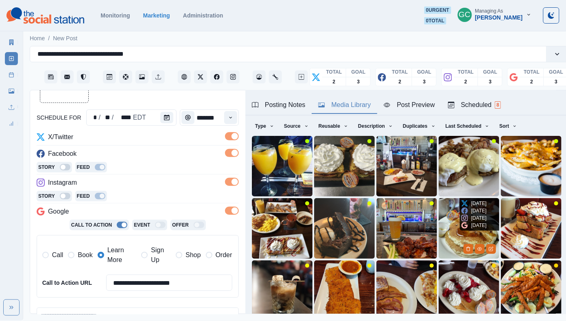
click at [449, 226] on img at bounding box center [469, 228] width 61 height 61
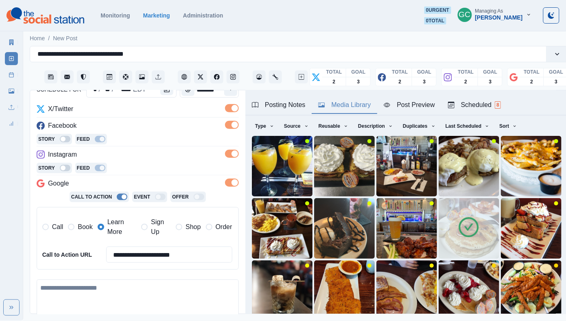
scroll to position [134, 0]
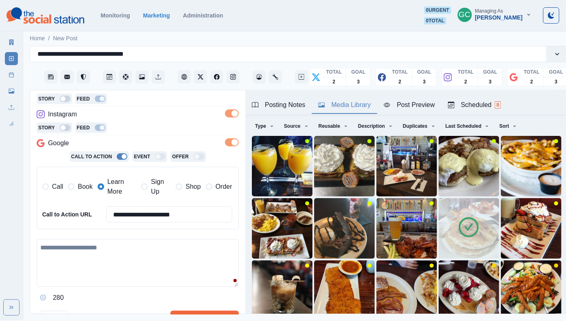
click at [104, 267] on textarea at bounding box center [138, 263] width 202 height 48
paste textarea "**********"
drag, startPoint x: 134, startPoint y: 248, endPoint x: 130, endPoint y: 246, distance: 4.4
click at [130, 246] on textarea "**********" at bounding box center [138, 263] width 202 height 48
paste textarea "**"
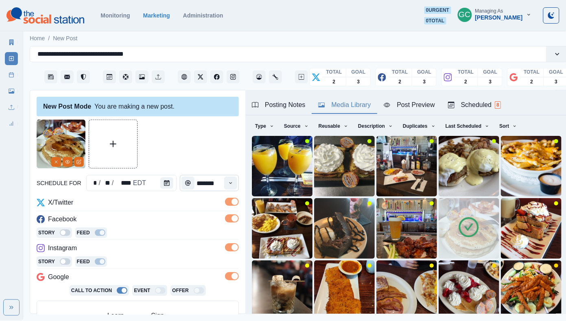
scroll to position [0, 0]
type textarea "**********"
click at [229, 181] on icon "Time" at bounding box center [231, 183] width 6 height 6
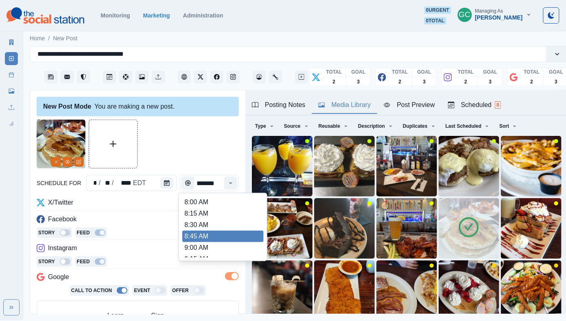
click at [205, 238] on li "8:45 AM" at bounding box center [222, 236] width 81 height 11
type input "*******"
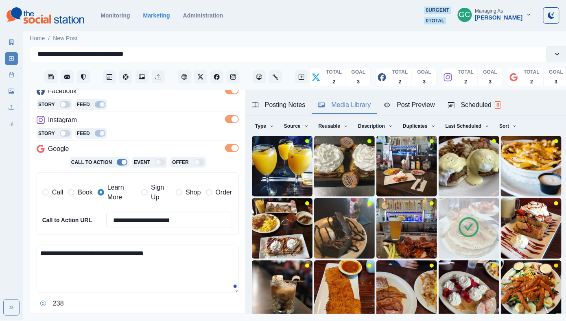
scroll to position [137, 0]
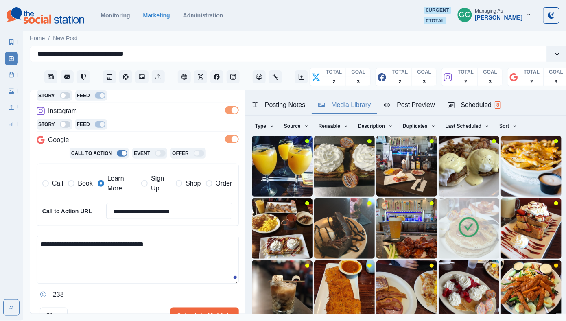
click at [496, 100] on div "Scheduled 8" at bounding box center [474, 105] width 53 height 10
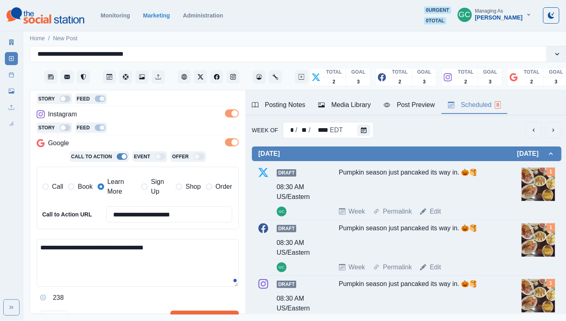
scroll to position [180, 0]
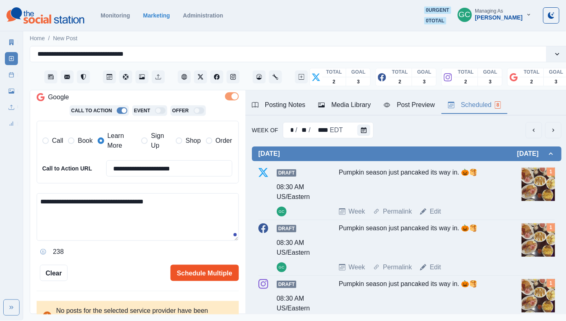
click at [180, 273] on button "Schedule Multiple" at bounding box center [205, 273] width 68 height 16
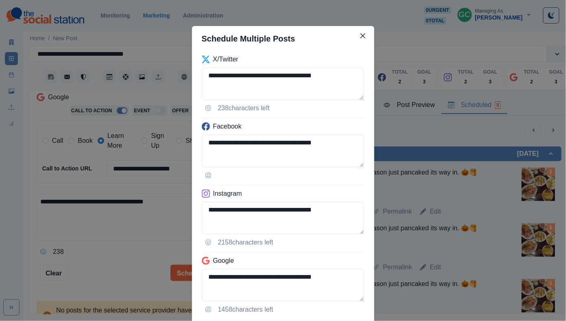
scroll to position [53, 0]
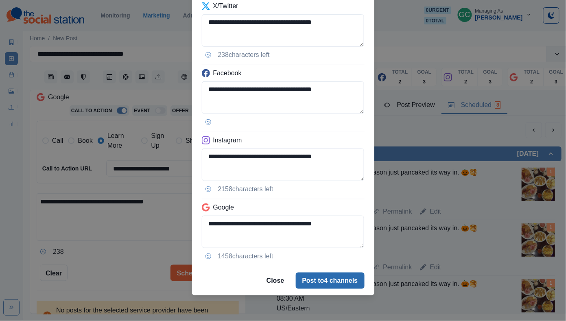
click at [315, 281] on button "Post to 4 channels" at bounding box center [330, 281] width 69 height 16
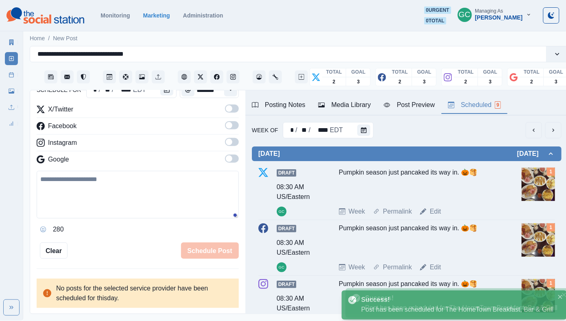
scroll to position [66, 0]
